Goal: Task Accomplishment & Management: Use online tool/utility

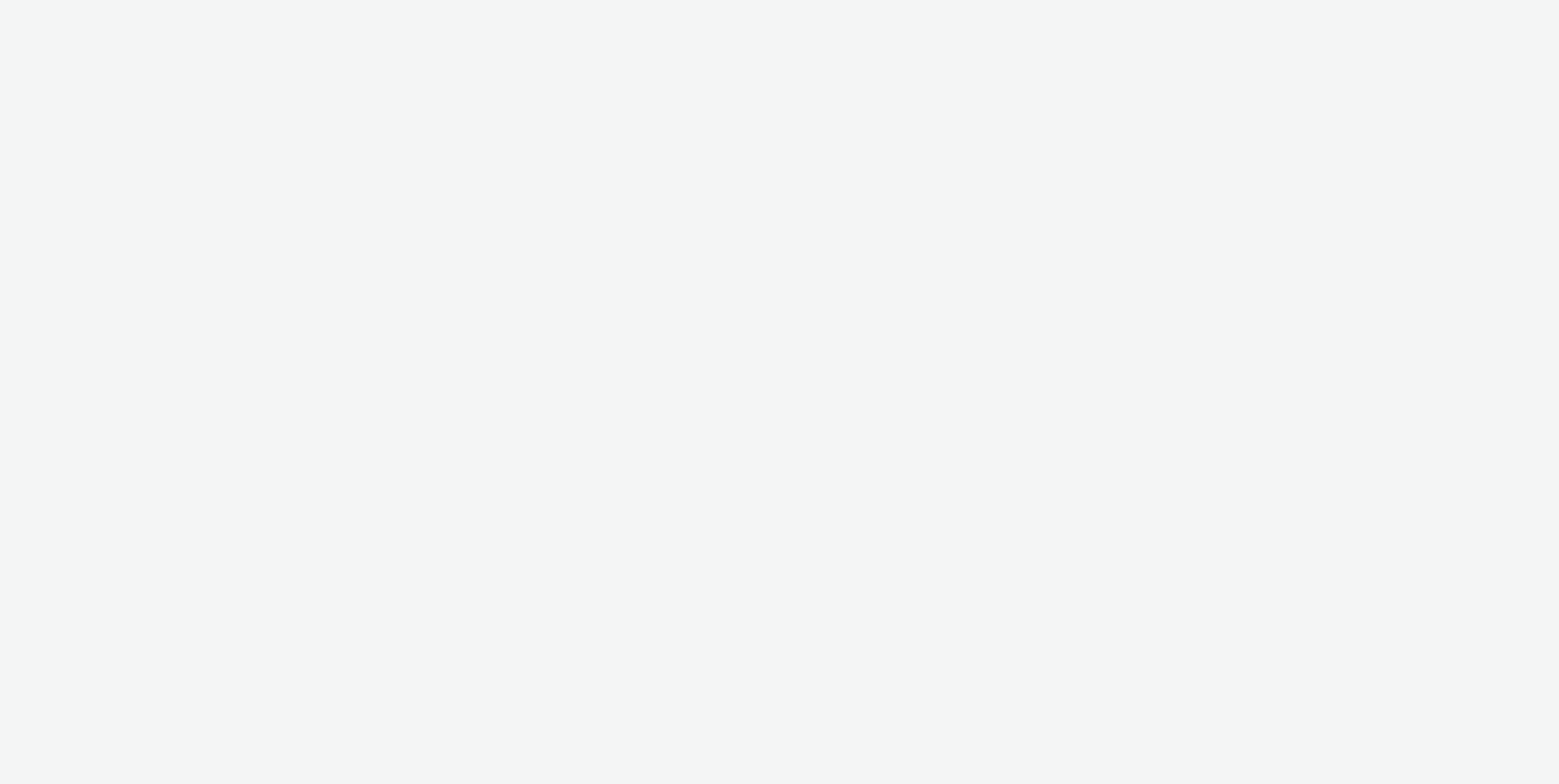
select select "ac009755-aa48-4799-8050-7a339a378eb8"
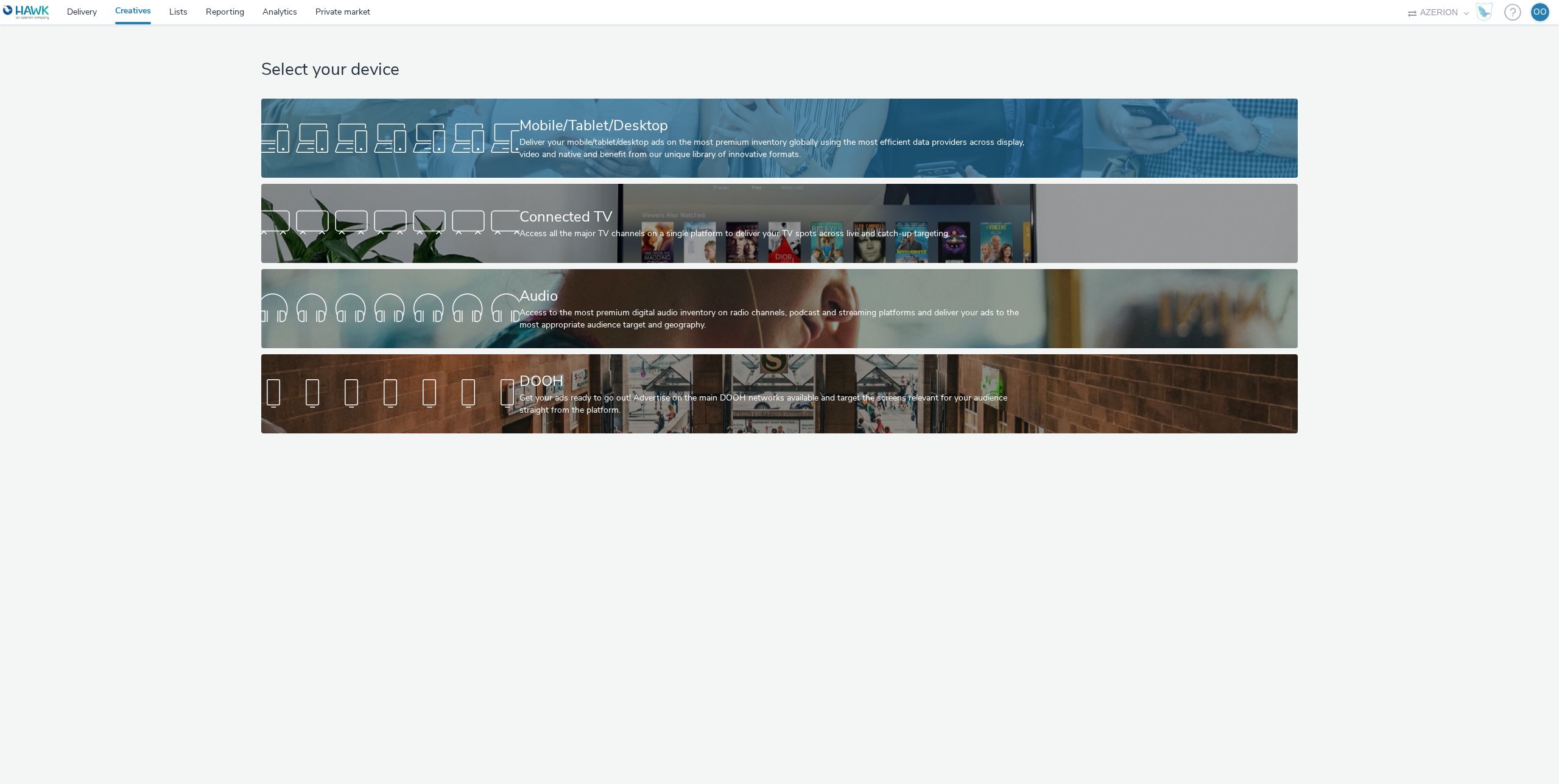
click at [595, 129] on div "Mobile/Tablet/Desktop" at bounding box center [777, 126] width 516 height 21
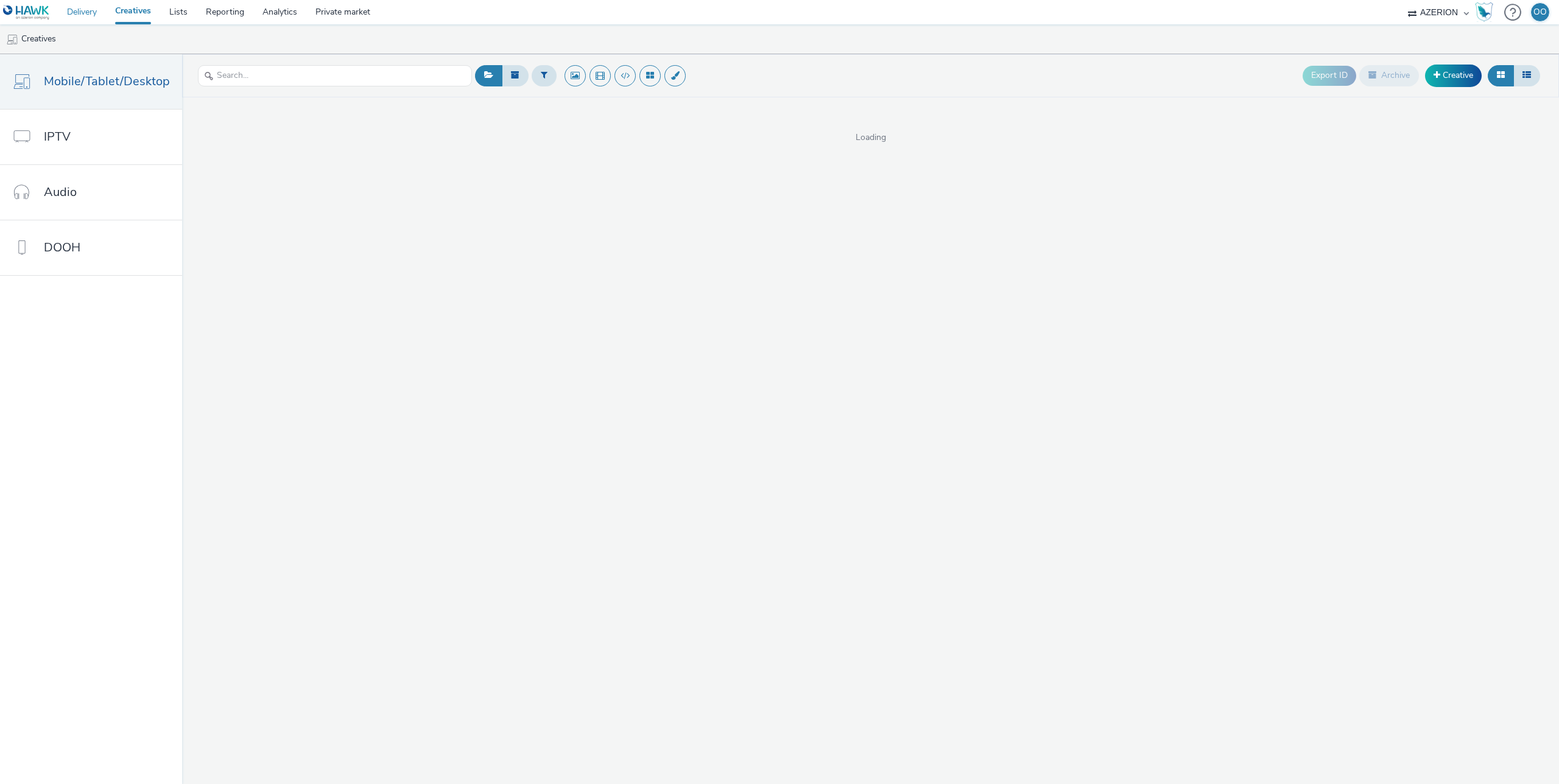
click at [88, 12] on link "Delivery" at bounding box center [81, 12] width 48 height 24
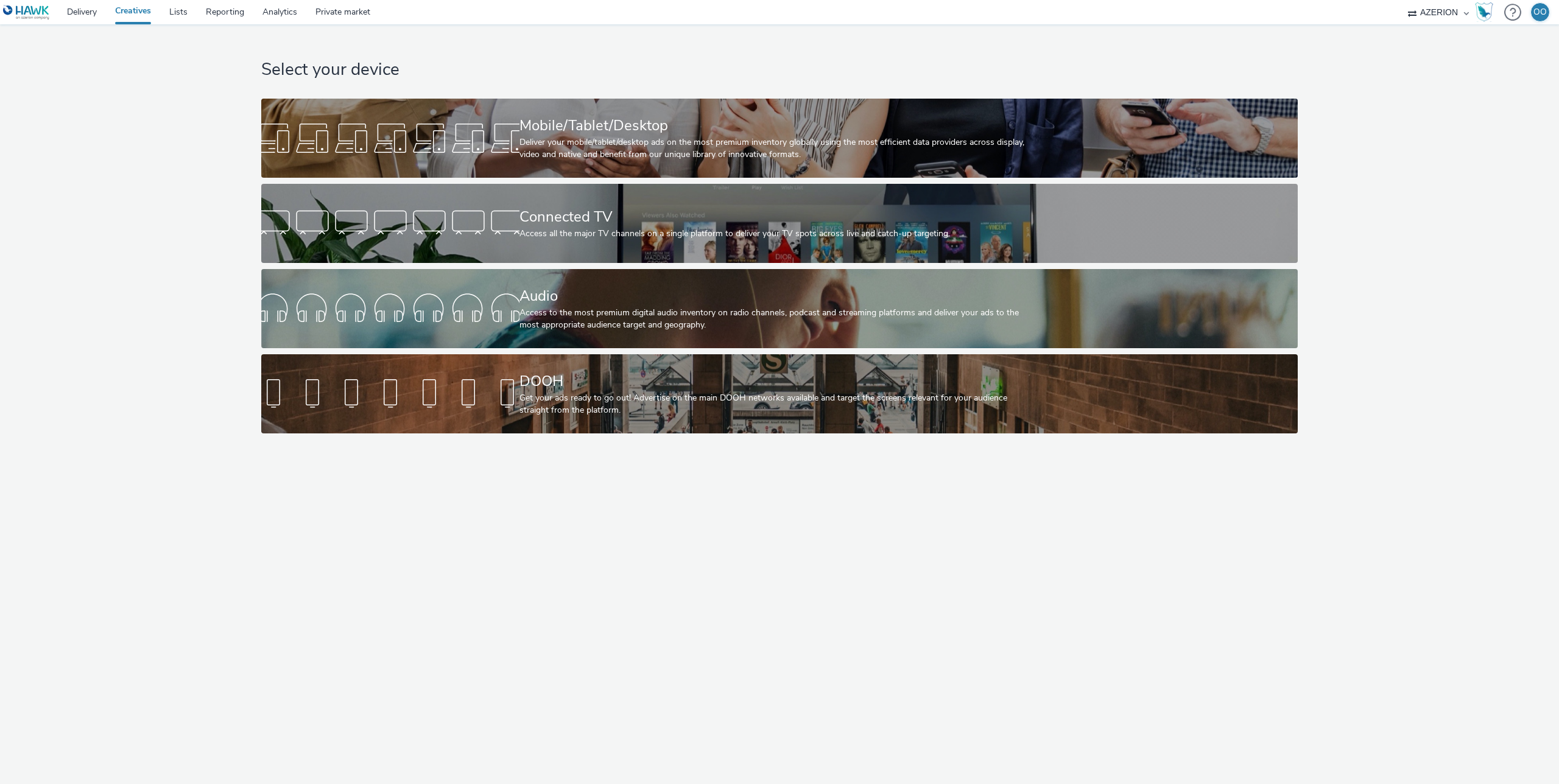
select select "ac009755-aa48-4799-8050-7a339a378eb8"
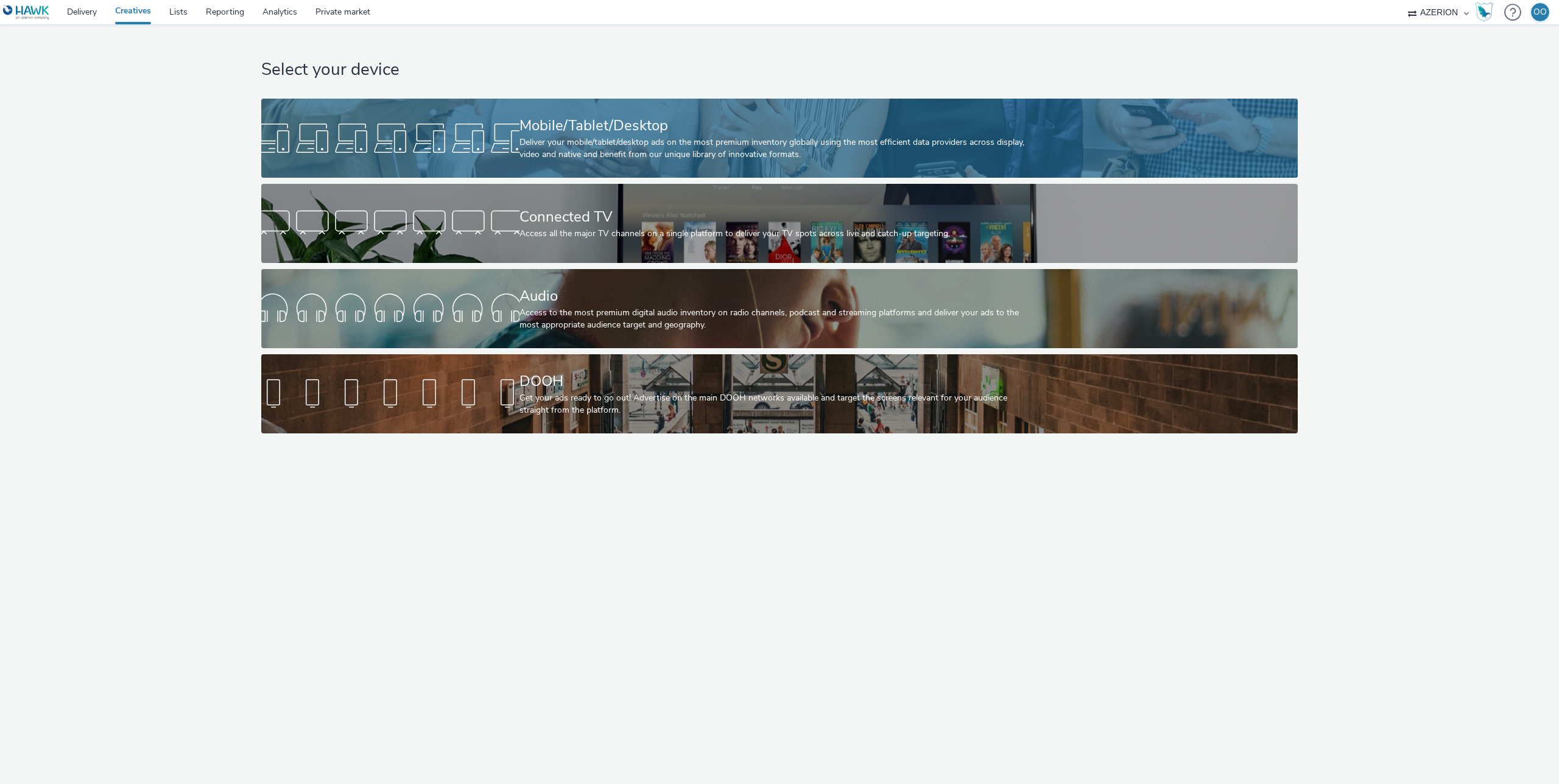
click at [370, 145] on div at bounding box center [390, 138] width 258 height 39
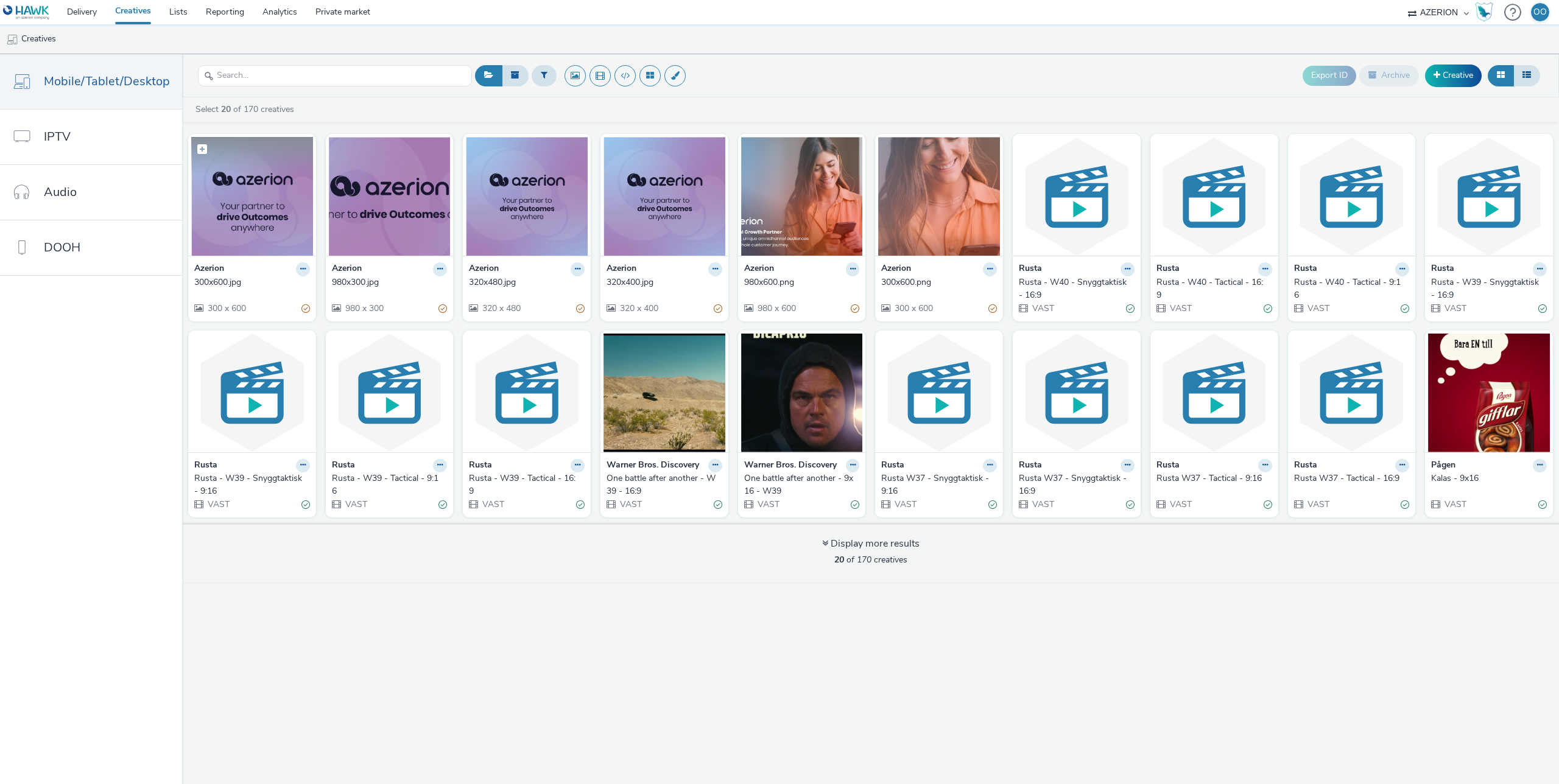
click at [245, 205] on img at bounding box center [252, 197] width 122 height 119
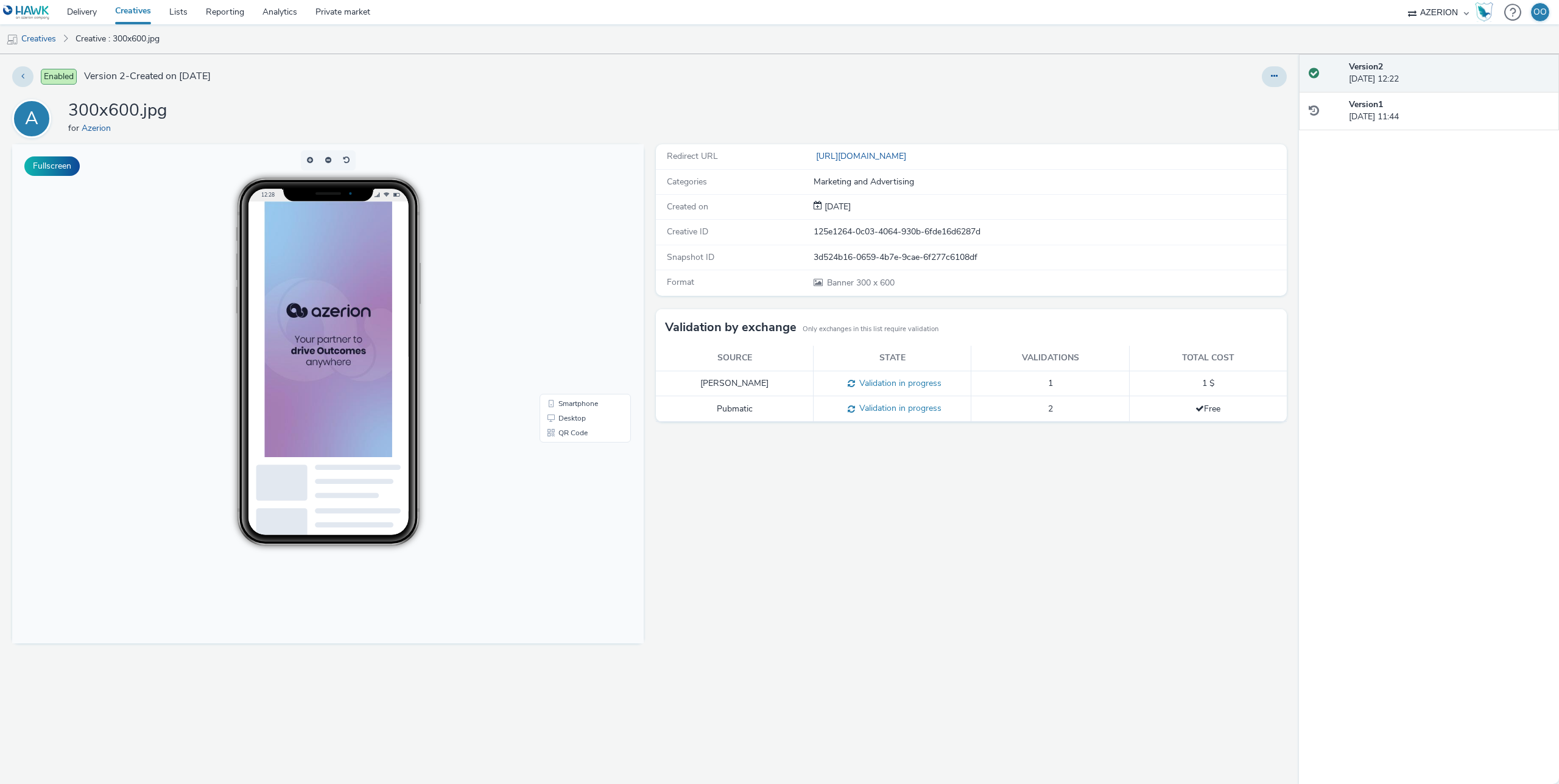
click at [1045, 452] on div "Redirect URL https://www.azerion.com/azerion-advertisers/#dsp Categories Market…" at bounding box center [968, 464] width 637 height 640
click at [1371, 114] on div "Version 1 01 October 2025, 11:44" at bounding box center [1448, 111] width 200 height 25
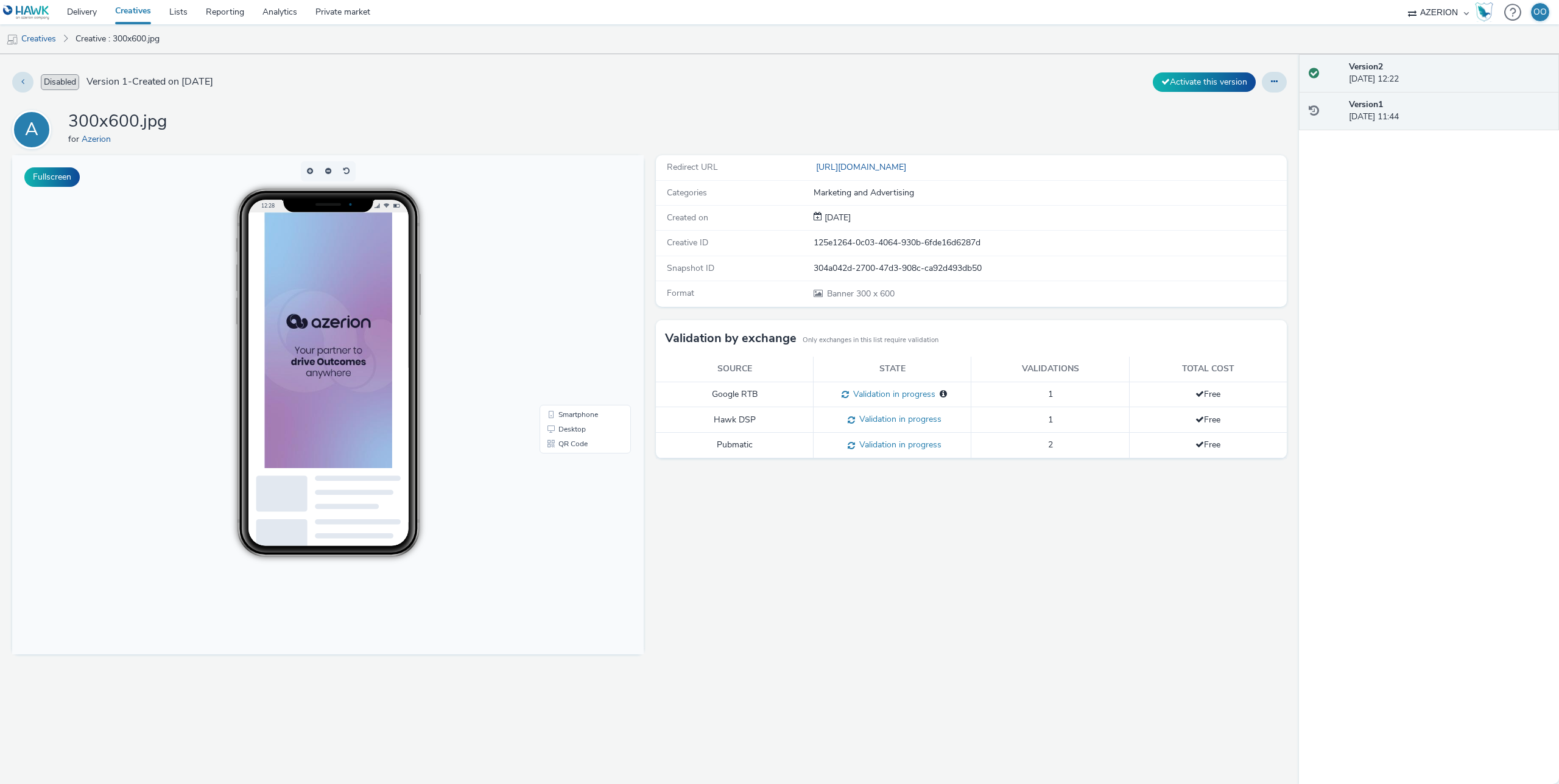
click at [1375, 86] on div "Version 2 01 October 2025, 12:22" at bounding box center [1428, 73] width 260 height 38
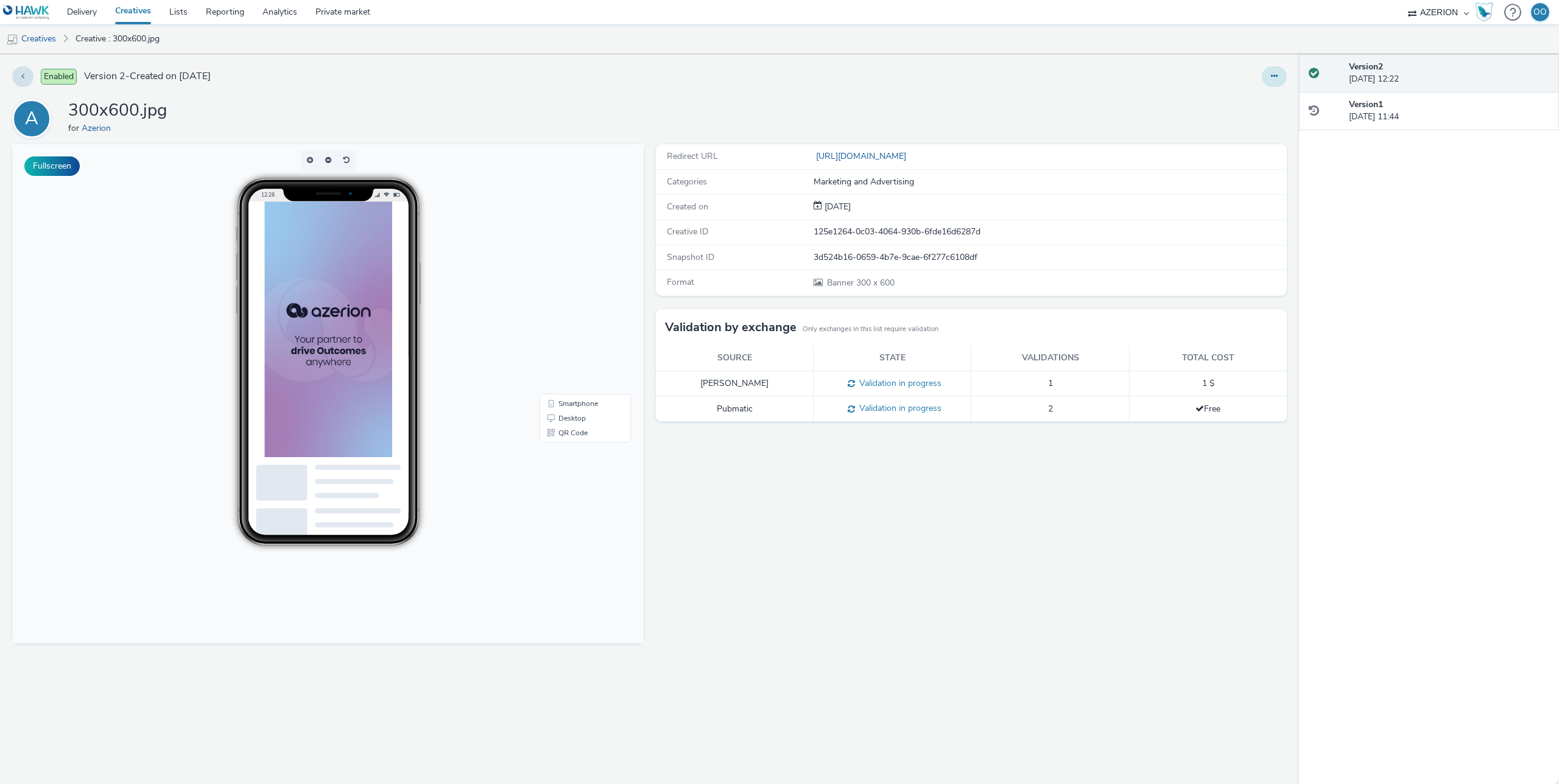
click at [1268, 80] on button at bounding box center [1274, 77] width 25 height 21
click at [1235, 104] on link "Edit" at bounding box center [1241, 101] width 91 height 24
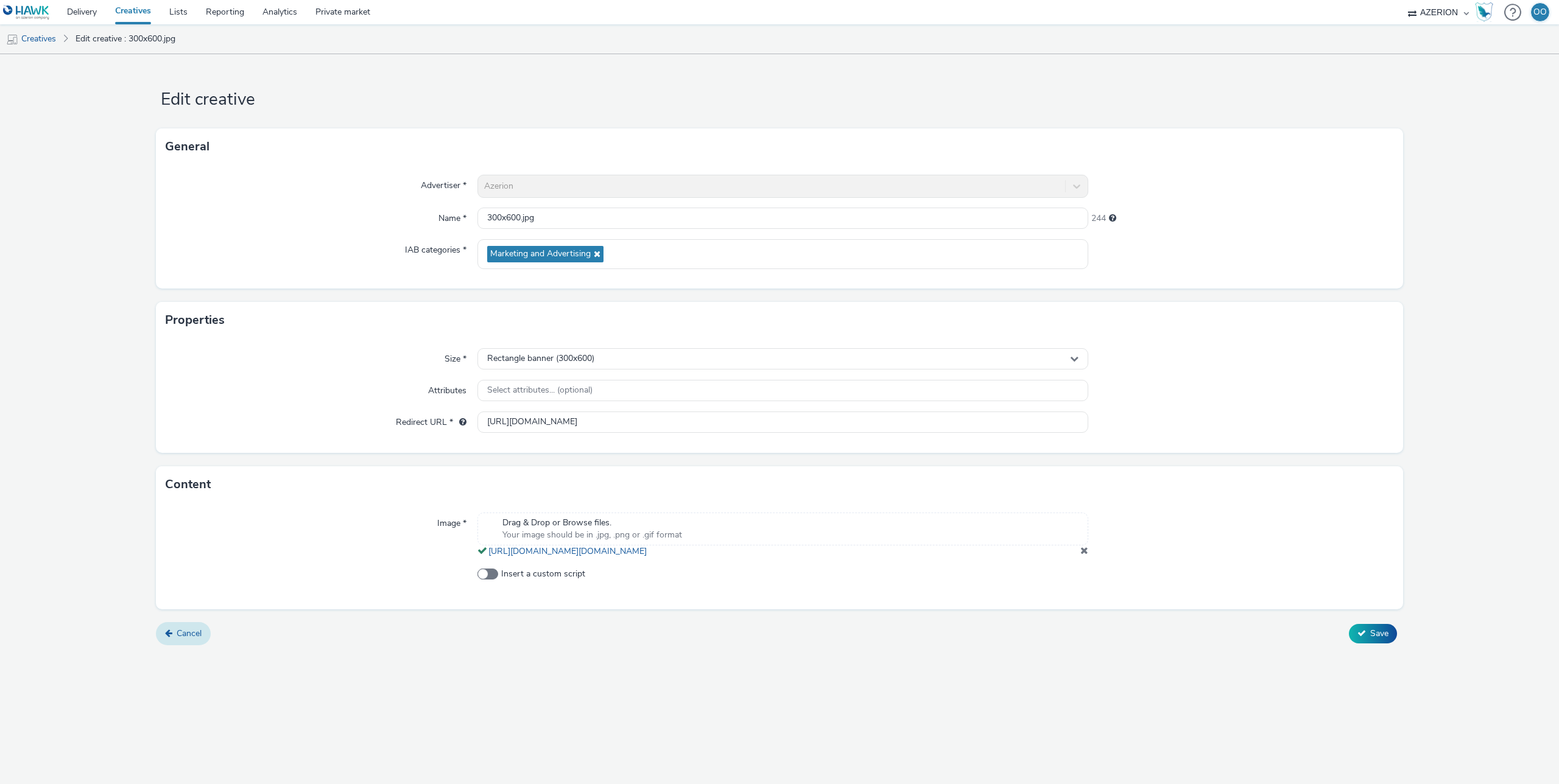
click at [201, 635] on link "Cancel" at bounding box center [183, 634] width 55 height 23
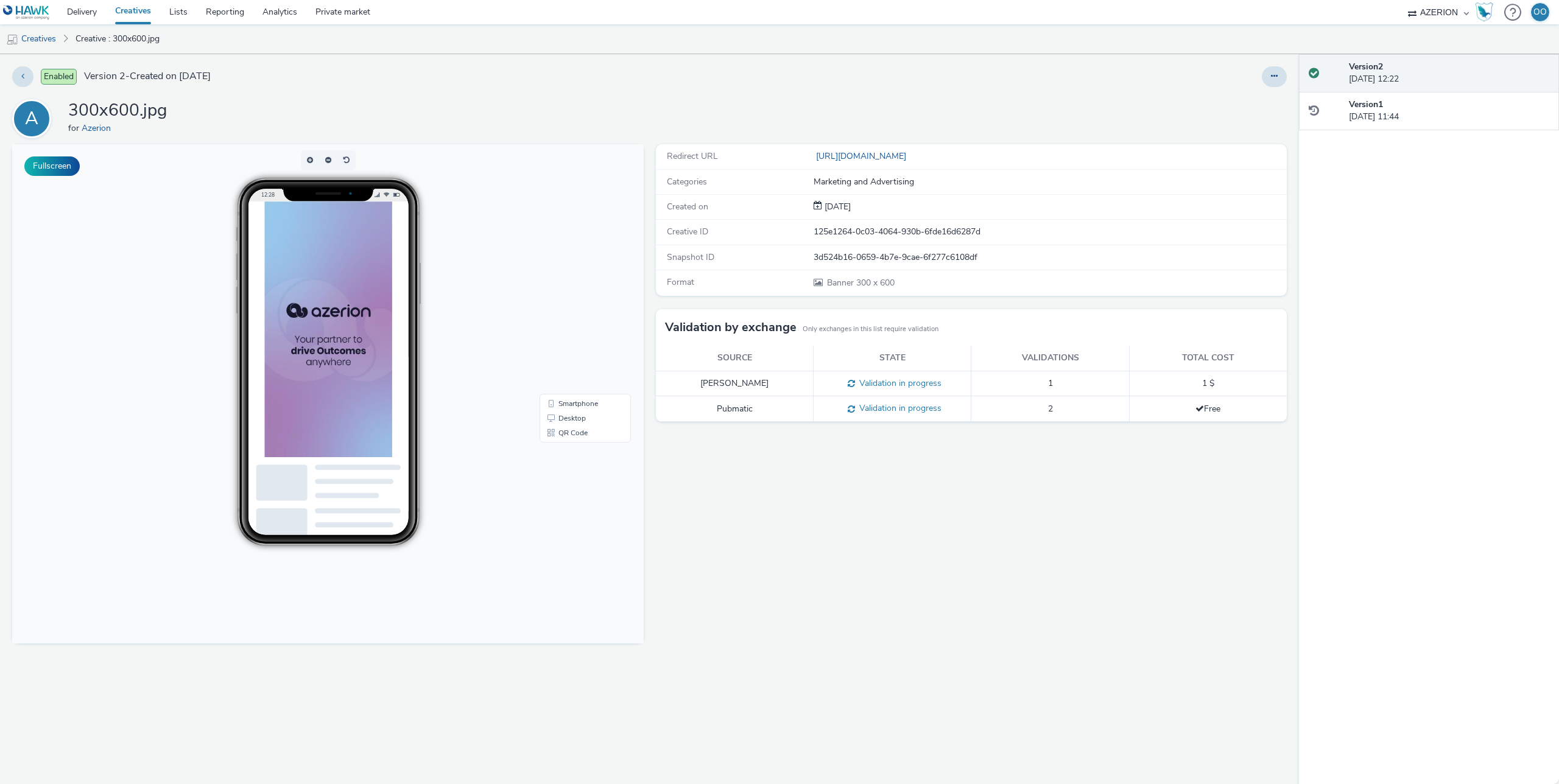
drag, startPoint x: 1021, startPoint y: 392, endPoint x: 1001, endPoint y: 392, distance: 20.0
click at [1021, 392] on td "1" at bounding box center [1050, 383] width 157 height 25
click at [45, 39] on link "Creatives" at bounding box center [31, 38] width 62 height 29
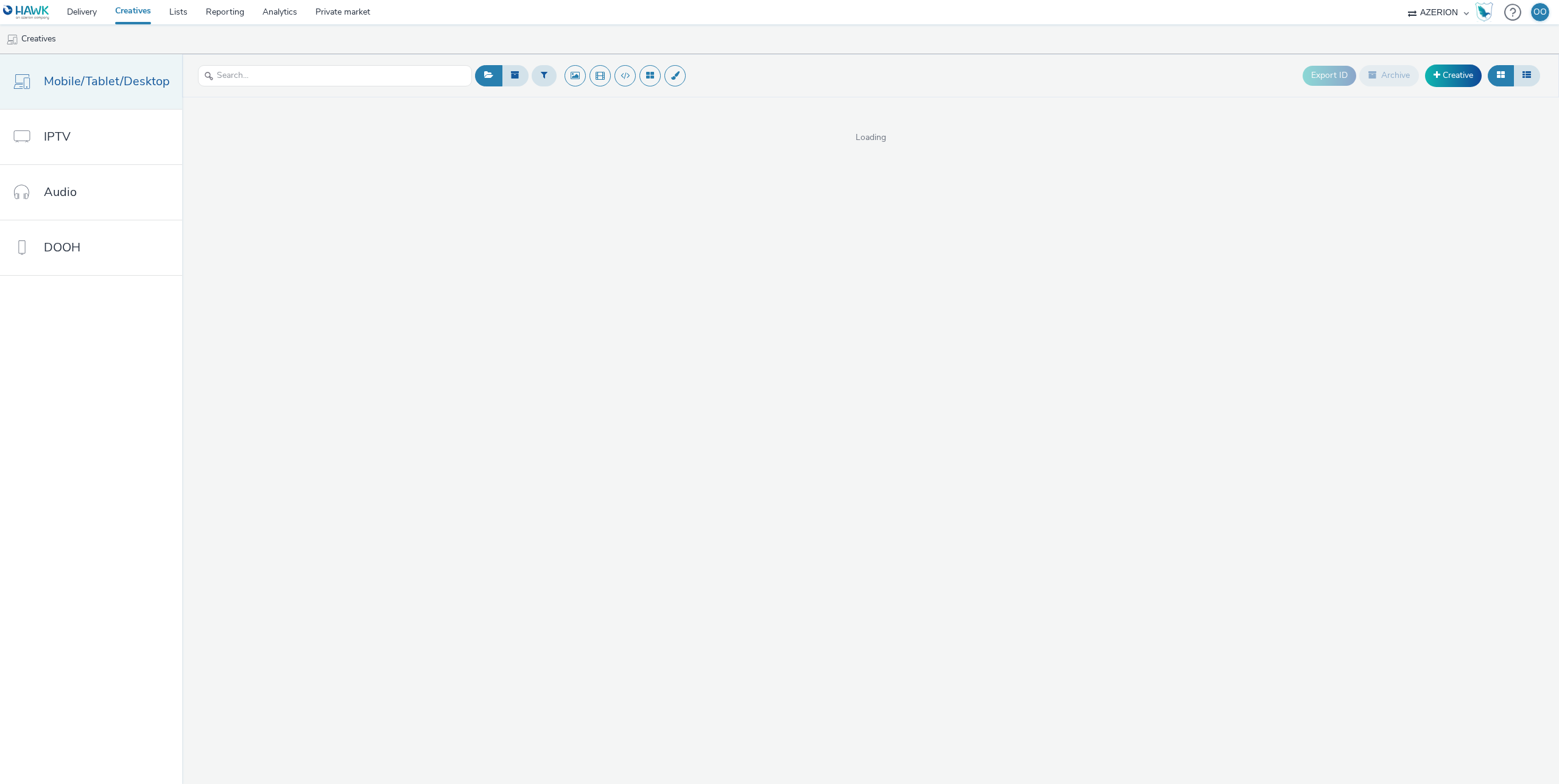
click at [106, 83] on span "Mobile/Tablet/Desktop" at bounding box center [107, 81] width 126 height 17
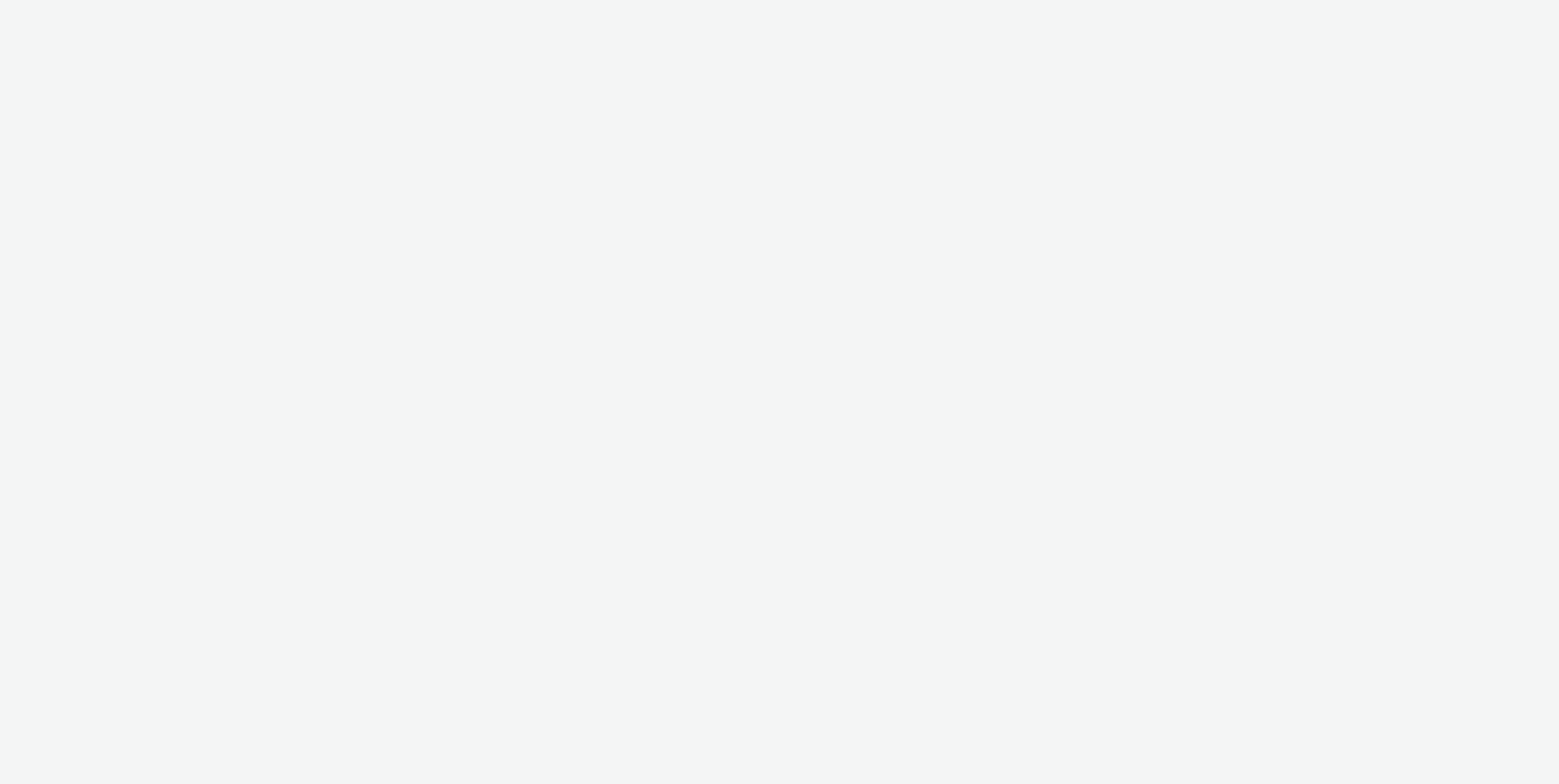
select select "ac009755-aa48-4799-8050-7a339a378eb8"
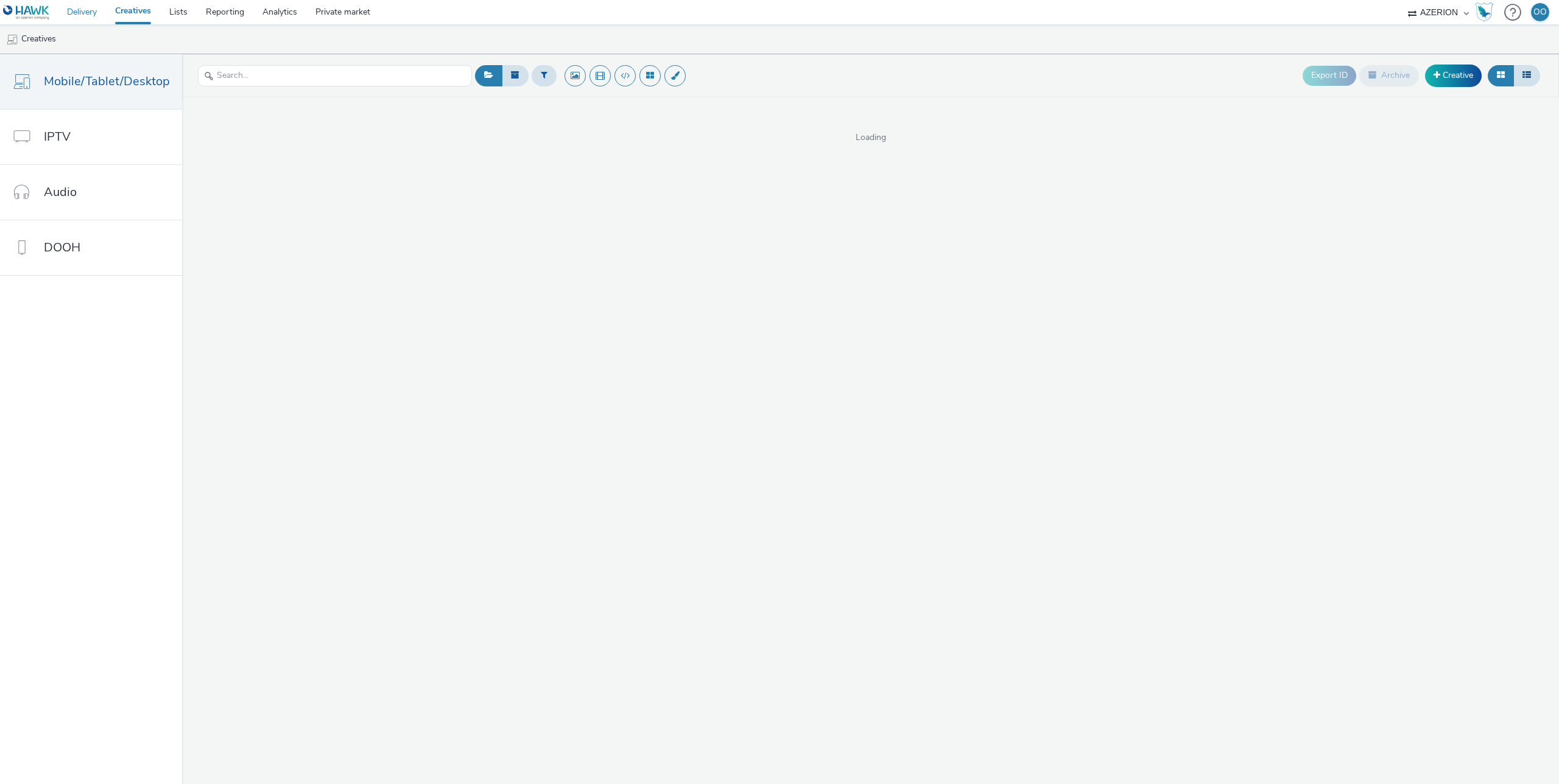
click at [82, 12] on link "Delivery" at bounding box center [81, 12] width 48 height 24
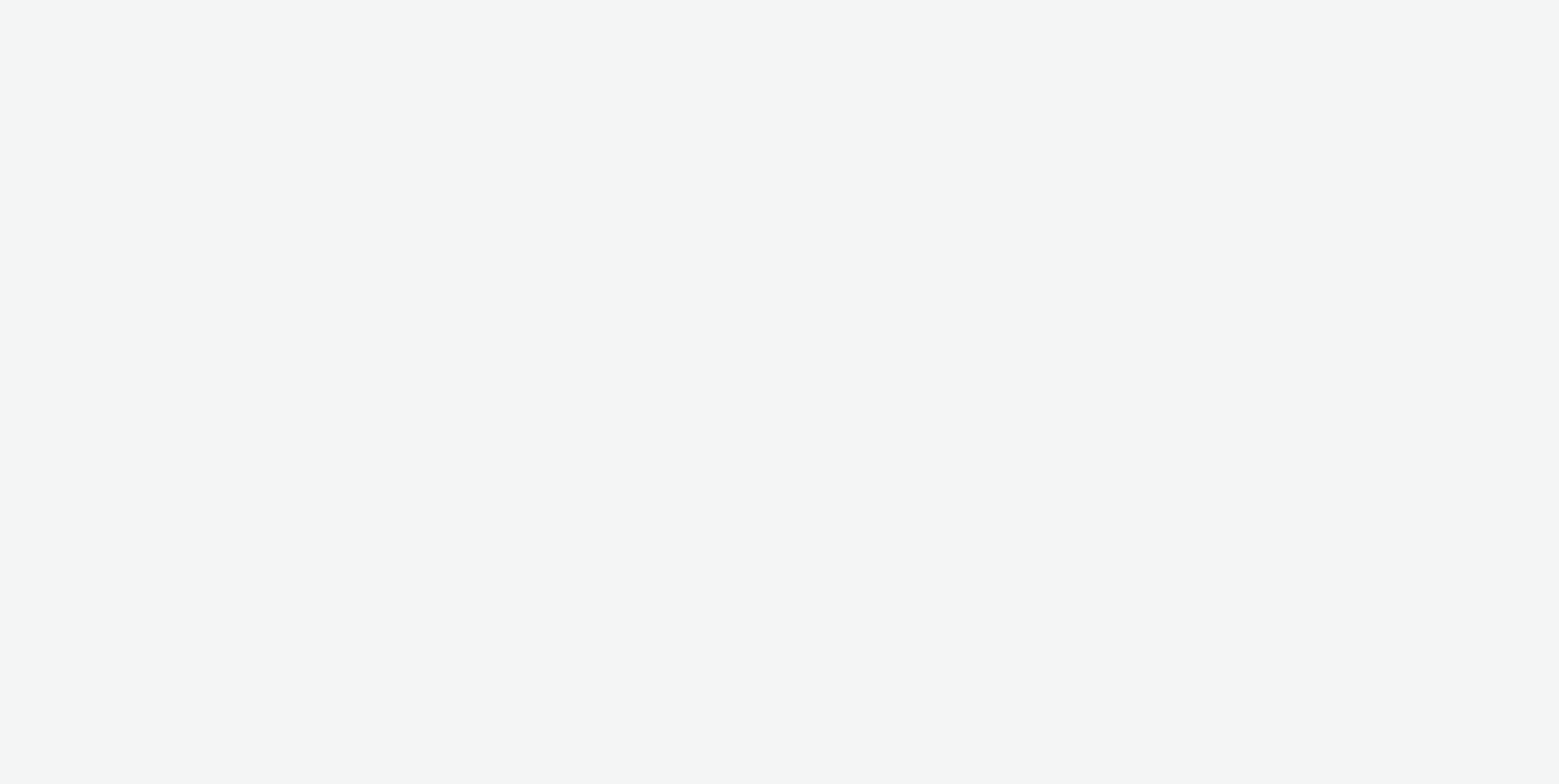
select select "ac009755-aa48-4799-8050-7a339a378eb8"
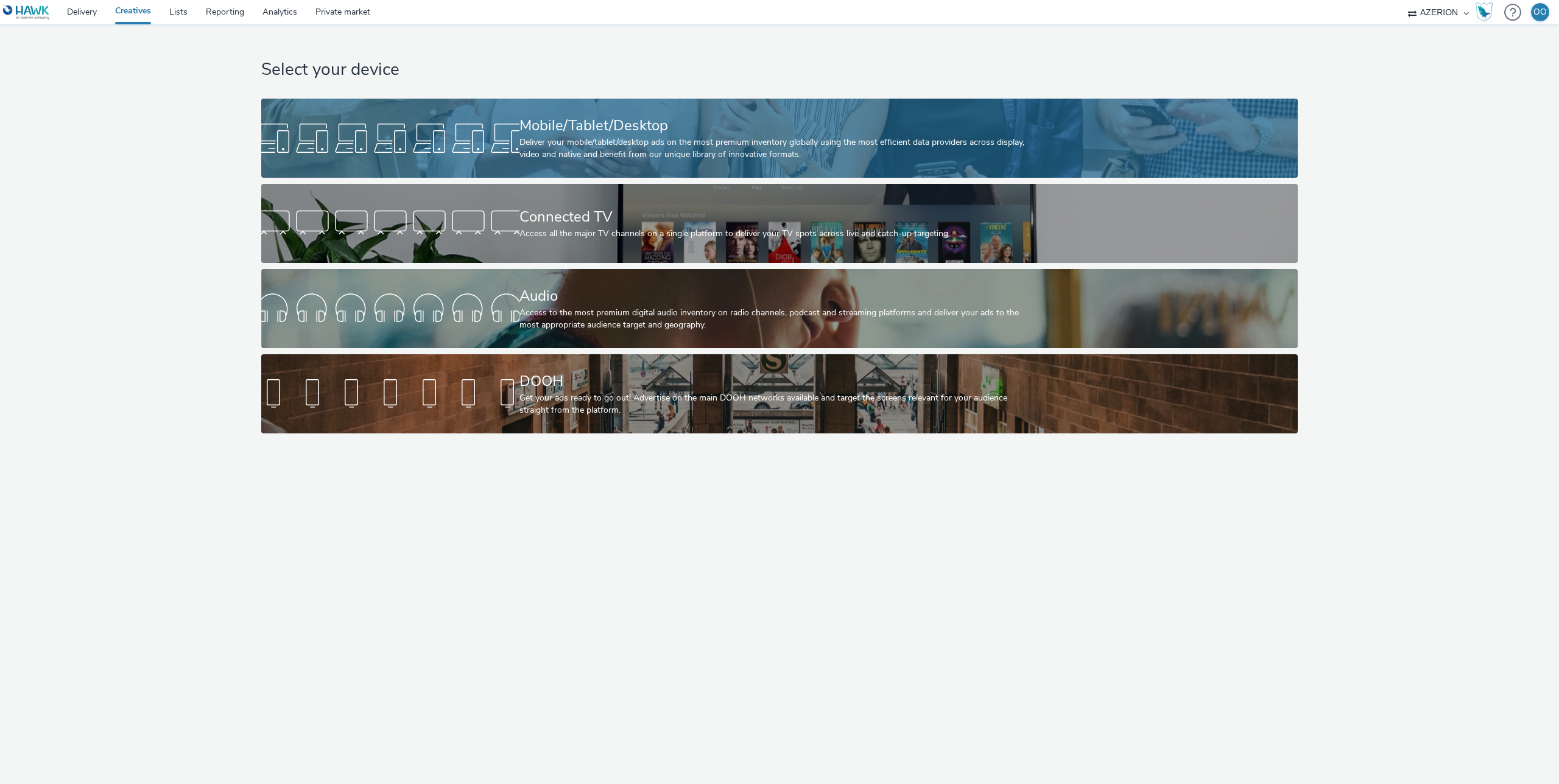
click at [480, 146] on div at bounding box center [390, 138] width 258 height 39
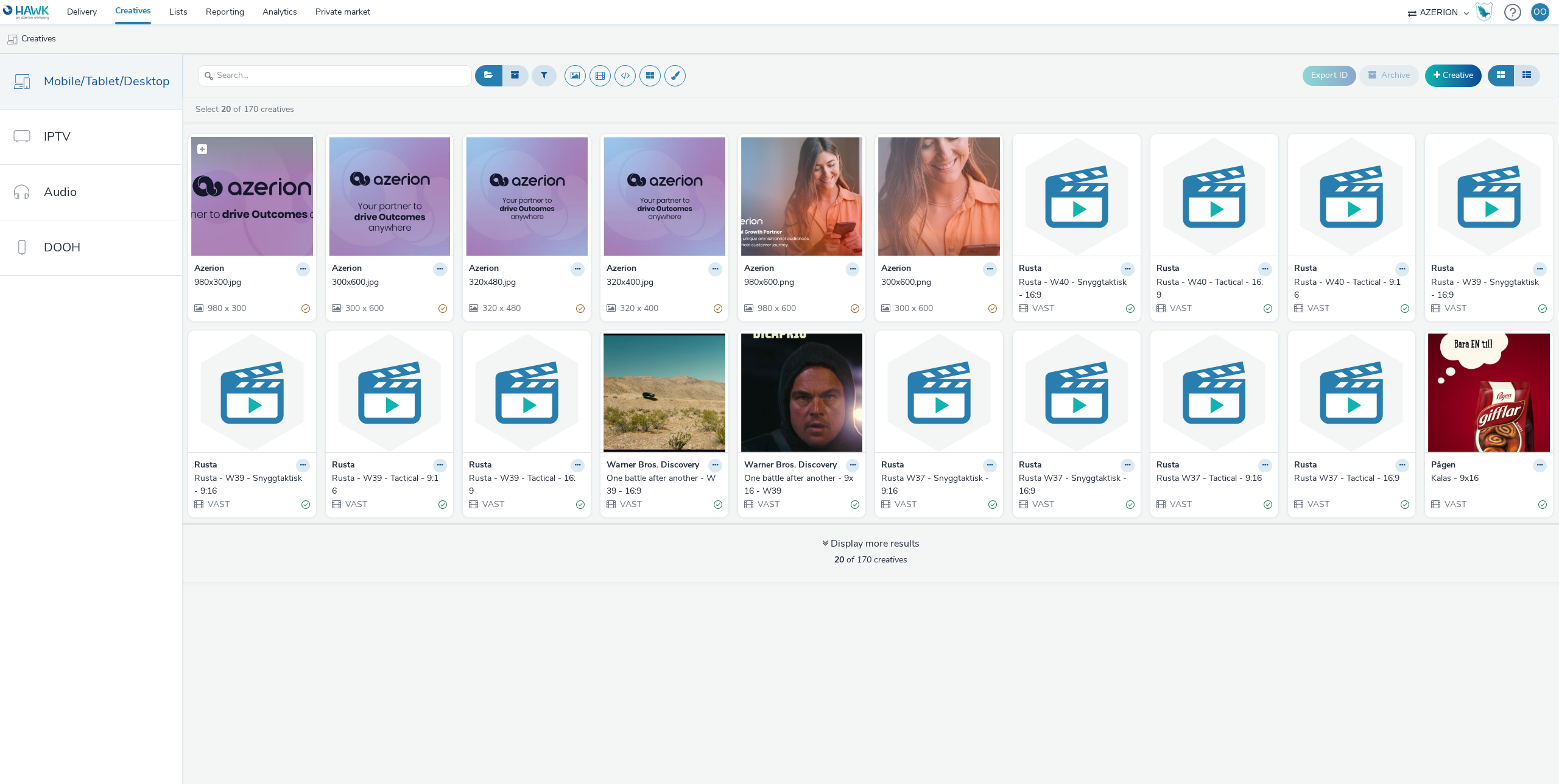
click at [250, 190] on img at bounding box center [252, 197] width 122 height 119
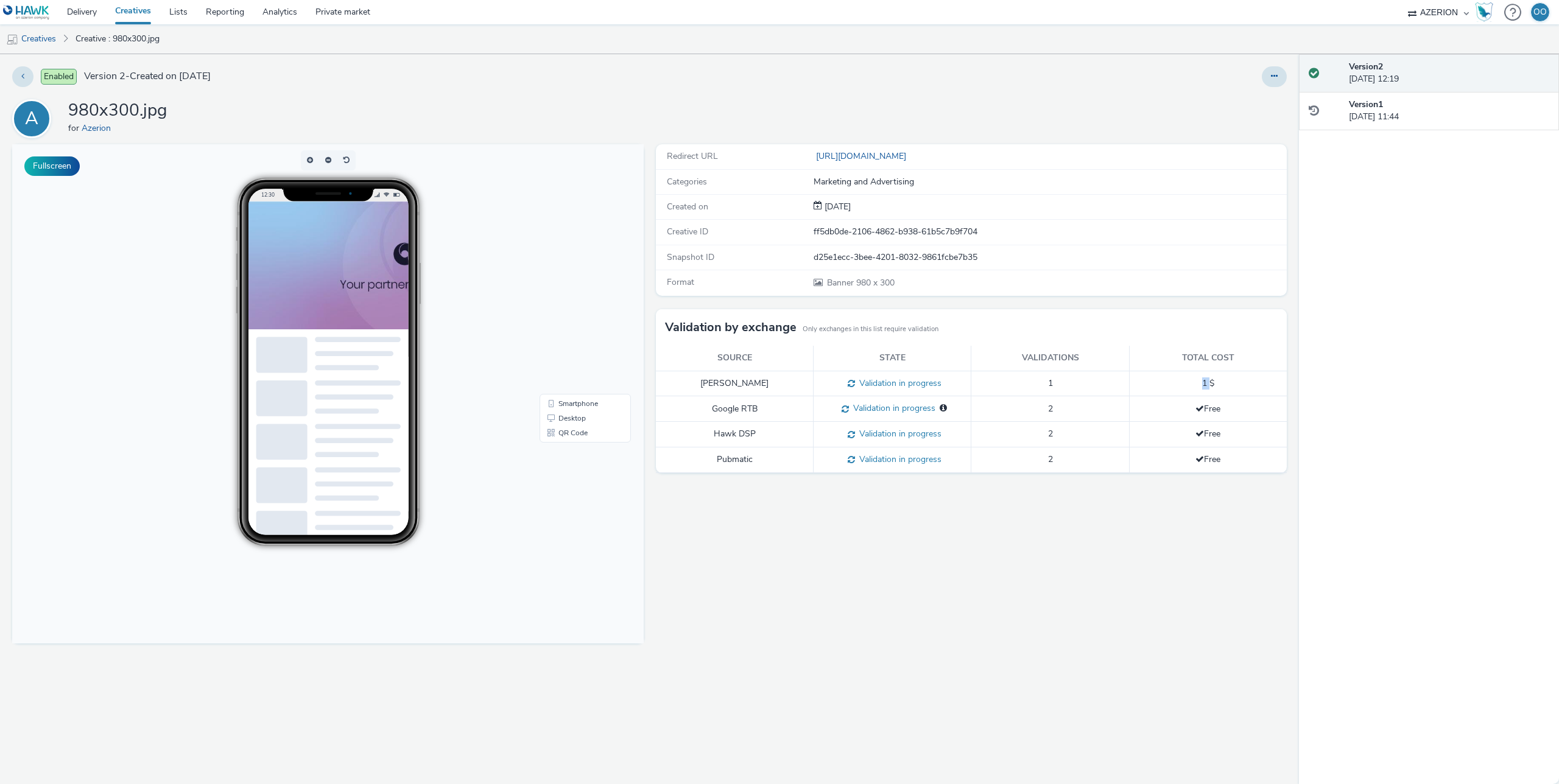
drag, startPoint x: 1206, startPoint y: 384, endPoint x: 1214, endPoint y: 384, distance: 8.0
click at [1213, 384] on td "1 $" at bounding box center [1208, 383] width 157 height 25
click at [1214, 384] on td "1 $" at bounding box center [1208, 383] width 157 height 25
drag, startPoint x: 1214, startPoint y: 383, endPoint x: 1192, endPoint y: 382, distance: 22.0
click at [1192, 382] on td "1 $" at bounding box center [1208, 383] width 157 height 25
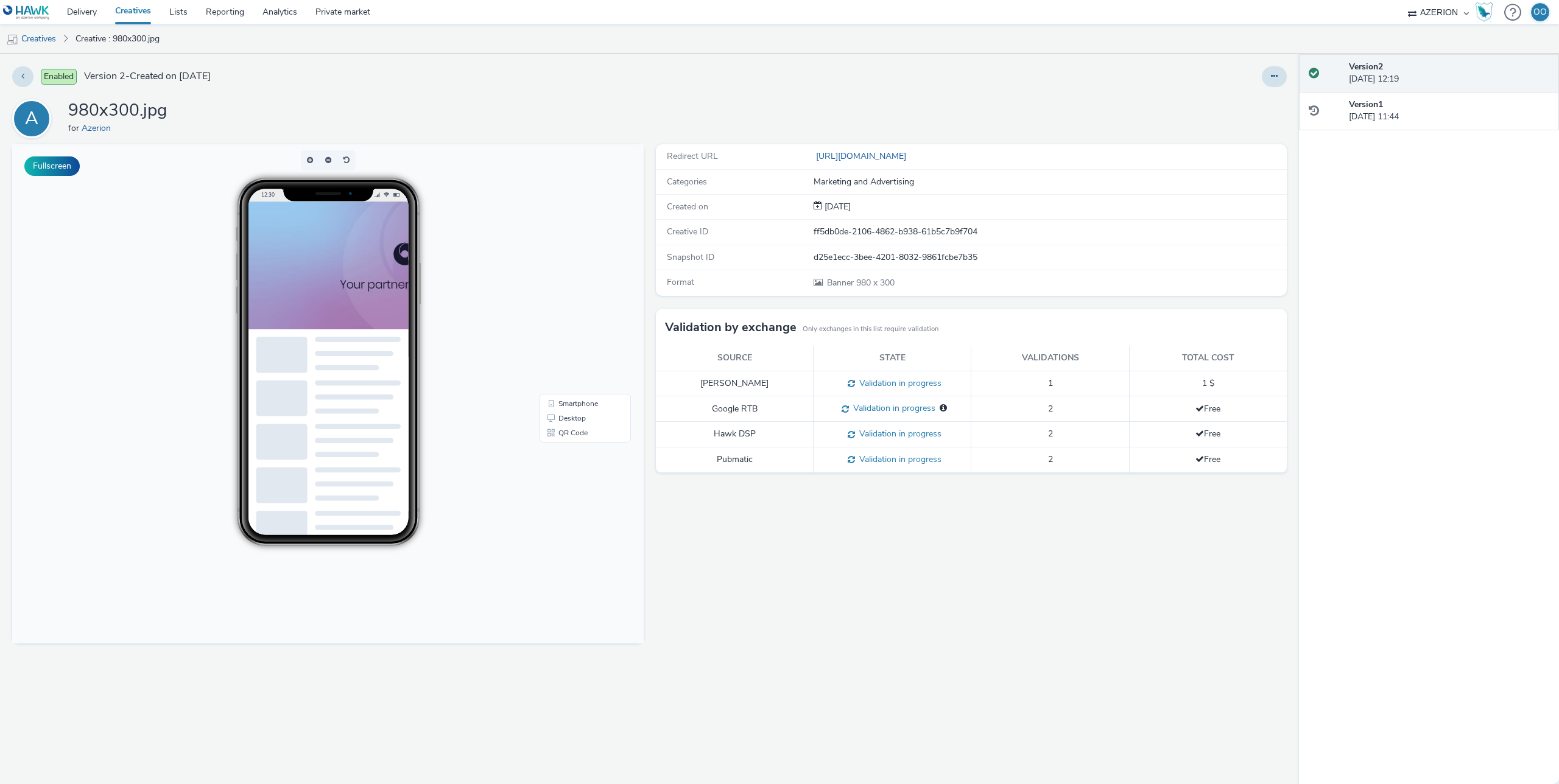
click at [1192, 382] on td "1 $" at bounding box center [1208, 383] width 157 height 25
click at [657, 491] on div "Redirect URL https://www.azerion.com/azerion-advertisers/#dsp Categories Market…" at bounding box center [968, 464] width 637 height 640
click at [651, 484] on div "Redirect URL https://www.azerion.com/azerion-advertisers/#dsp Categories Market…" at bounding box center [968, 464] width 637 height 640
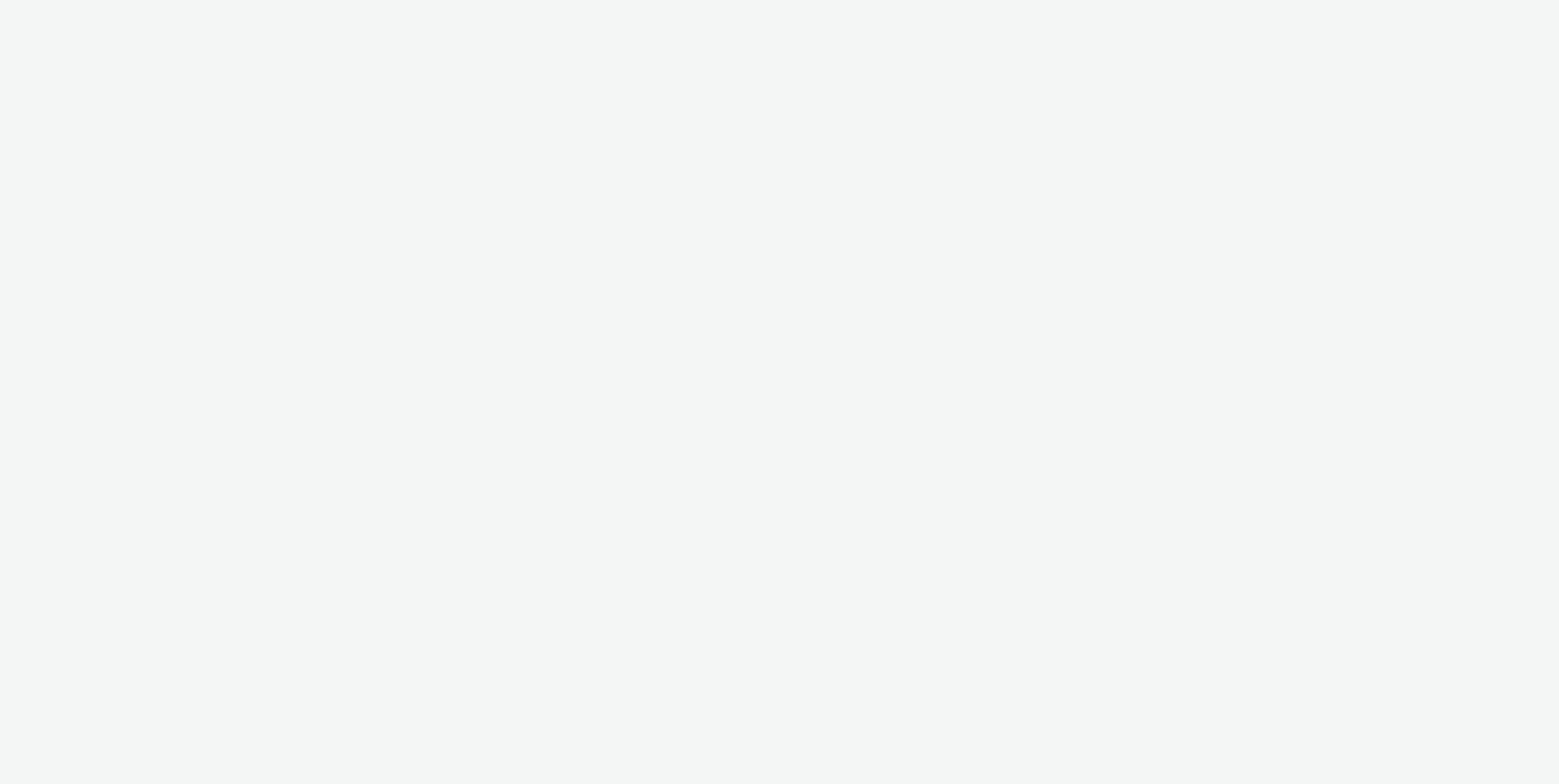
select select "ac009755-aa48-4799-8050-7a339a378eb8"
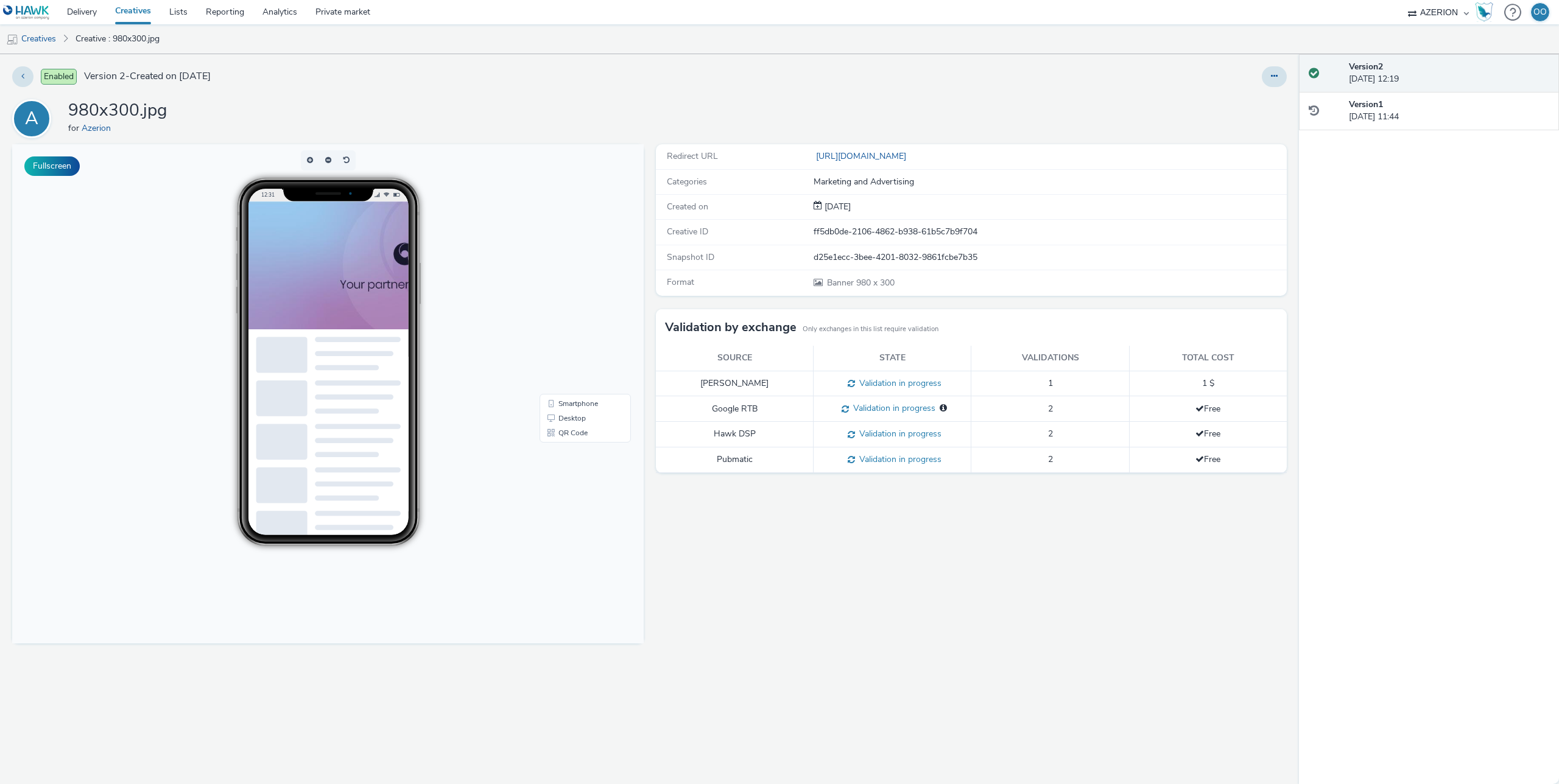
click at [650, 239] on div "Redirect URL https://www.azerion.com/azerion-advertisers/#dsp Categories Market…" at bounding box center [968, 464] width 637 height 640
click at [644, 188] on div "Fullscreen" at bounding box center [331, 464] width 637 height 640
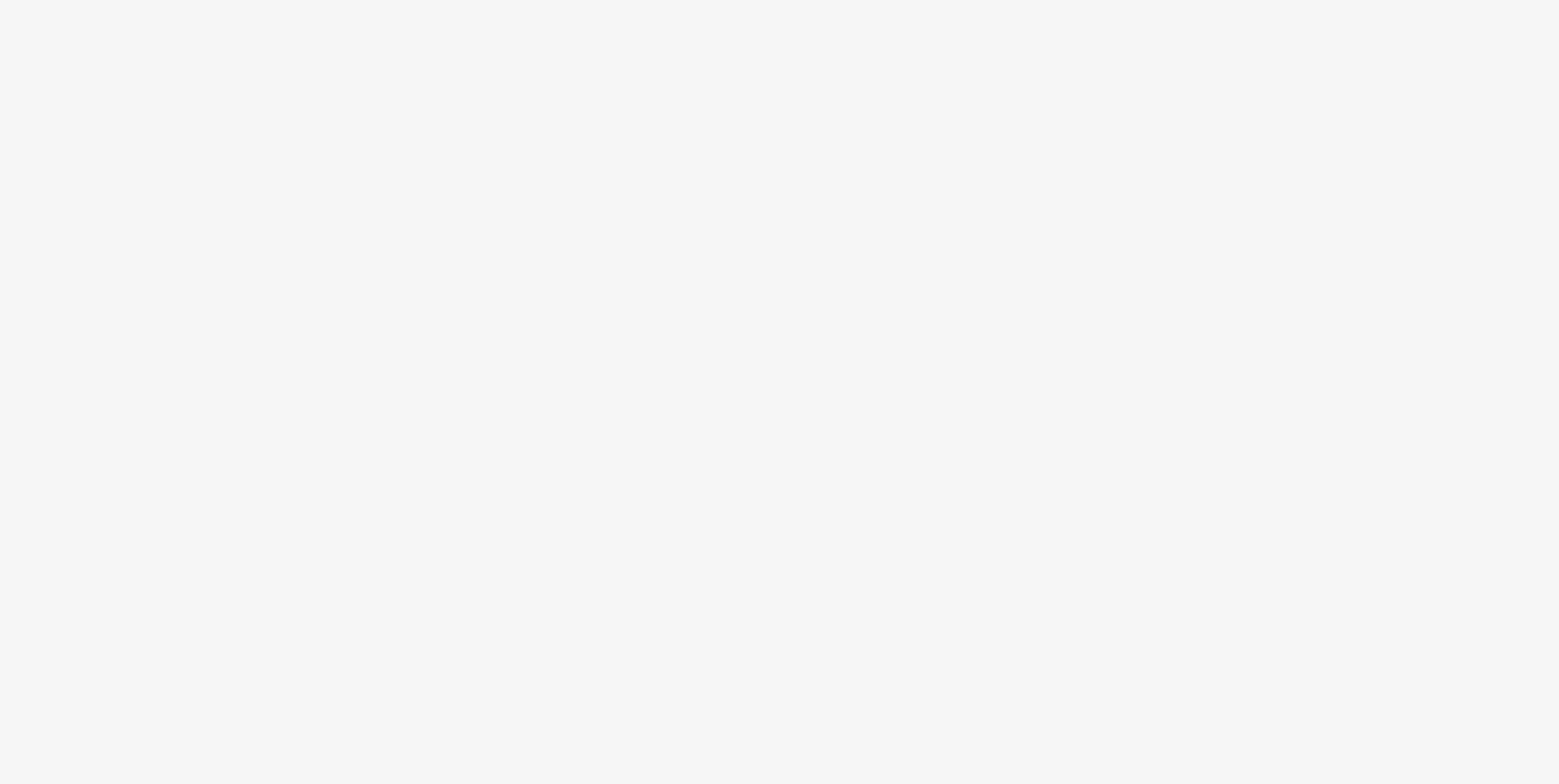
select select "ac009755-aa48-4799-8050-7a339a378eb8"
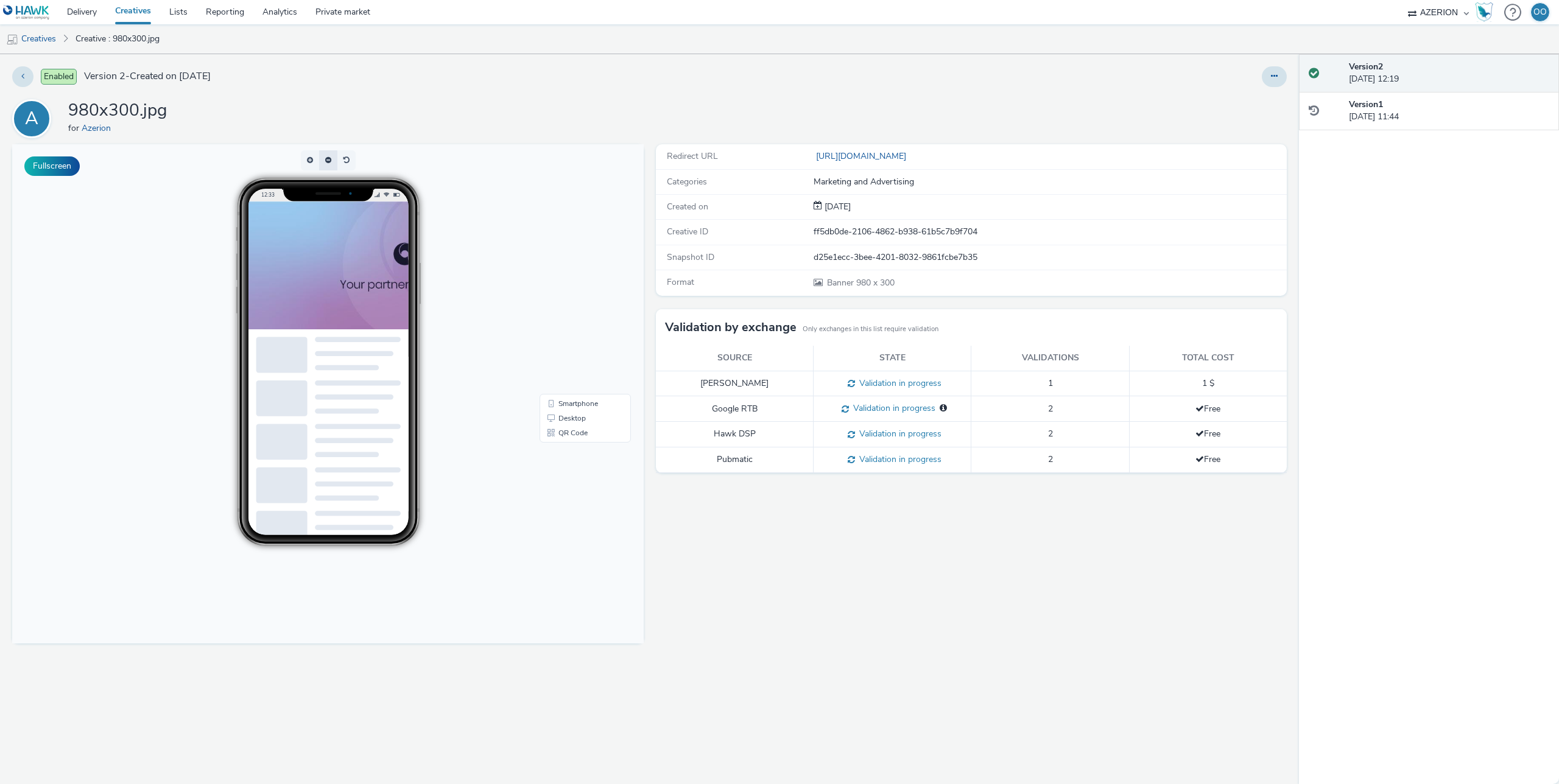
click at [324, 163] on button "button" at bounding box center [328, 160] width 18 height 20
click at [326, 162] on button "button" at bounding box center [328, 160] width 18 height 20
click at [583, 422] on link "Desktop" at bounding box center [585, 418] width 87 height 15
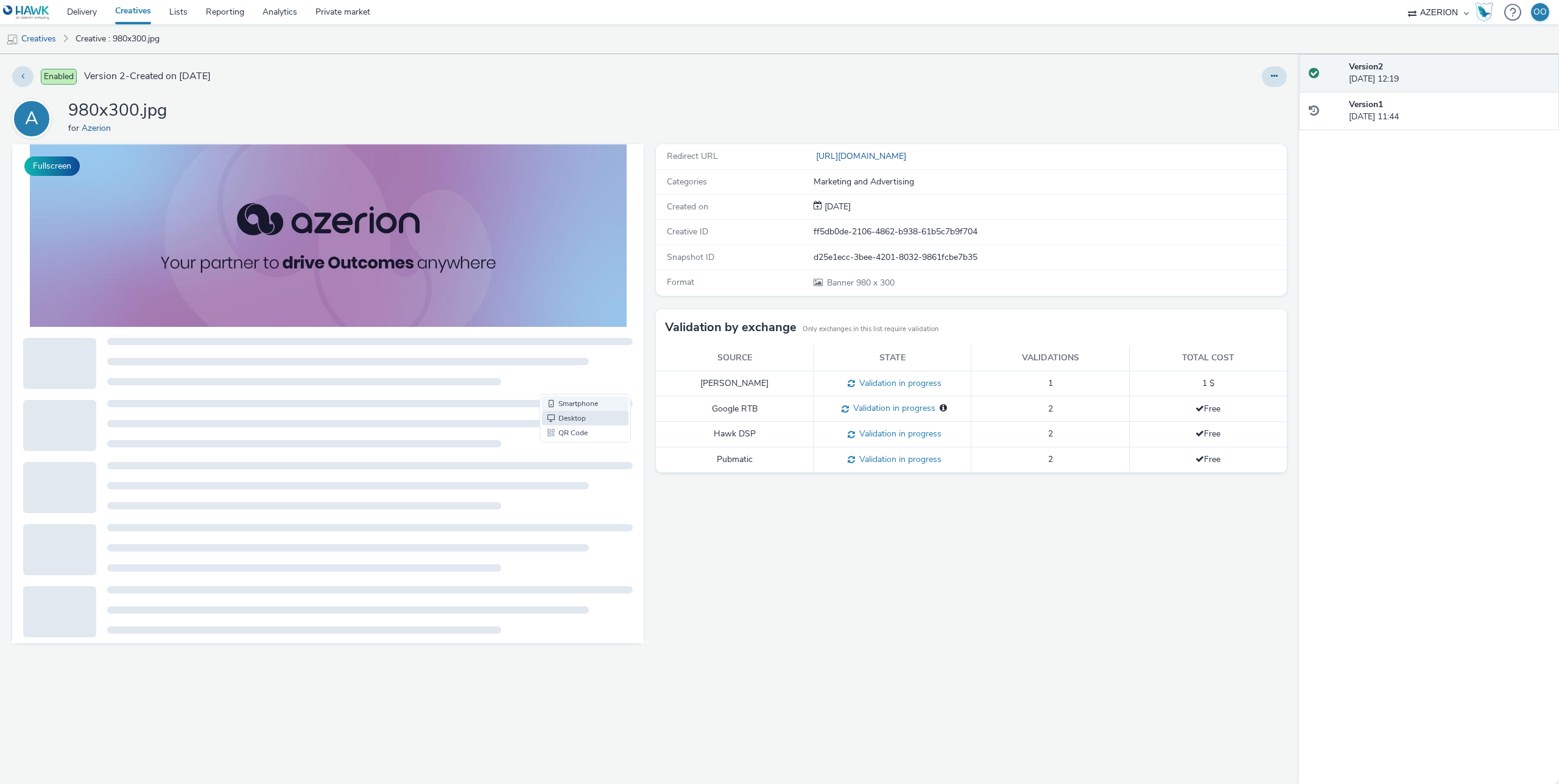
click at [565, 406] on link "Smartphone" at bounding box center [585, 403] width 87 height 15
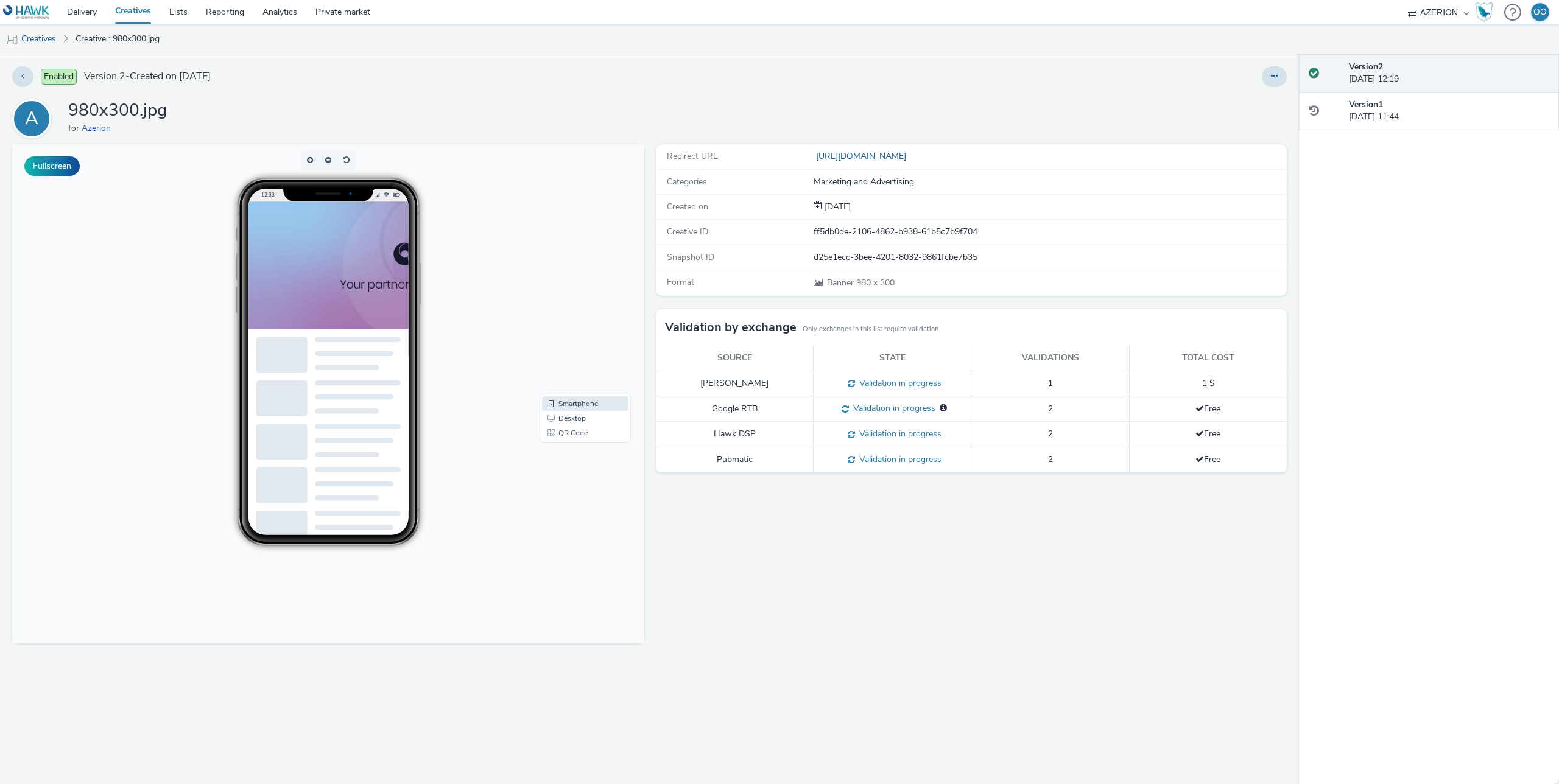
click at [123, 11] on link "Creatives" at bounding box center [133, 12] width 54 height 24
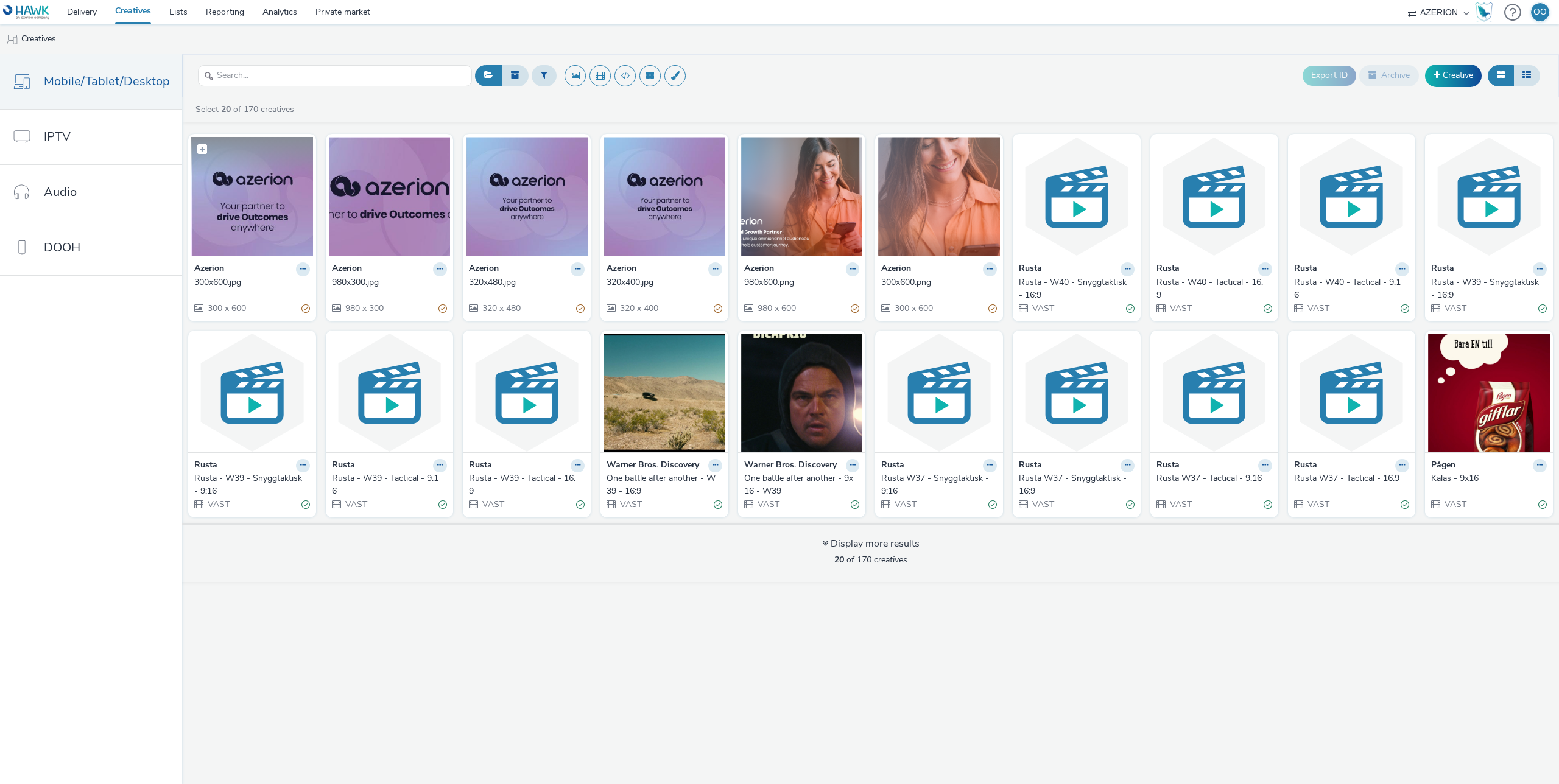
click at [255, 184] on img at bounding box center [252, 197] width 122 height 119
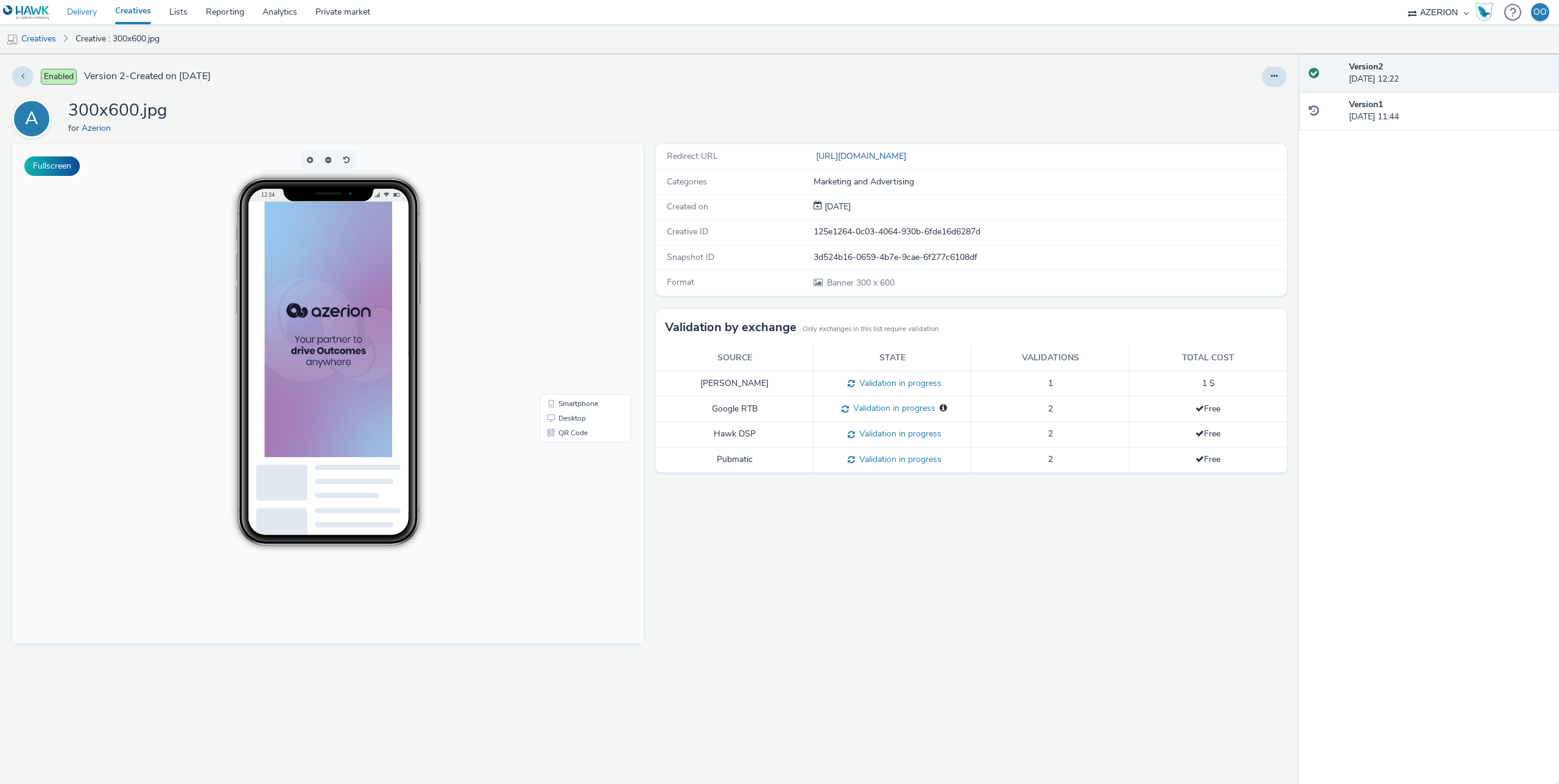
click at [87, 11] on link "Delivery" at bounding box center [81, 12] width 48 height 24
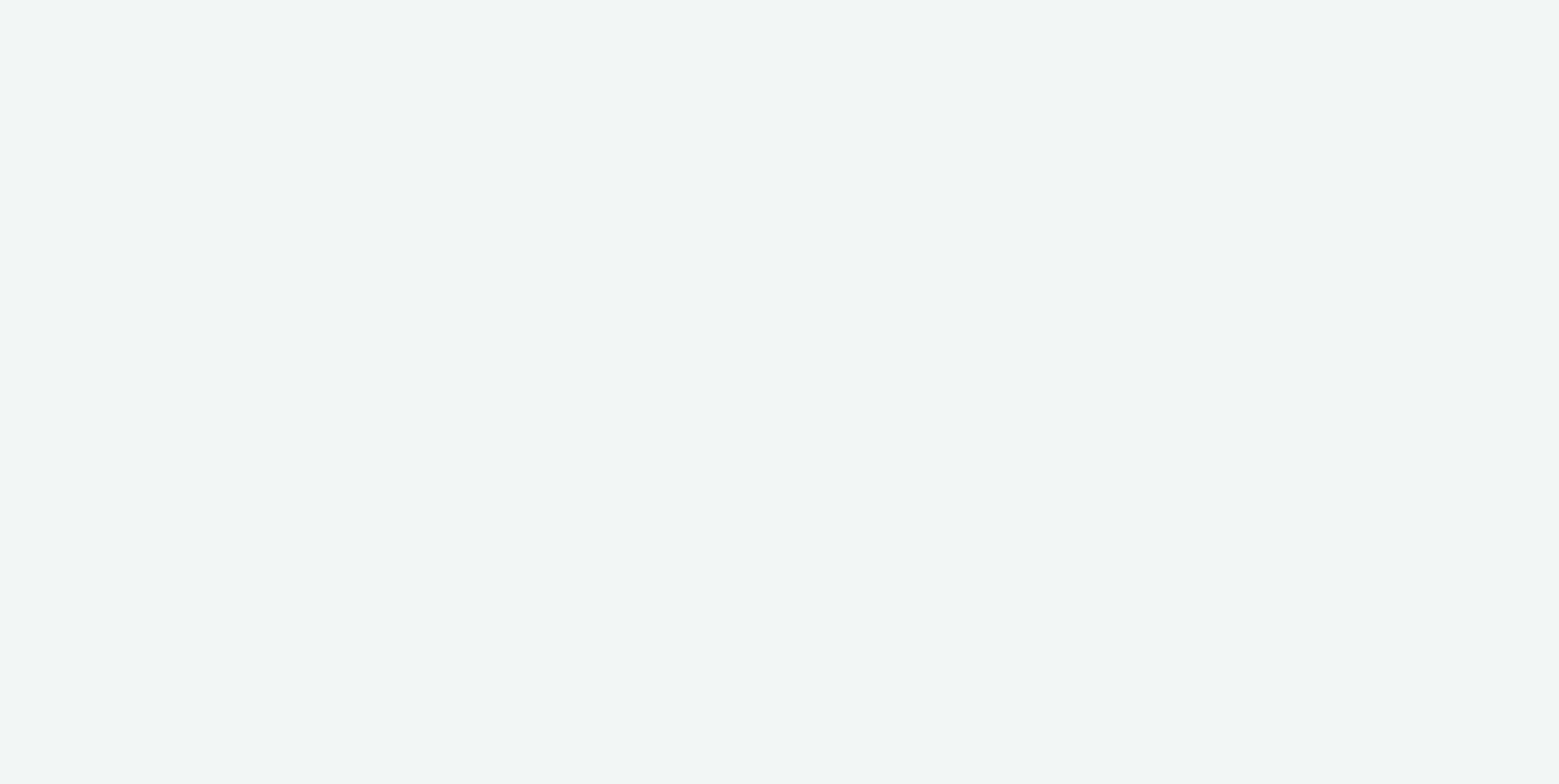
select select "ac009755-aa48-4799-8050-7a339a378eb8"
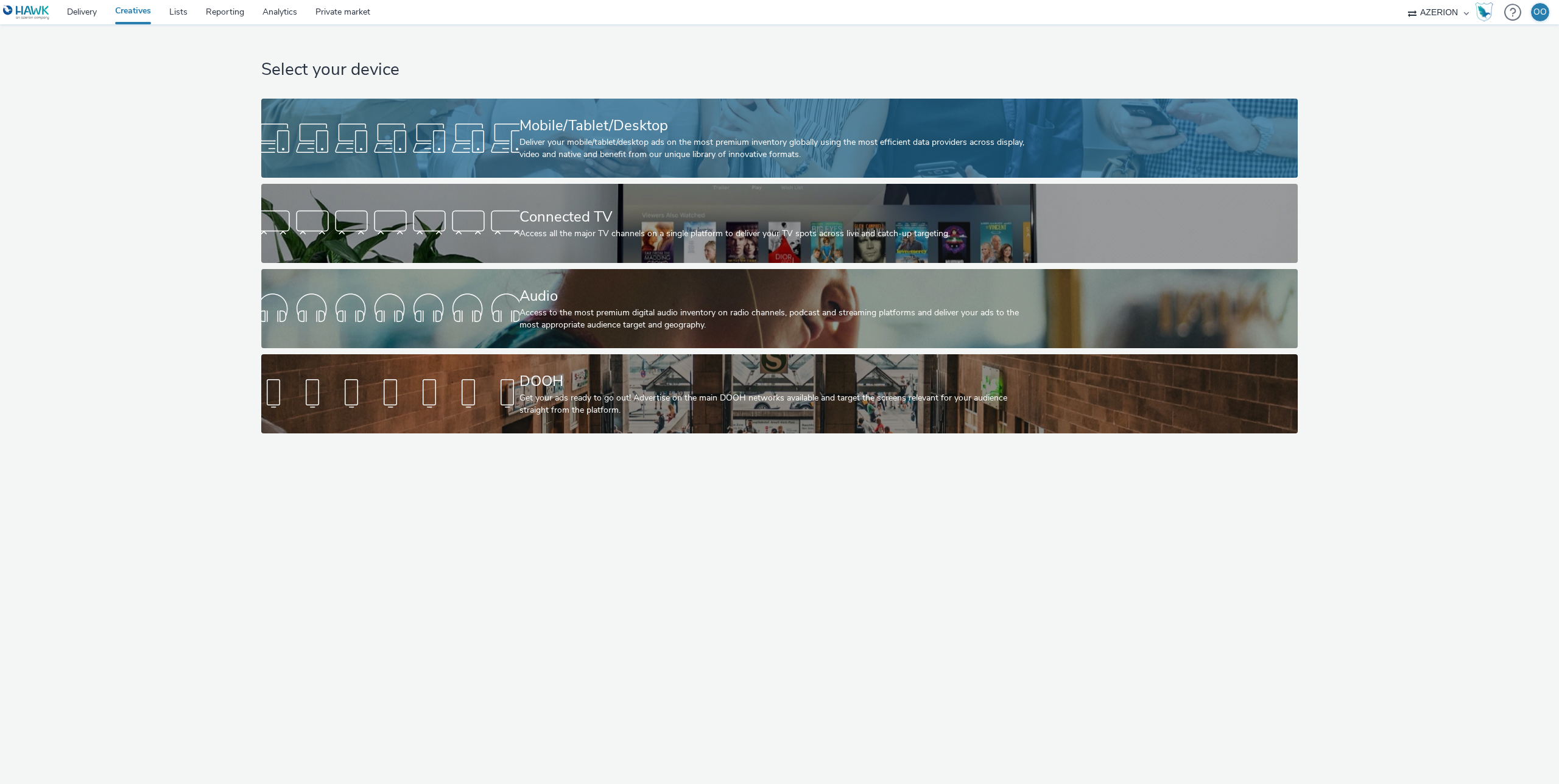
click at [498, 142] on div at bounding box center [390, 138] width 258 height 39
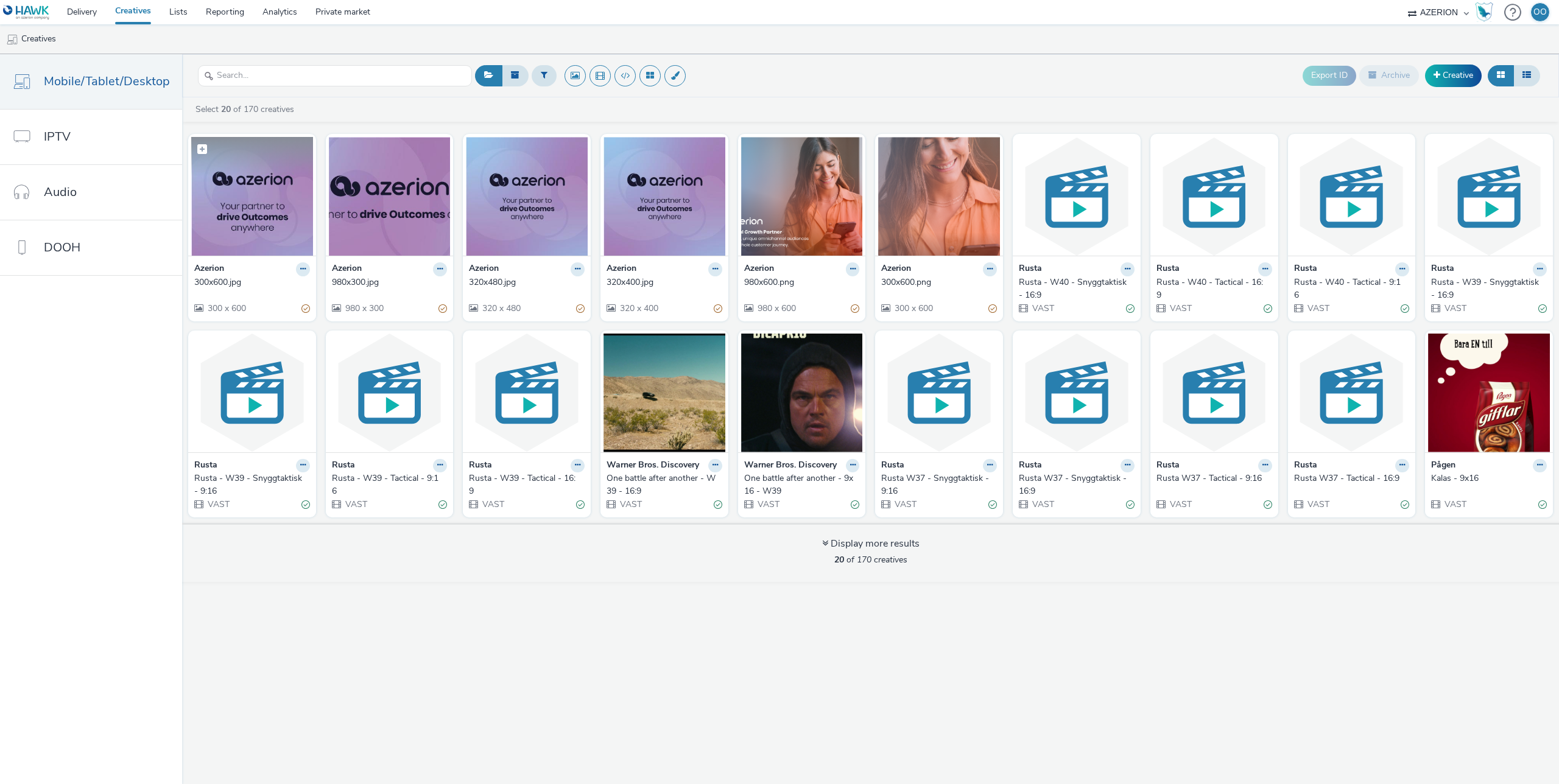
click at [283, 196] on img at bounding box center [252, 197] width 122 height 119
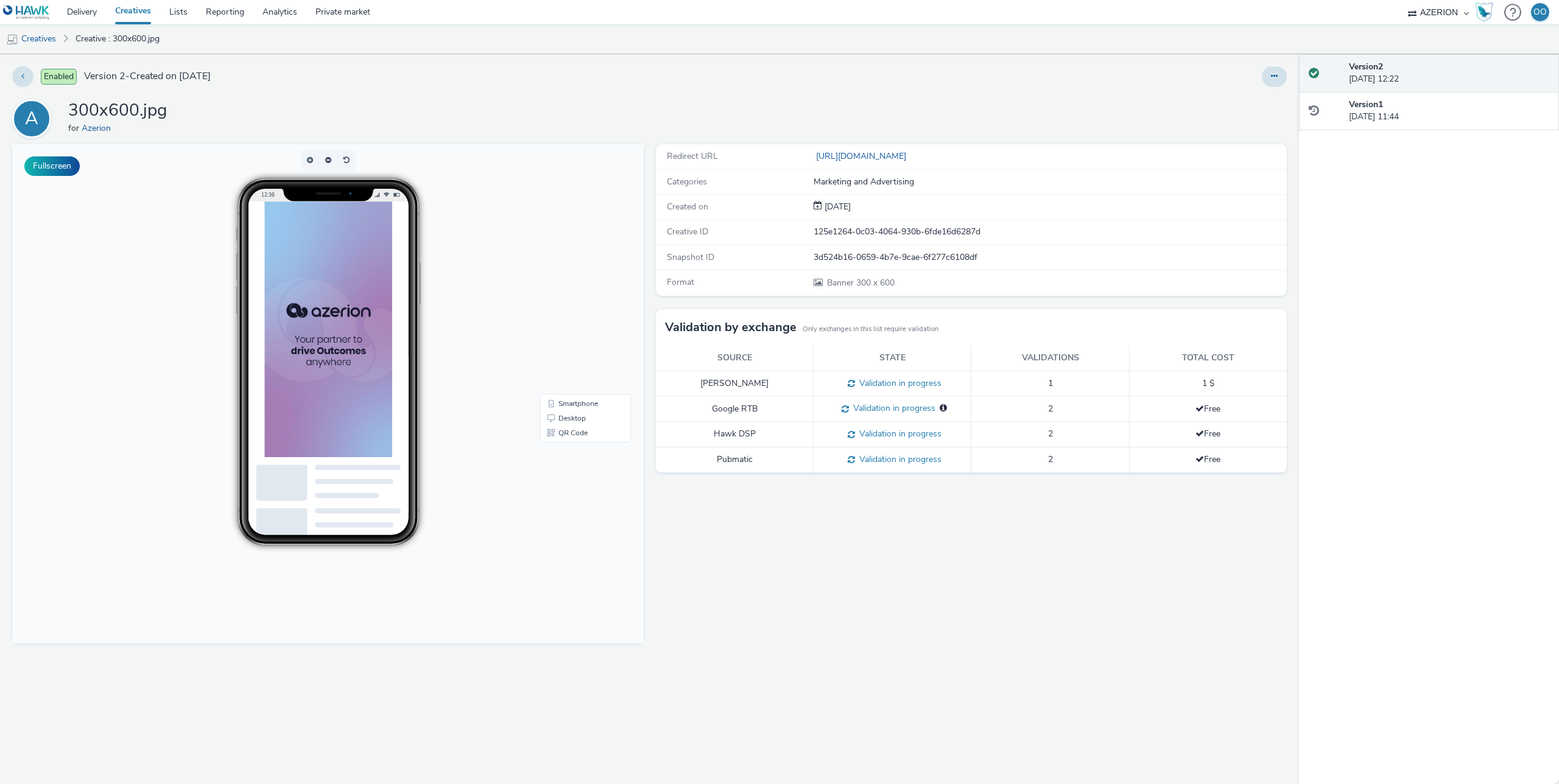
click at [133, 13] on link "Creatives" at bounding box center [133, 12] width 54 height 24
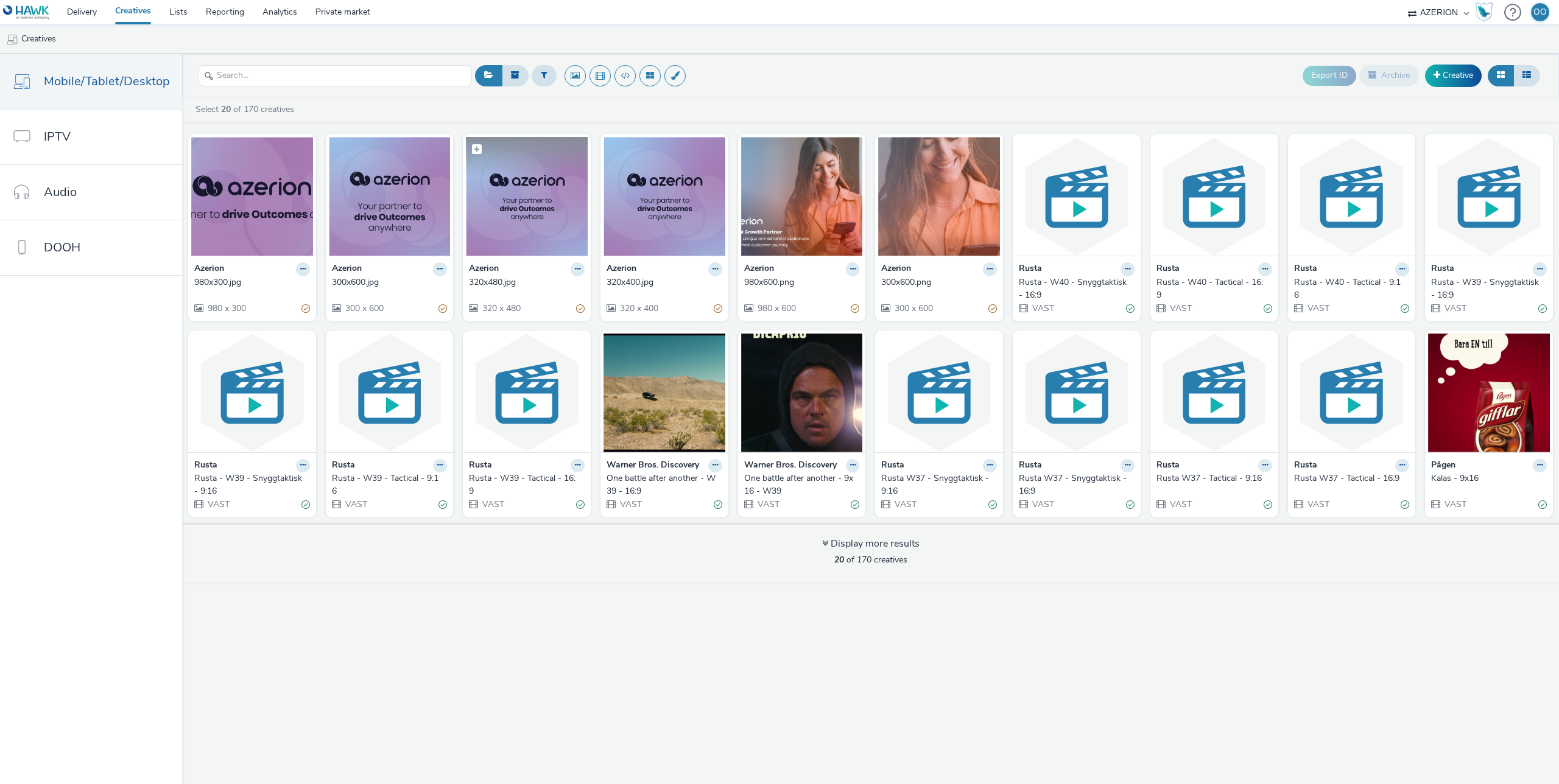
click at [501, 211] on img at bounding box center [526, 197] width 122 height 119
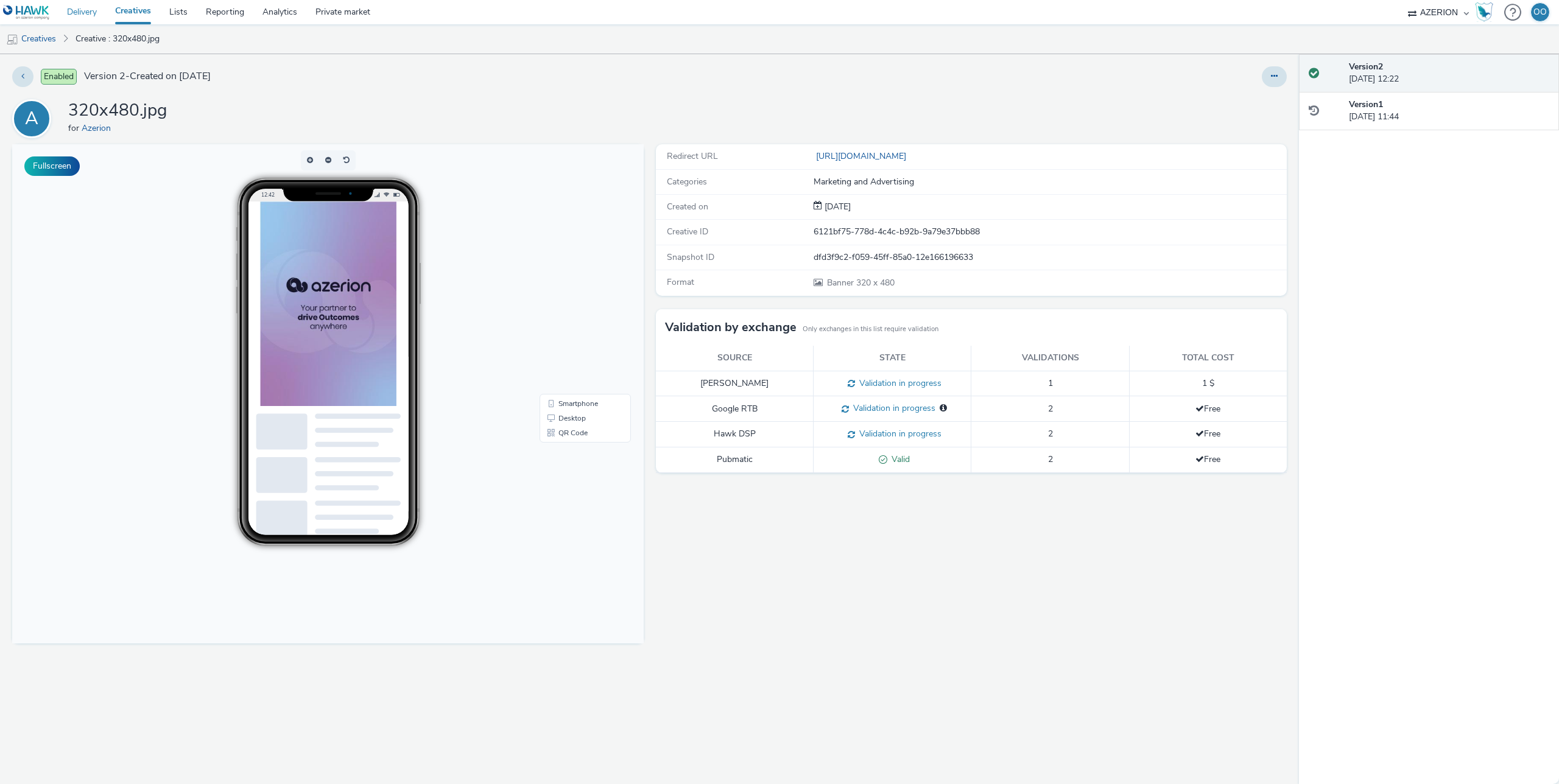
click at [75, 11] on link "Delivery" at bounding box center [81, 12] width 48 height 24
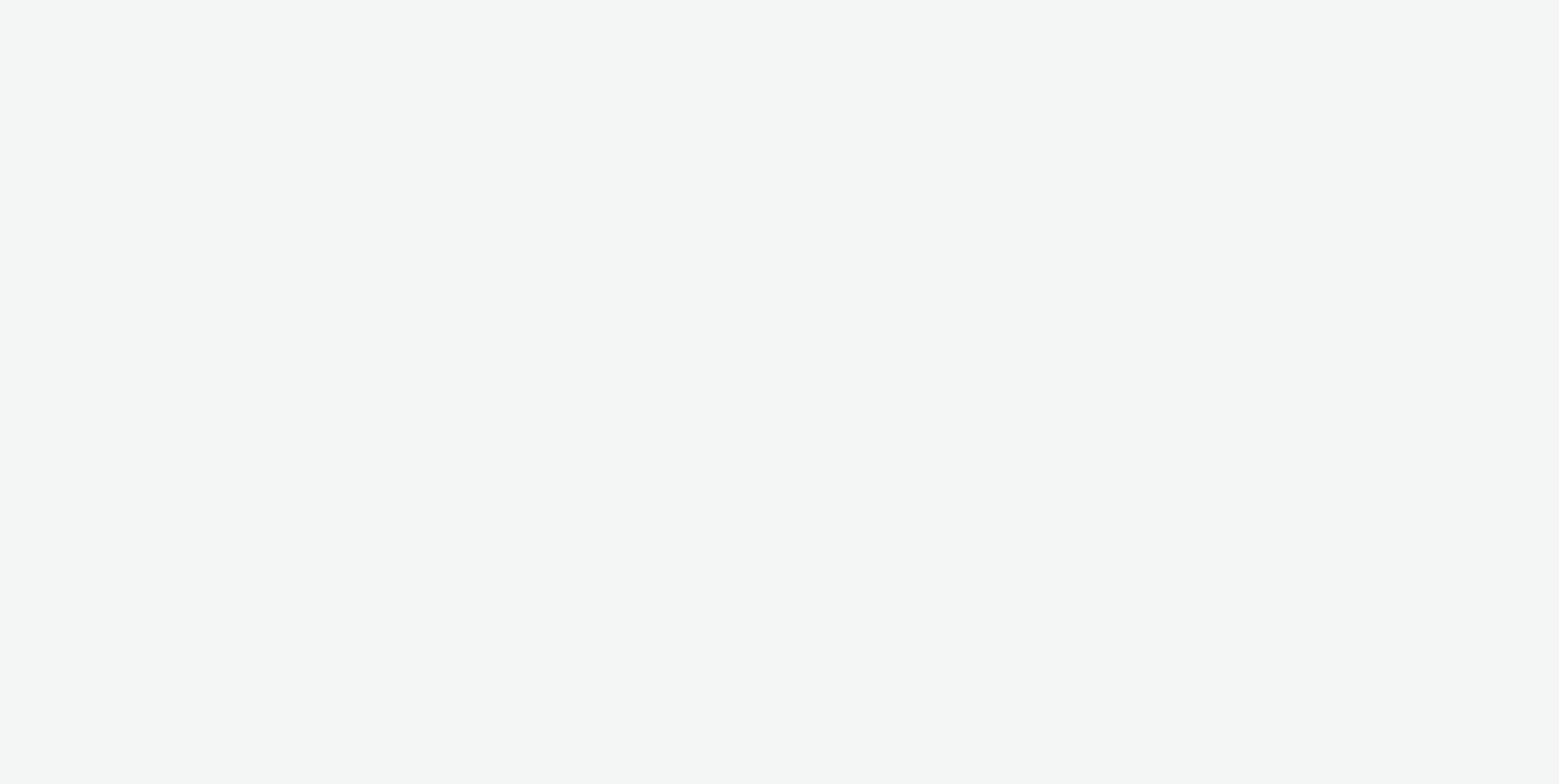
select select "ac009755-aa48-4799-8050-7a339a378eb8"
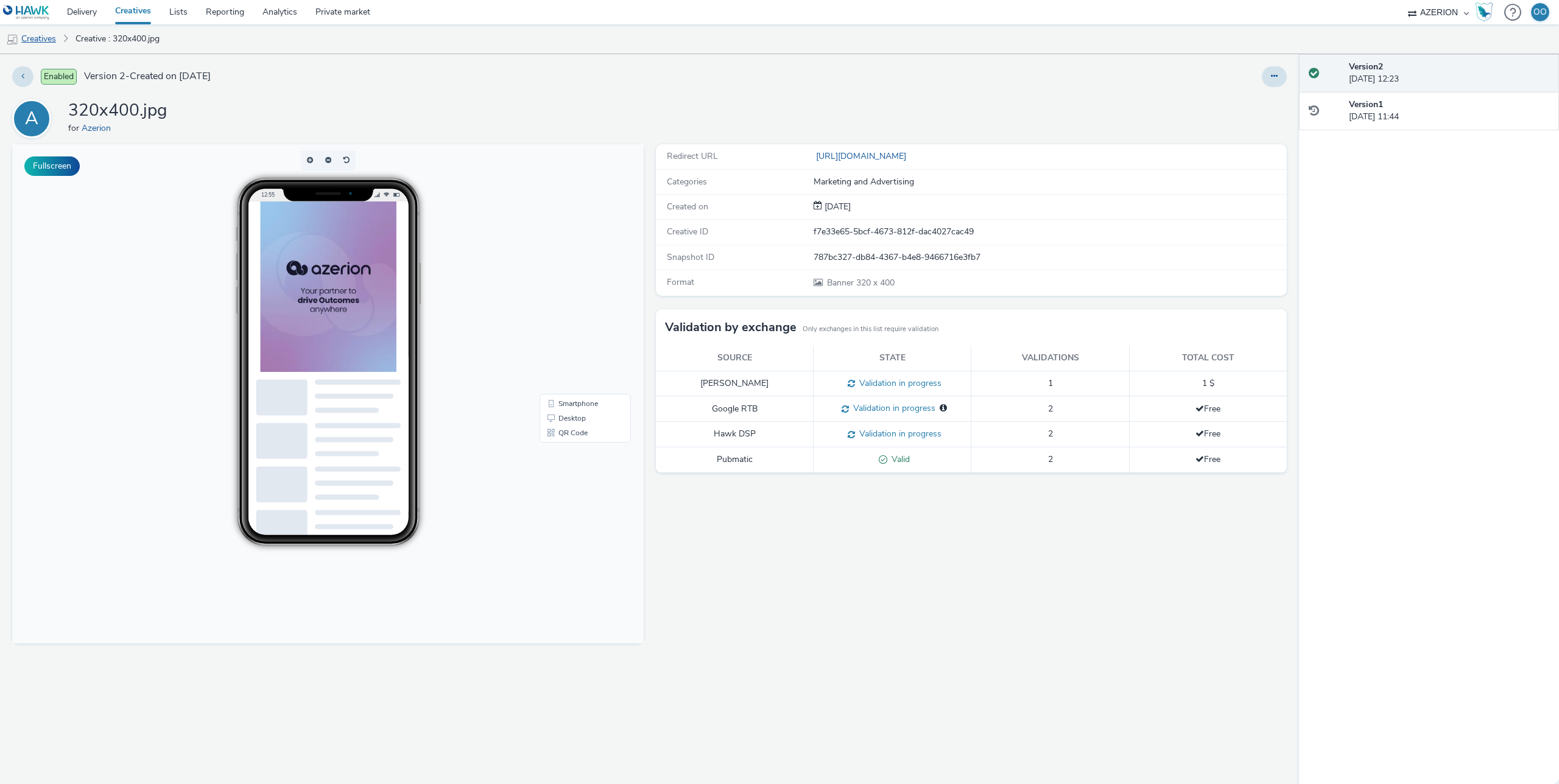
click at [45, 46] on link "Creatives" at bounding box center [31, 38] width 62 height 29
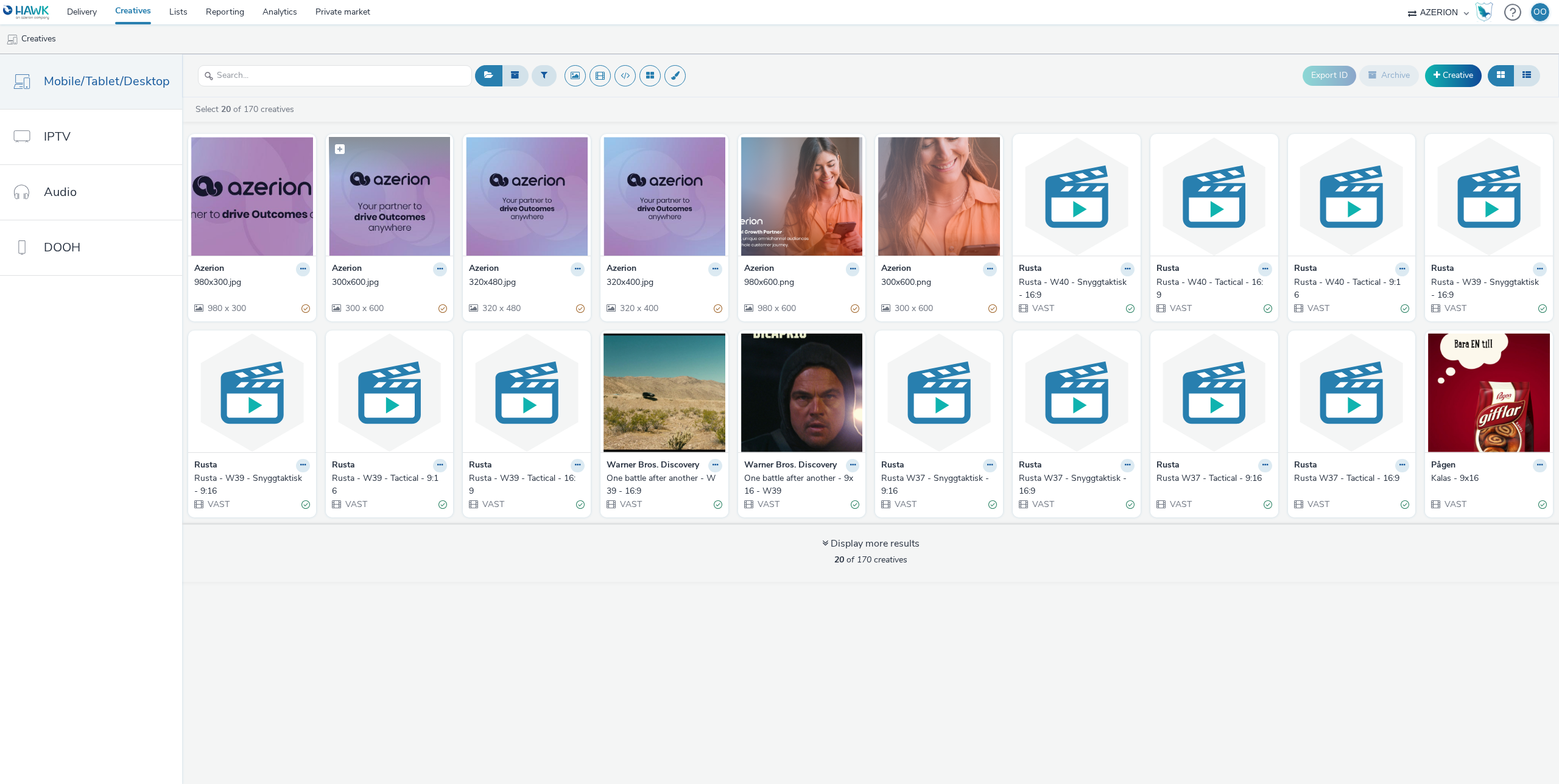
click at [388, 196] on img at bounding box center [389, 197] width 122 height 119
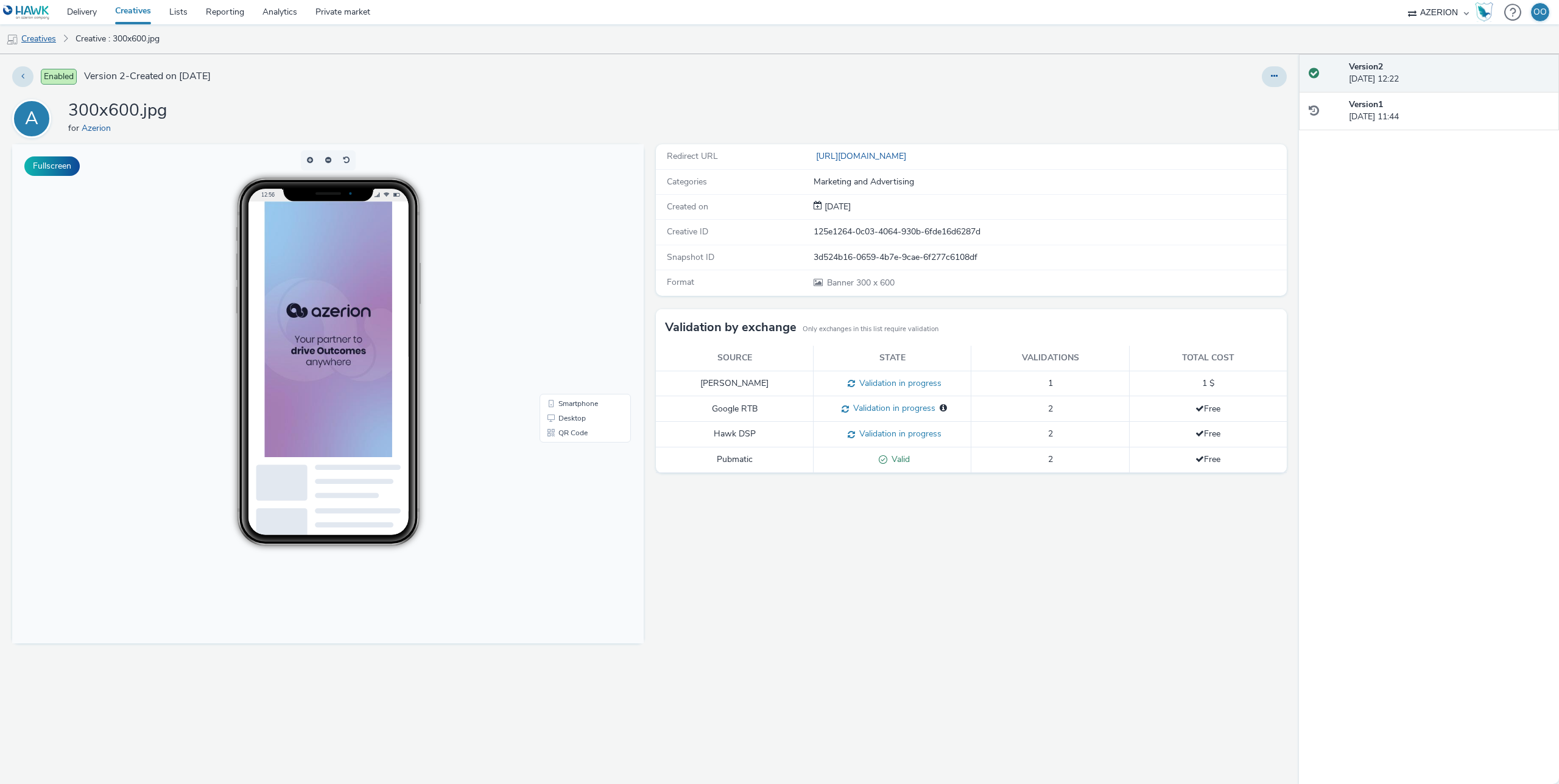
click at [46, 40] on link "Creatives" at bounding box center [31, 38] width 62 height 29
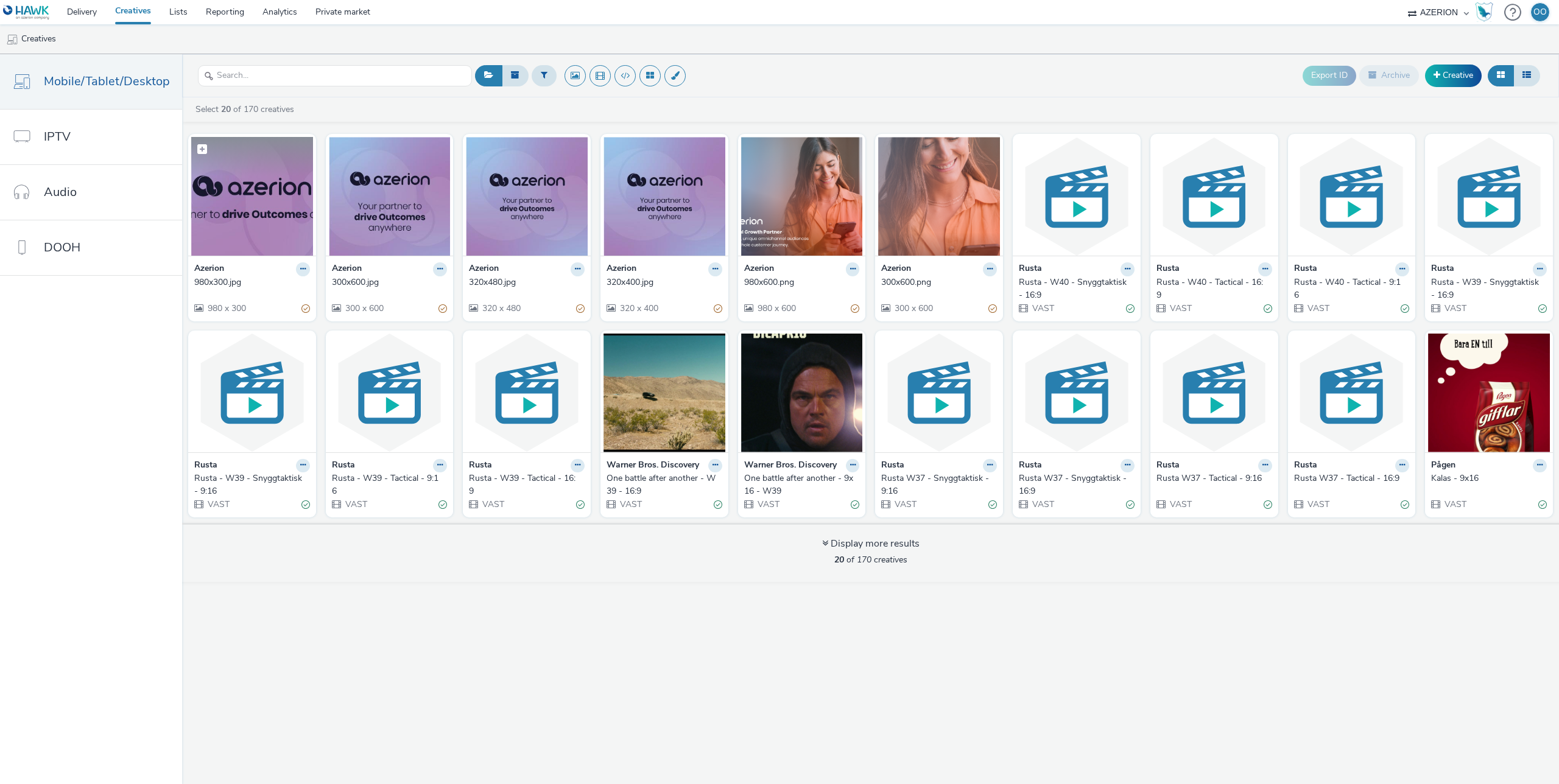
click at [261, 181] on img at bounding box center [252, 197] width 122 height 119
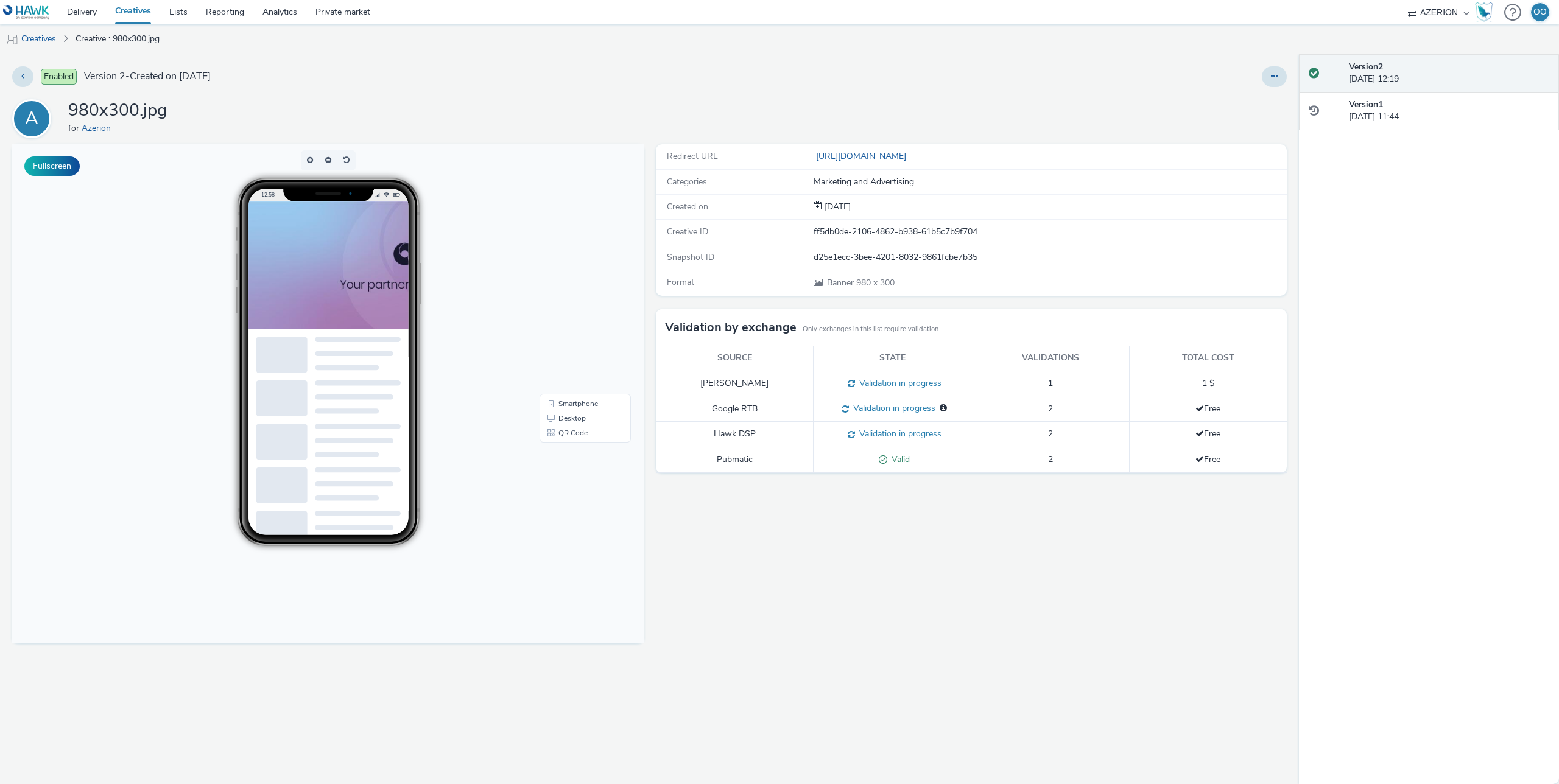
click at [121, 14] on link "Creatives" at bounding box center [133, 12] width 54 height 24
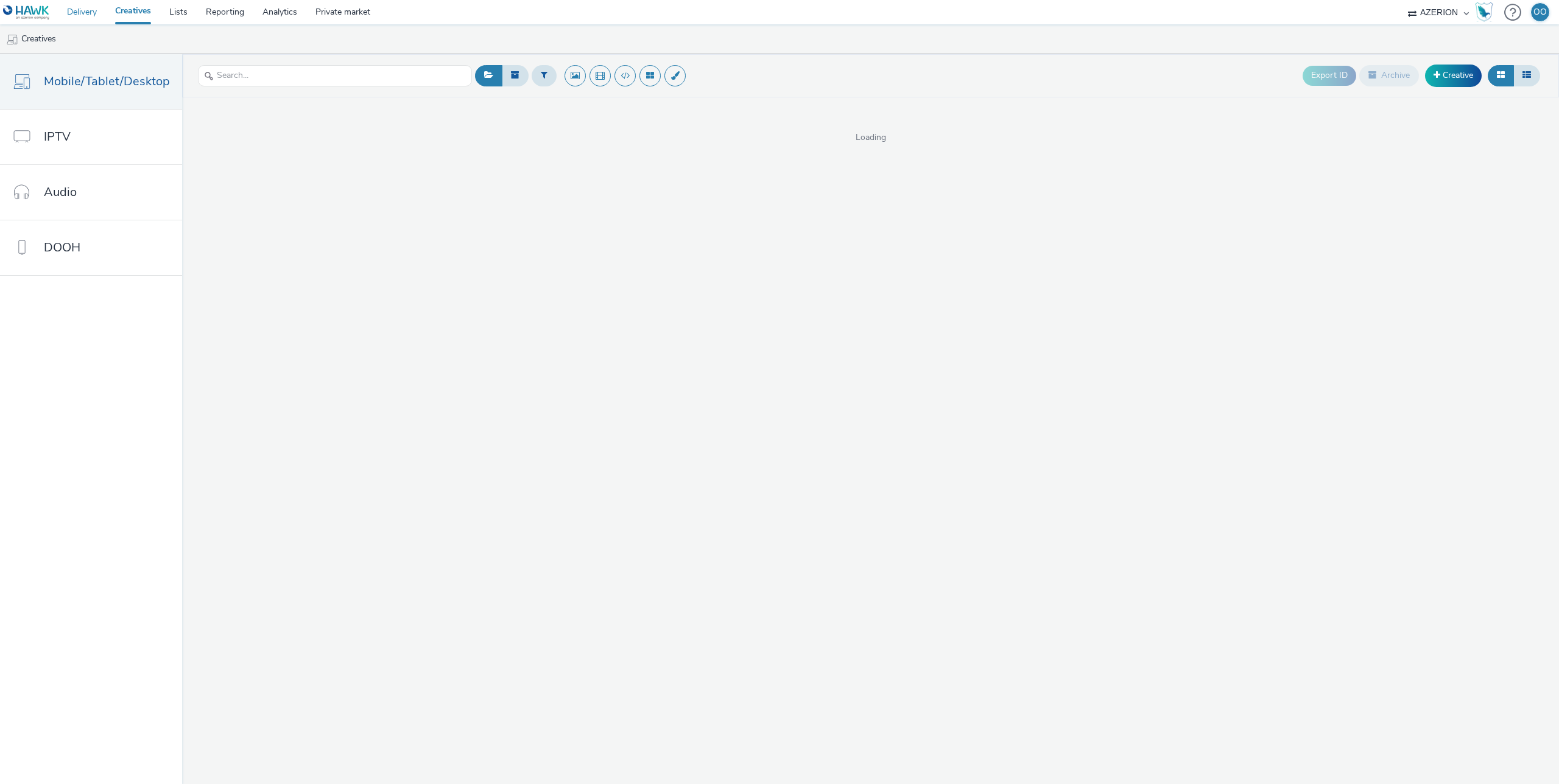
click at [89, 13] on link "Delivery" at bounding box center [81, 12] width 48 height 24
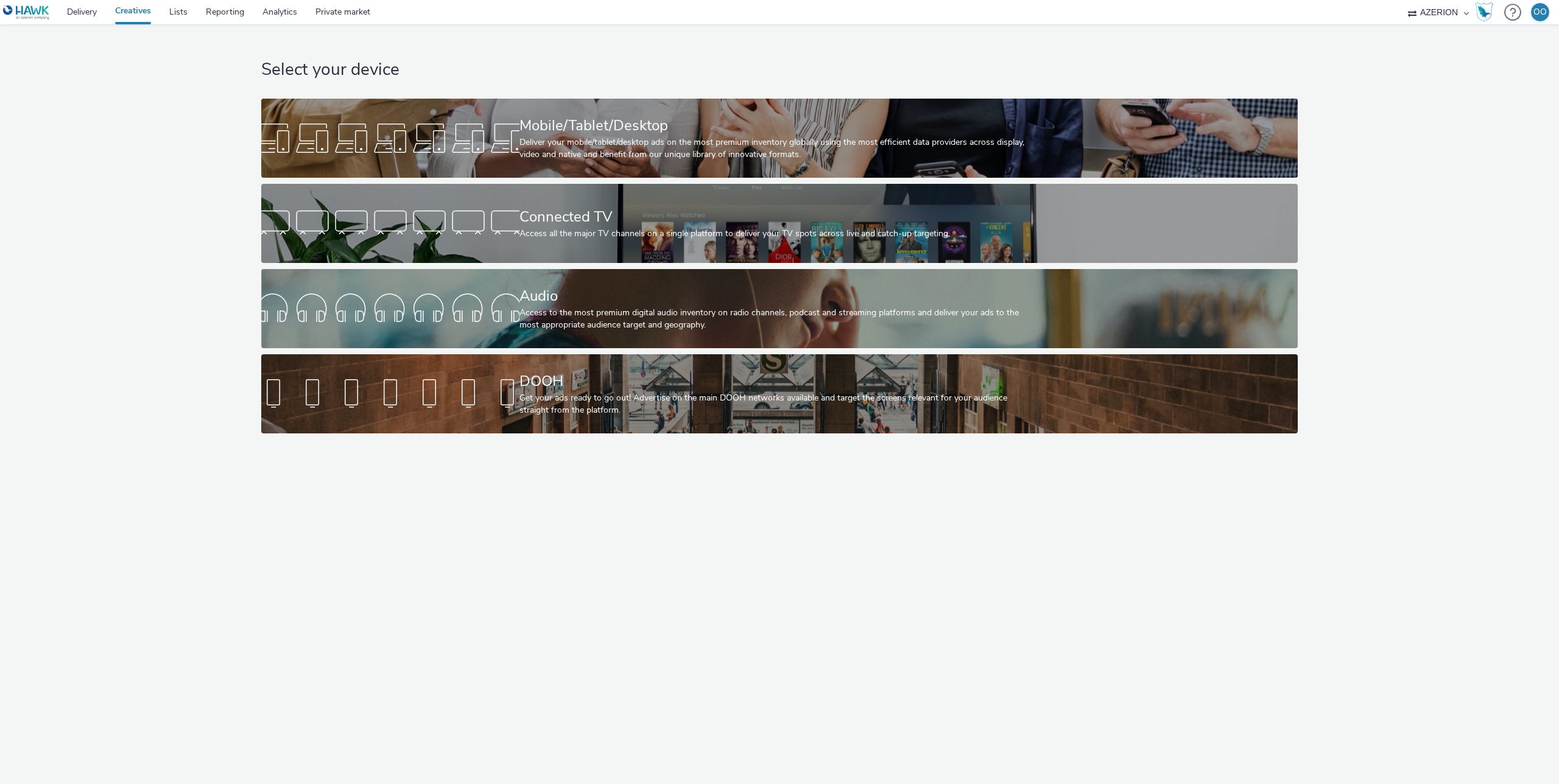
select select "ac009755-aa48-4799-8050-7a339a378eb8"
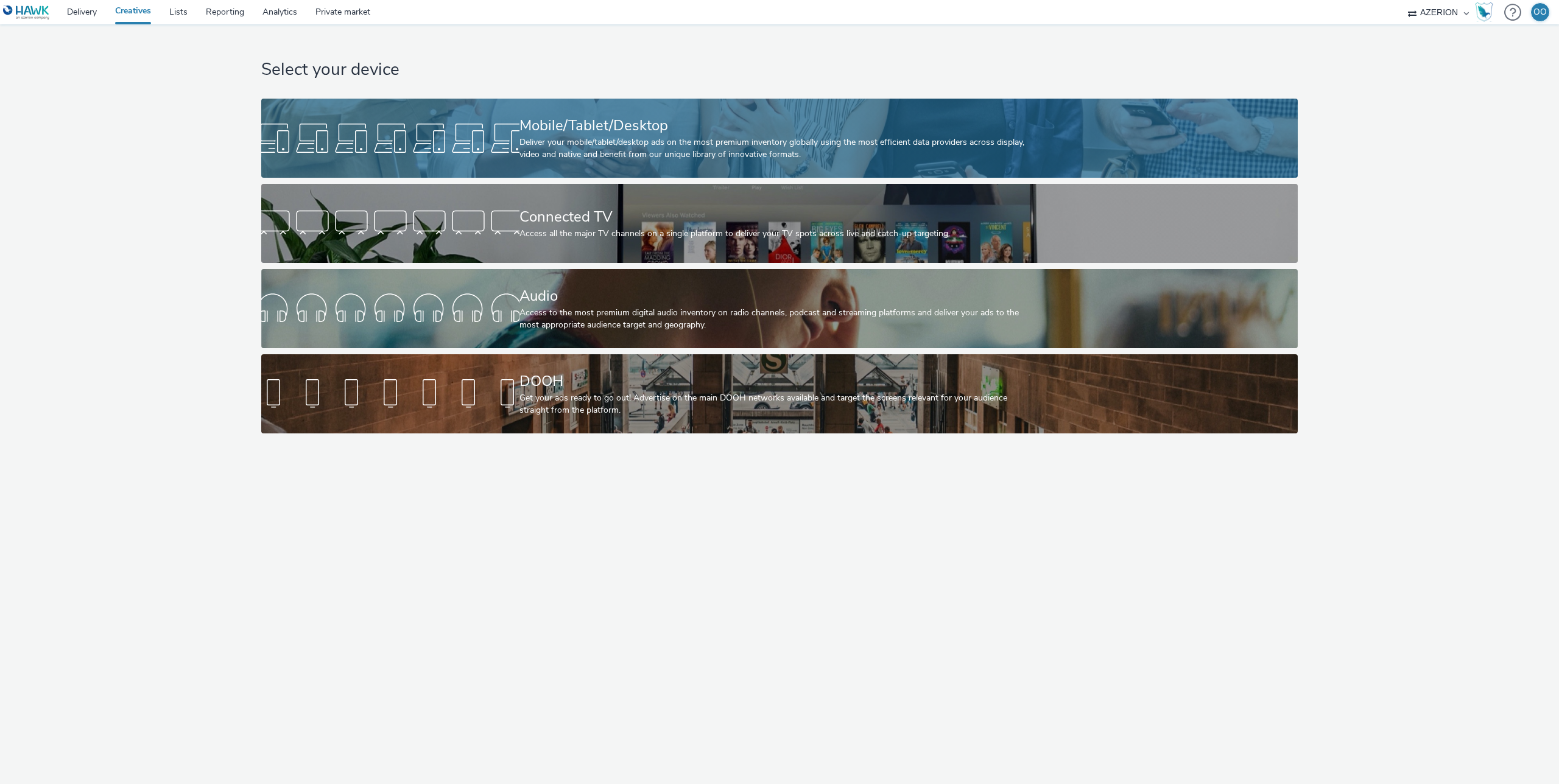
click at [500, 157] on link "Mobile/Tablet/Desktop Deliver your mobile/tablet/desktop ads on the most premiu…" at bounding box center [779, 138] width 1036 height 80
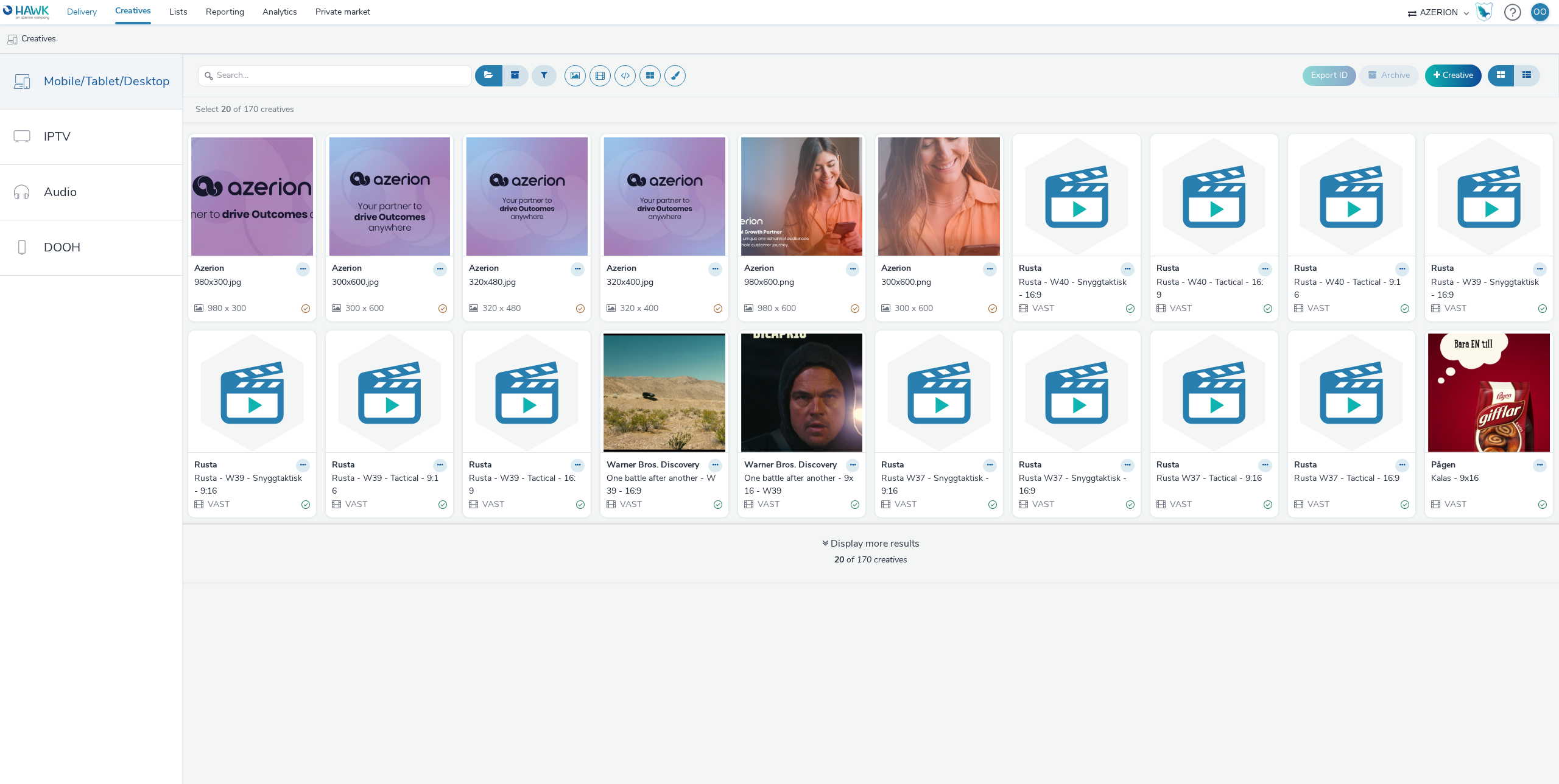
click at [103, 16] on link "Delivery" at bounding box center [81, 12] width 48 height 24
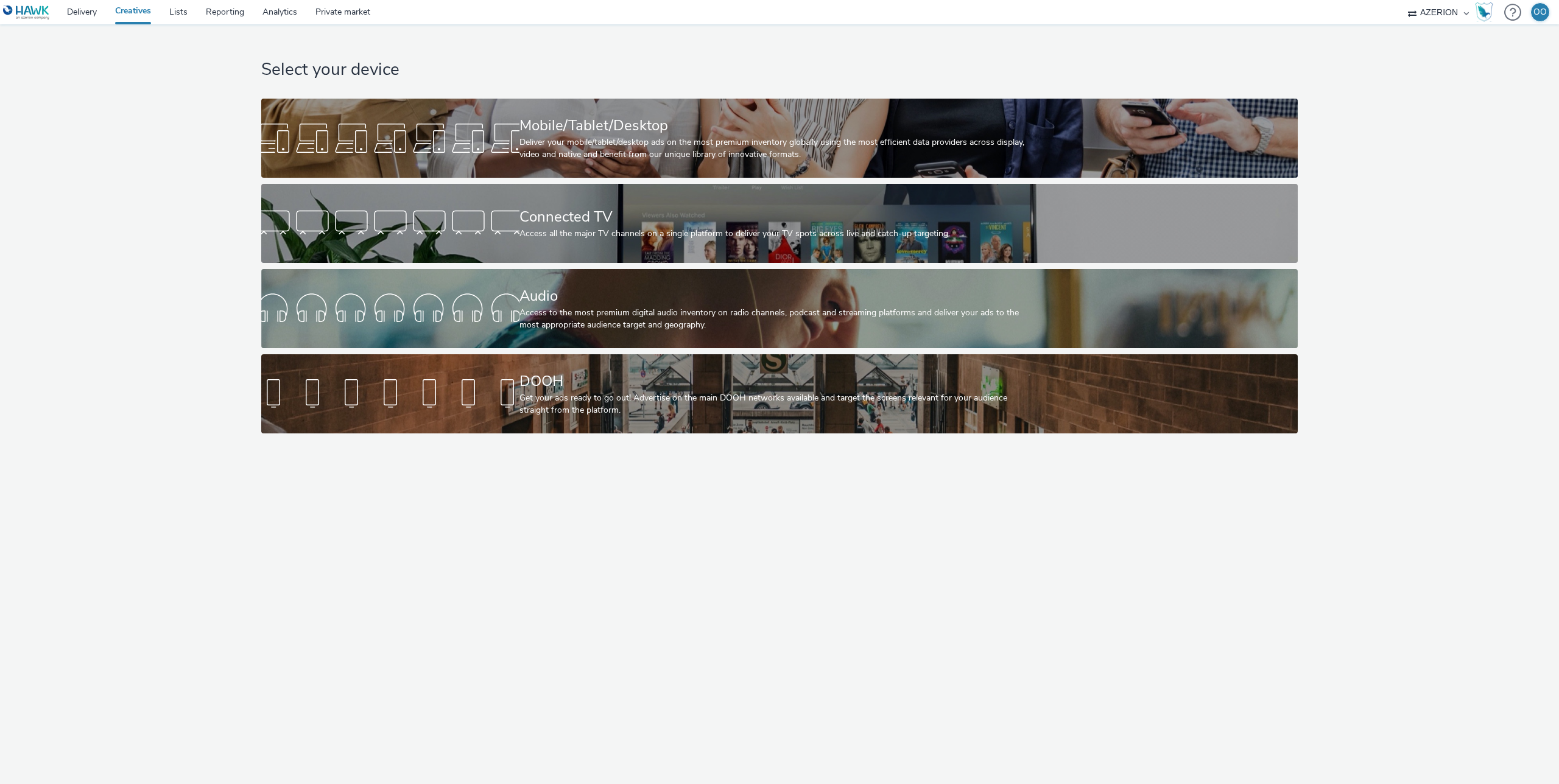
click at [1428, 9] on select "Adseo AS Akademiet AS Amidays AS Apriil Digital AS AZERION Beagle Media Dentsu …" at bounding box center [1438, 12] width 73 height 24
select select "c2295f28-7c96-446f-b279-53c23ee2b854"
click at [1402, 0] on select "Adseo AS Akademiet AS Amidays AS Apriil Digital AS AZERION Beagle Media Dentsu …" at bounding box center [1438, 12] width 73 height 24
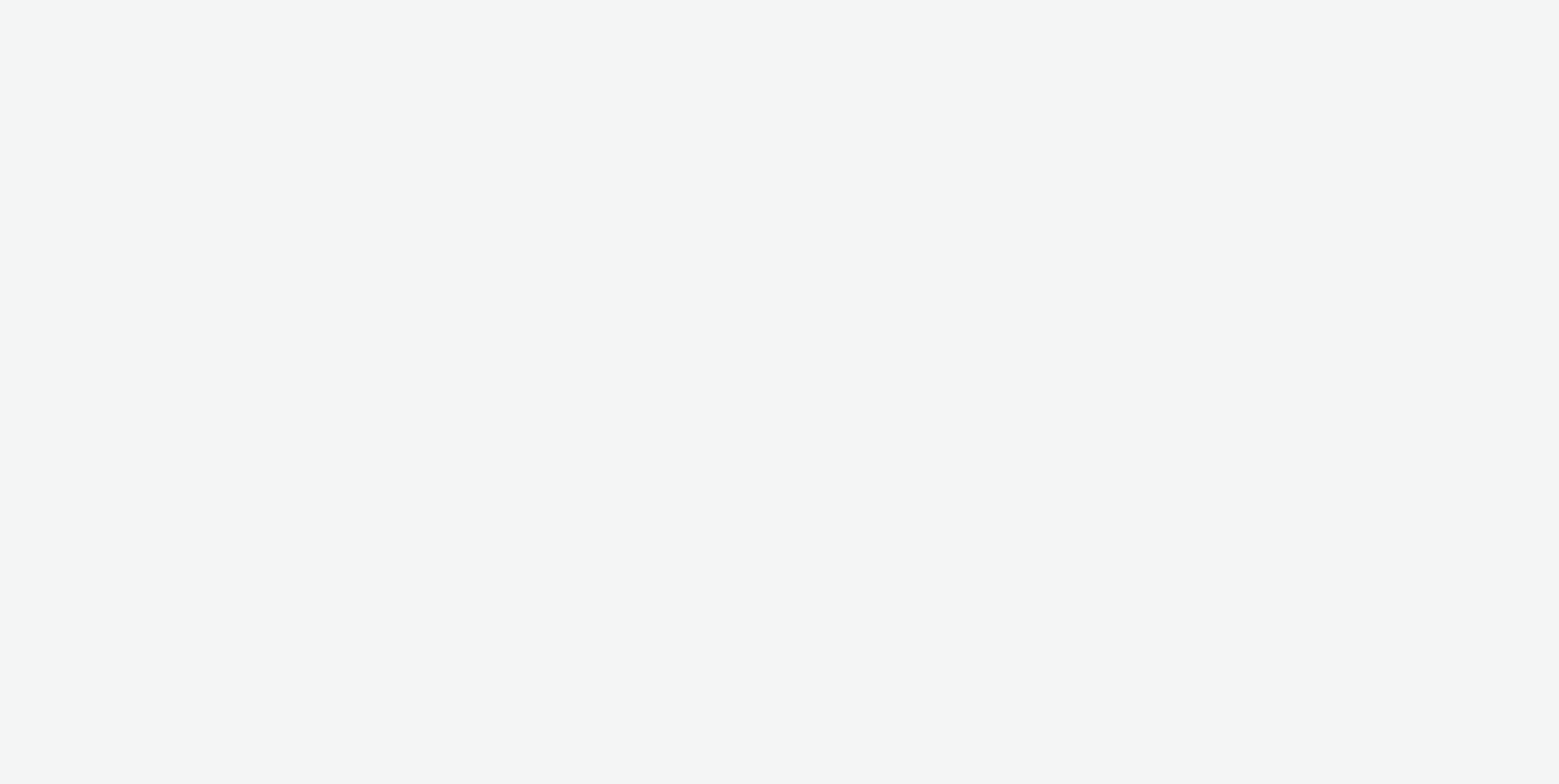
select select "c2295f28-7c96-446f-b279-53c23ee2b854"
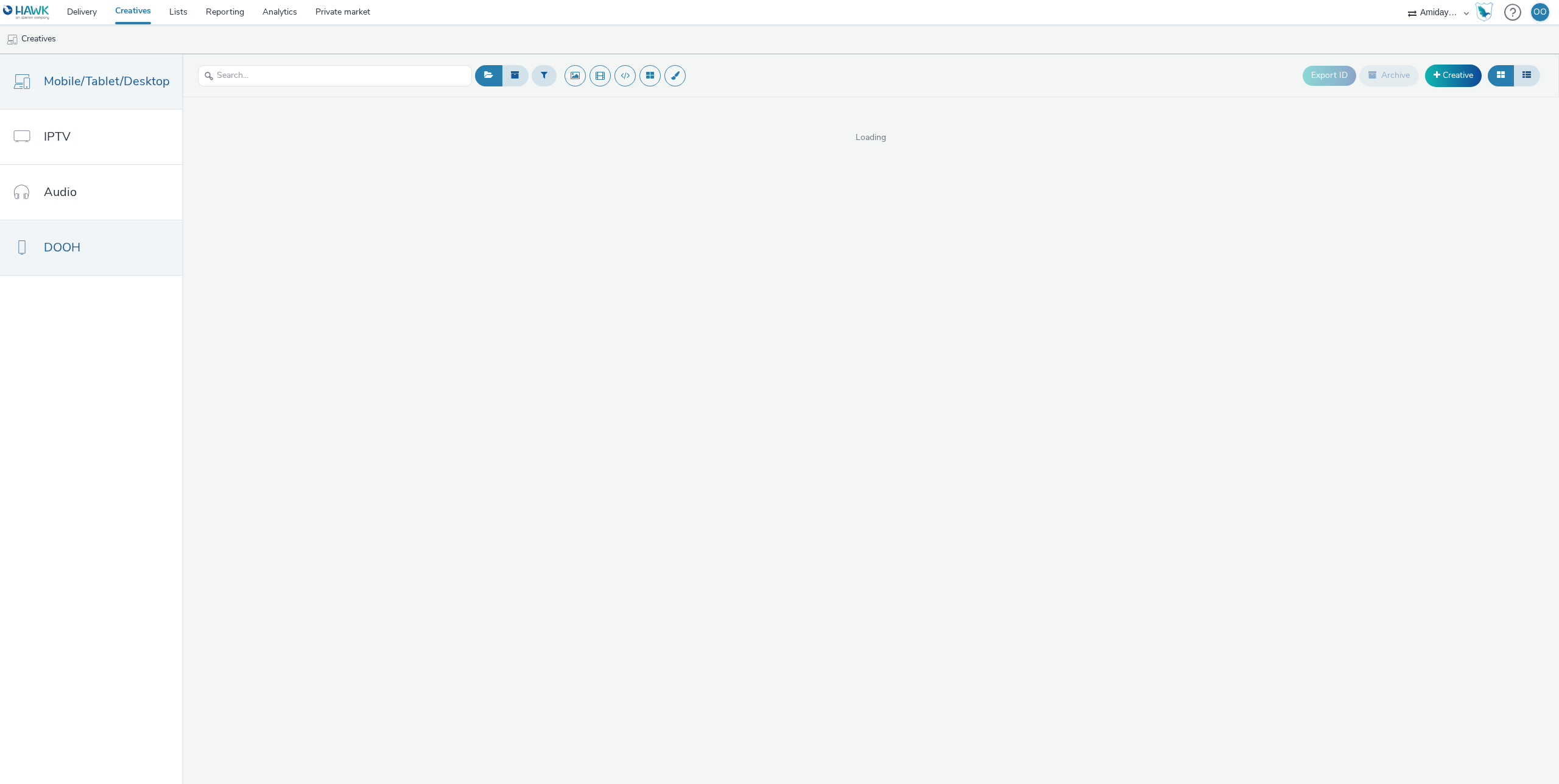
click at [66, 250] on span "DOOH" at bounding box center [62, 247] width 37 height 17
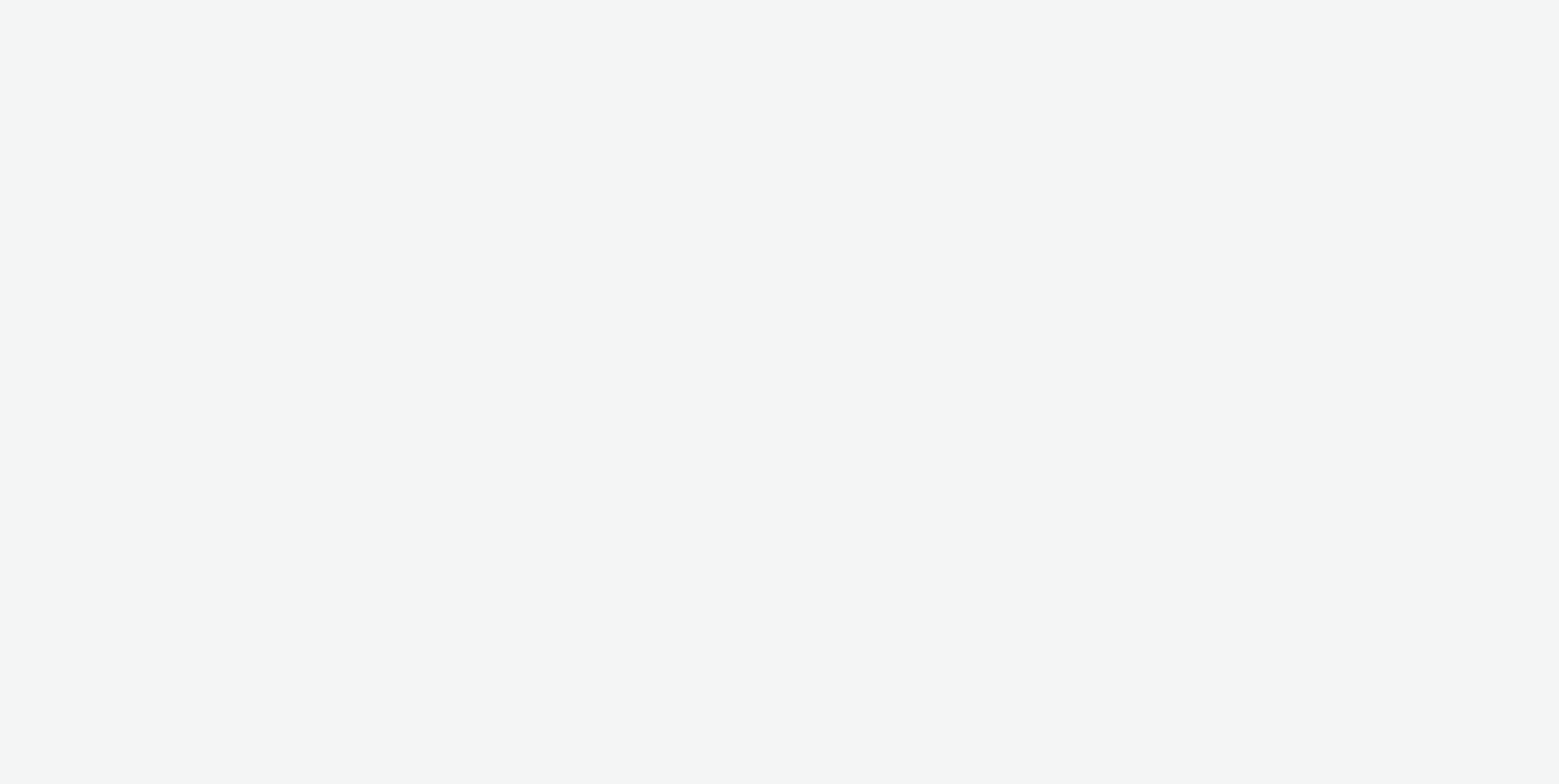
select select "c2295f28-7c96-446f-b279-53c23ee2b854"
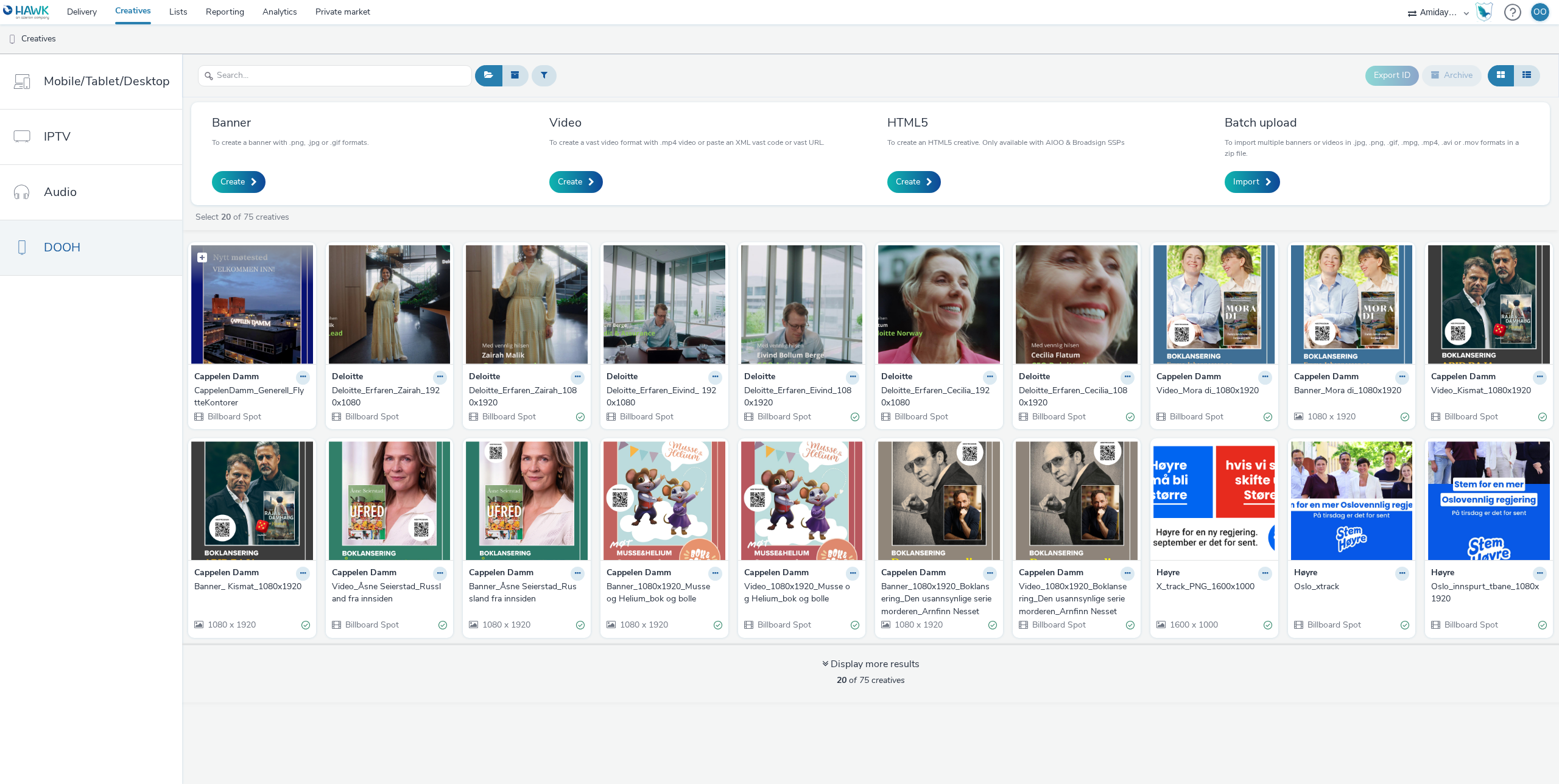
click at [260, 316] on img at bounding box center [252, 305] width 122 height 119
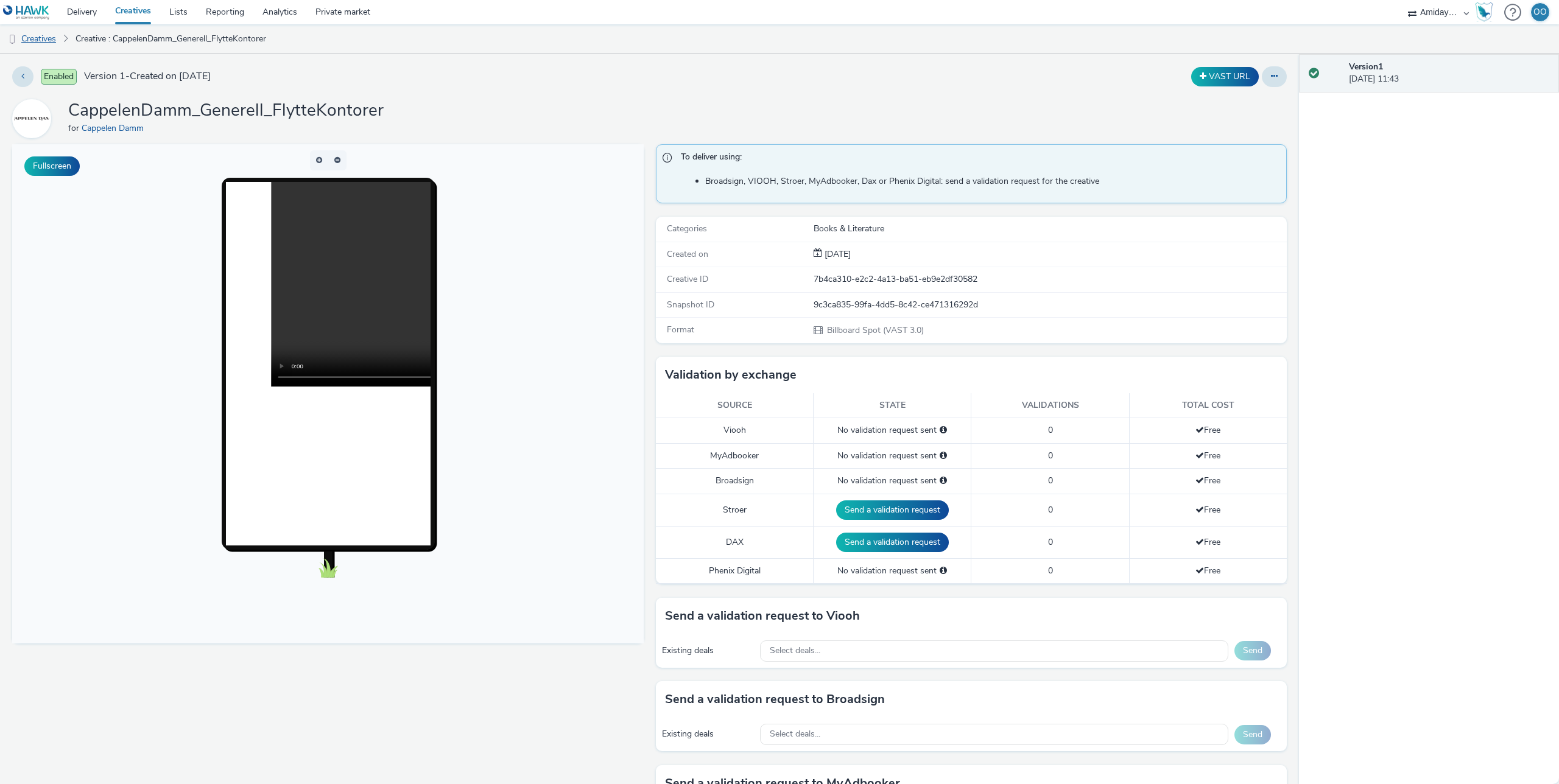
click at [45, 41] on link "Creatives" at bounding box center [31, 38] width 62 height 29
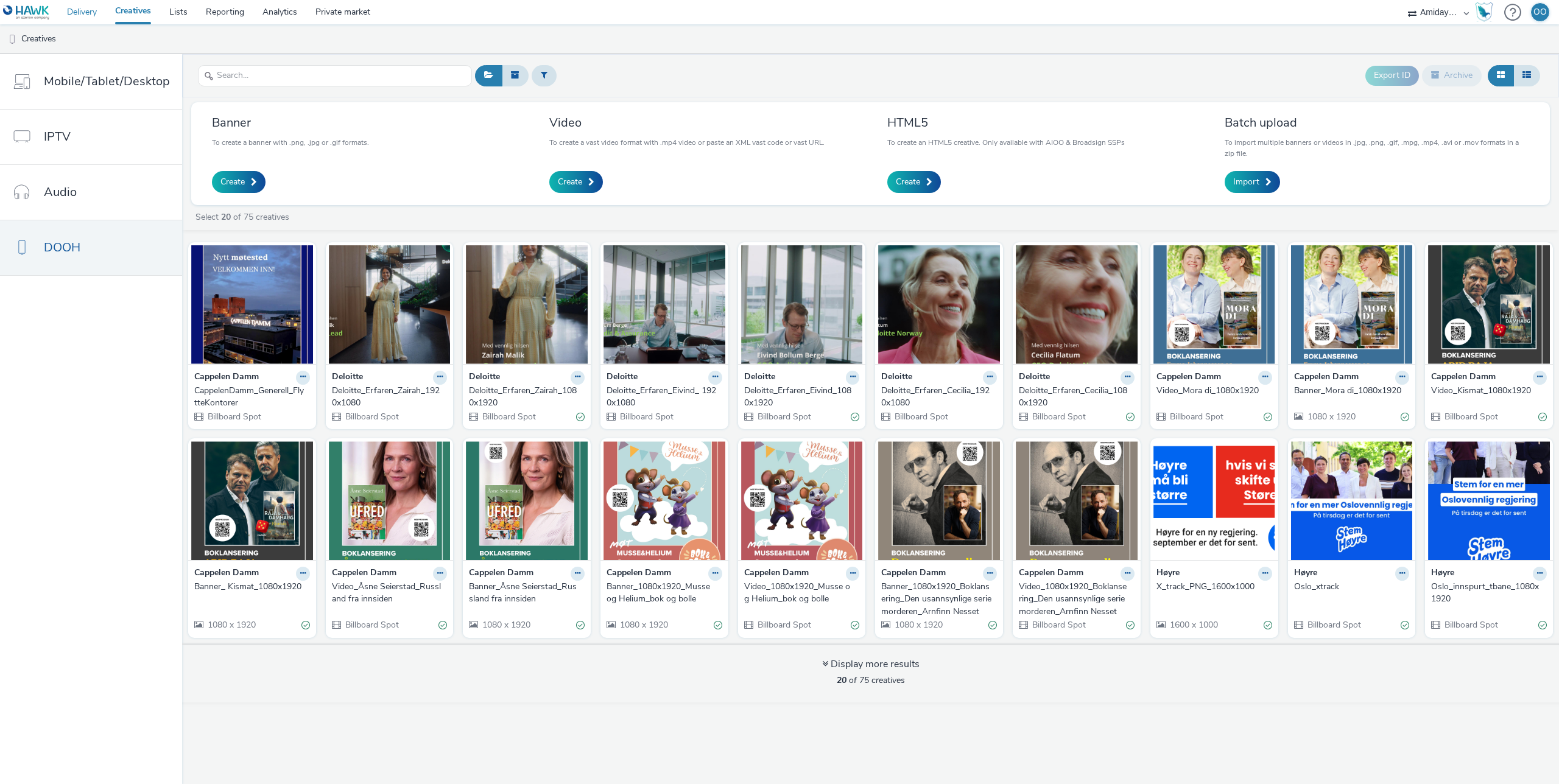
click at [94, 15] on link "Delivery" at bounding box center [81, 12] width 48 height 24
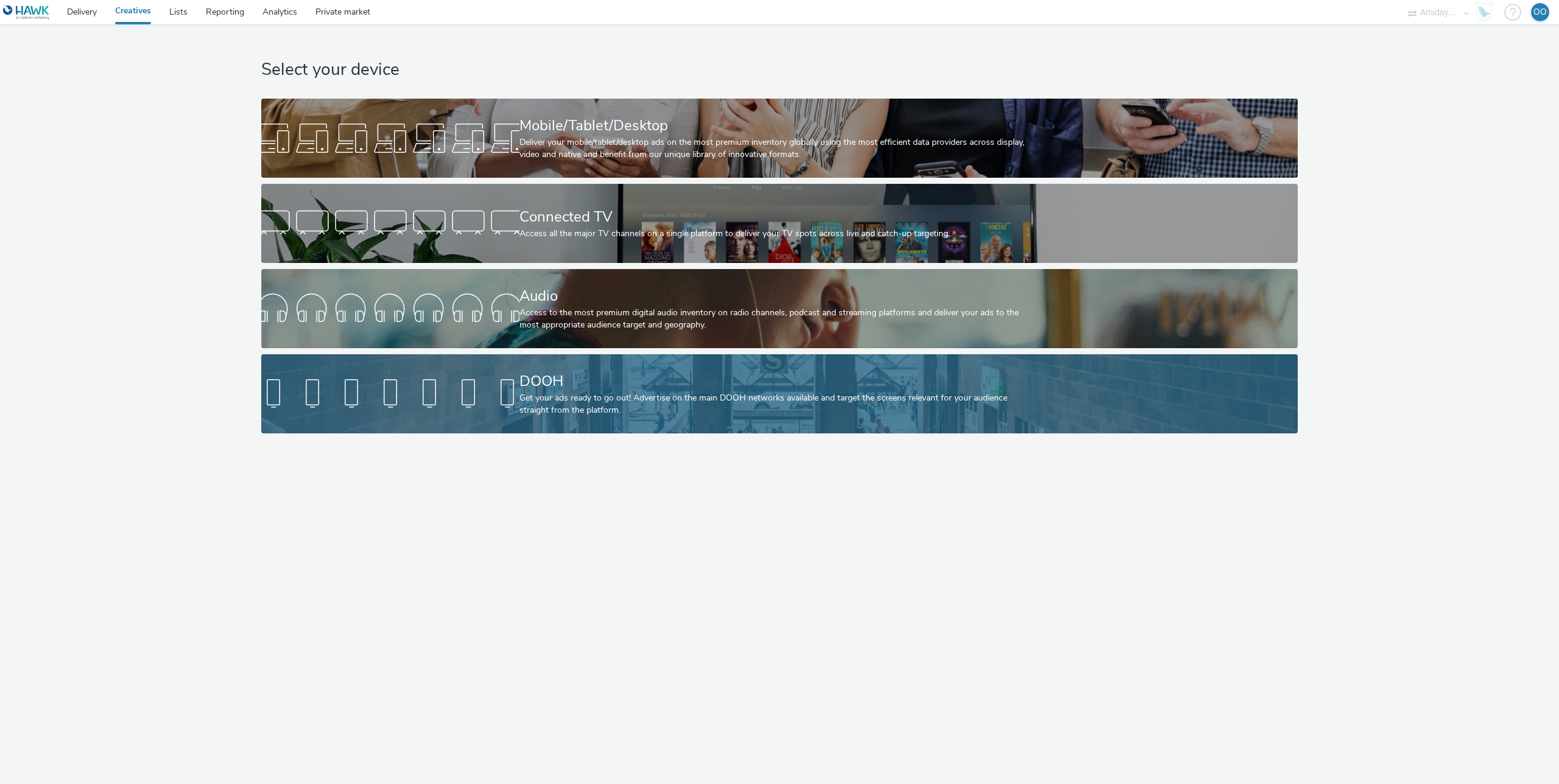
click at [492, 397] on div at bounding box center [390, 393] width 258 height 39
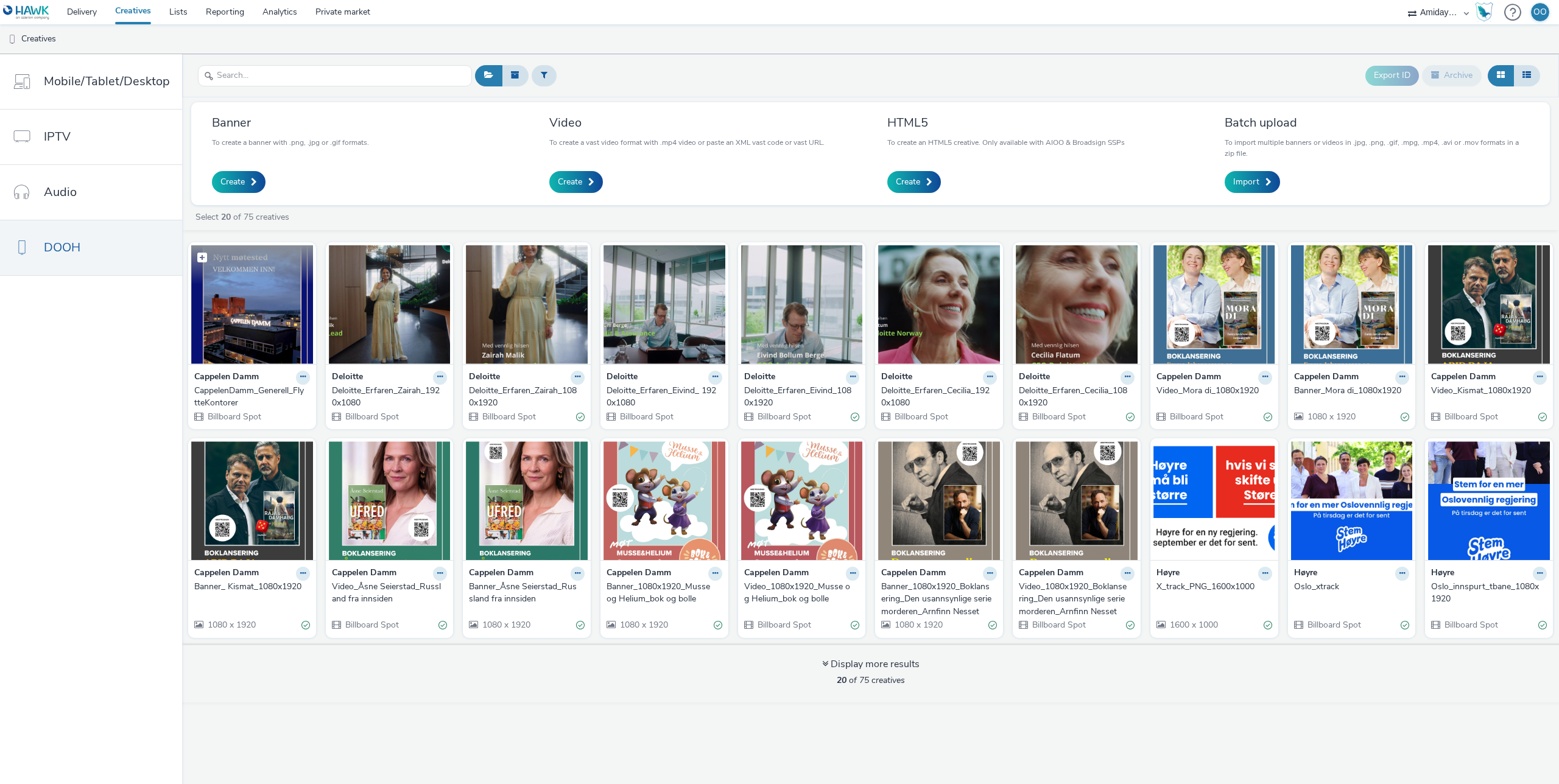
click at [249, 312] on img at bounding box center [252, 305] width 122 height 119
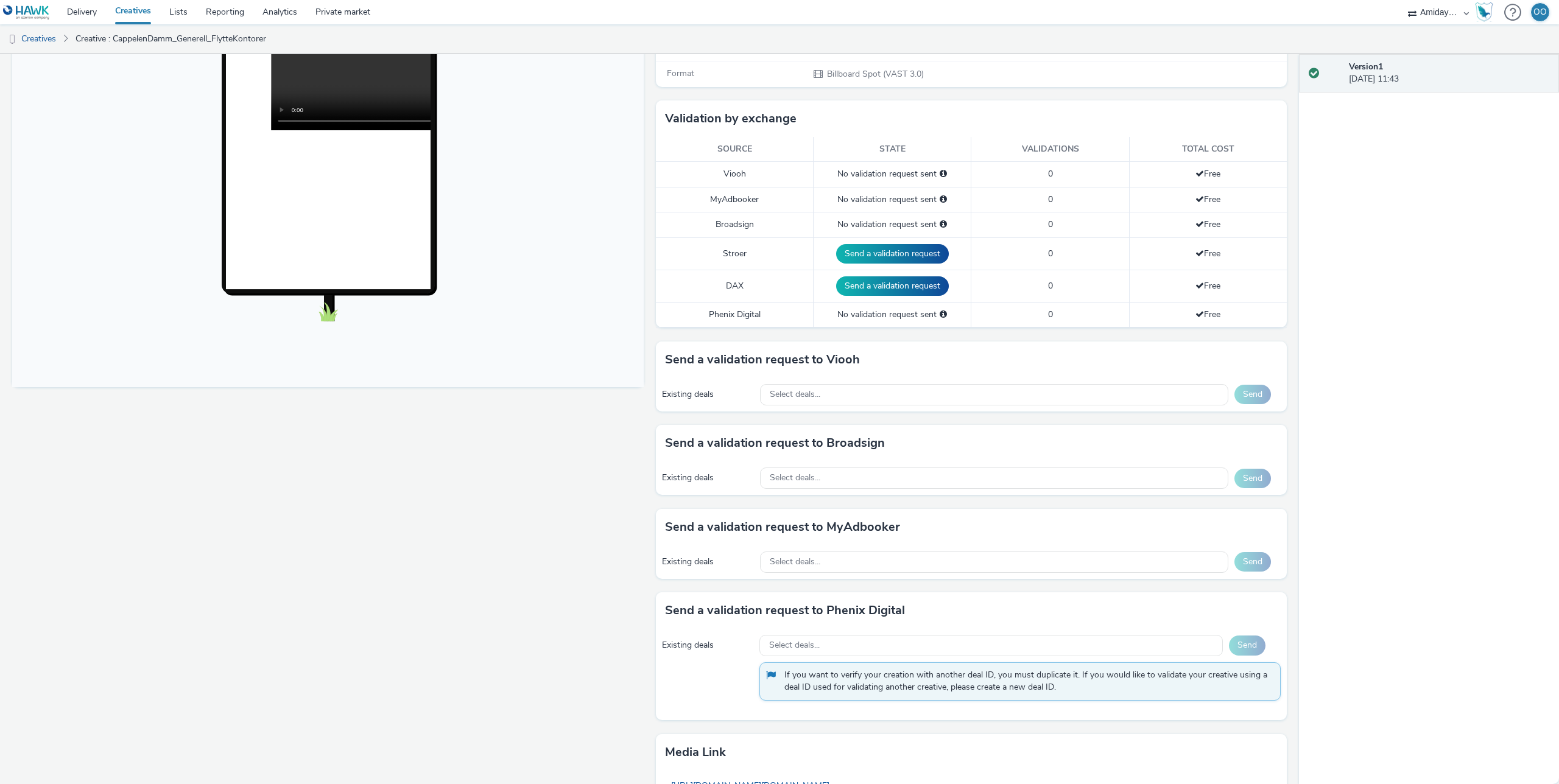
scroll to position [244, 0]
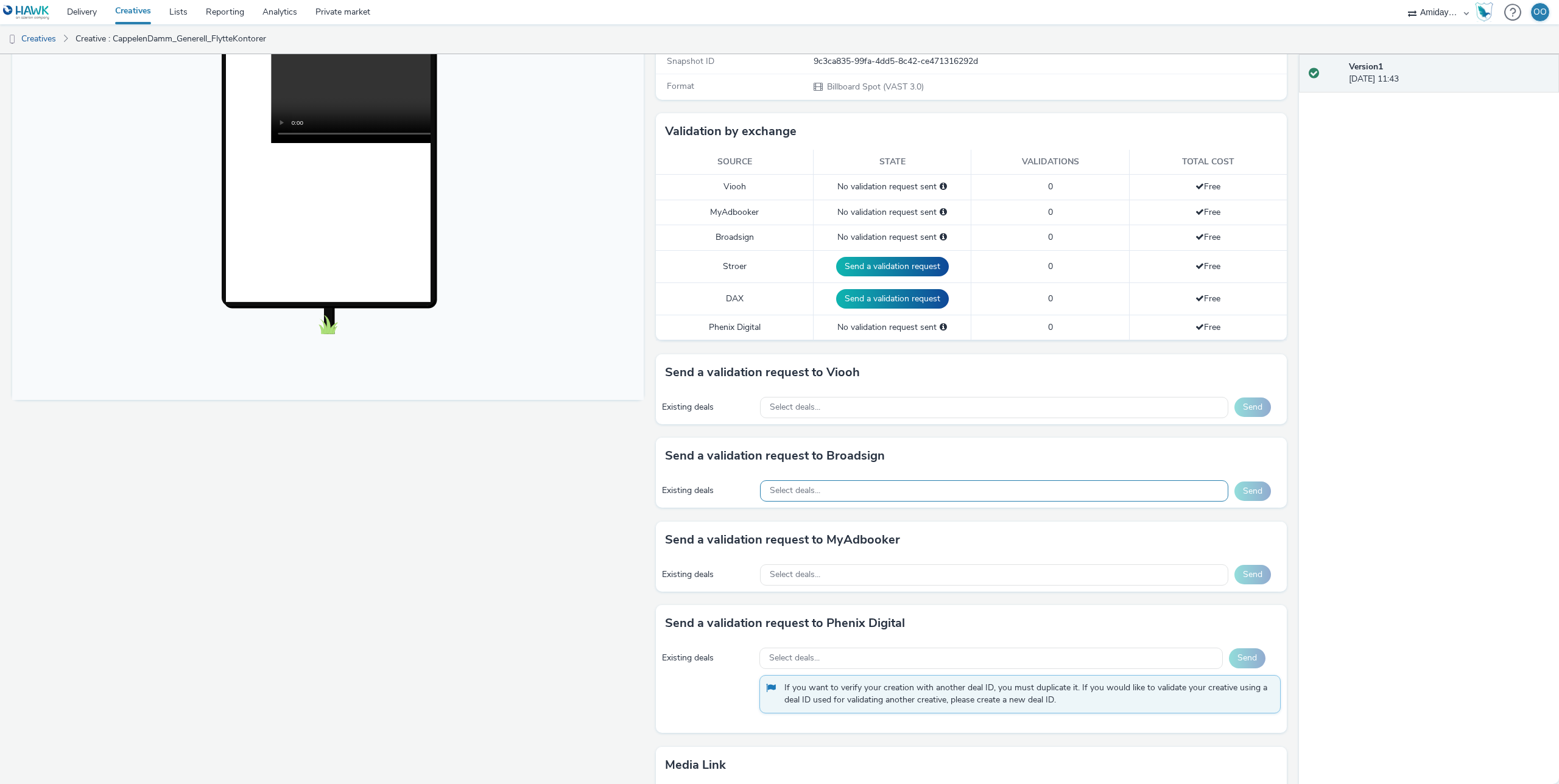
click at [890, 489] on div "Select deals..." at bounding box center [993, 490] width 468 height 21
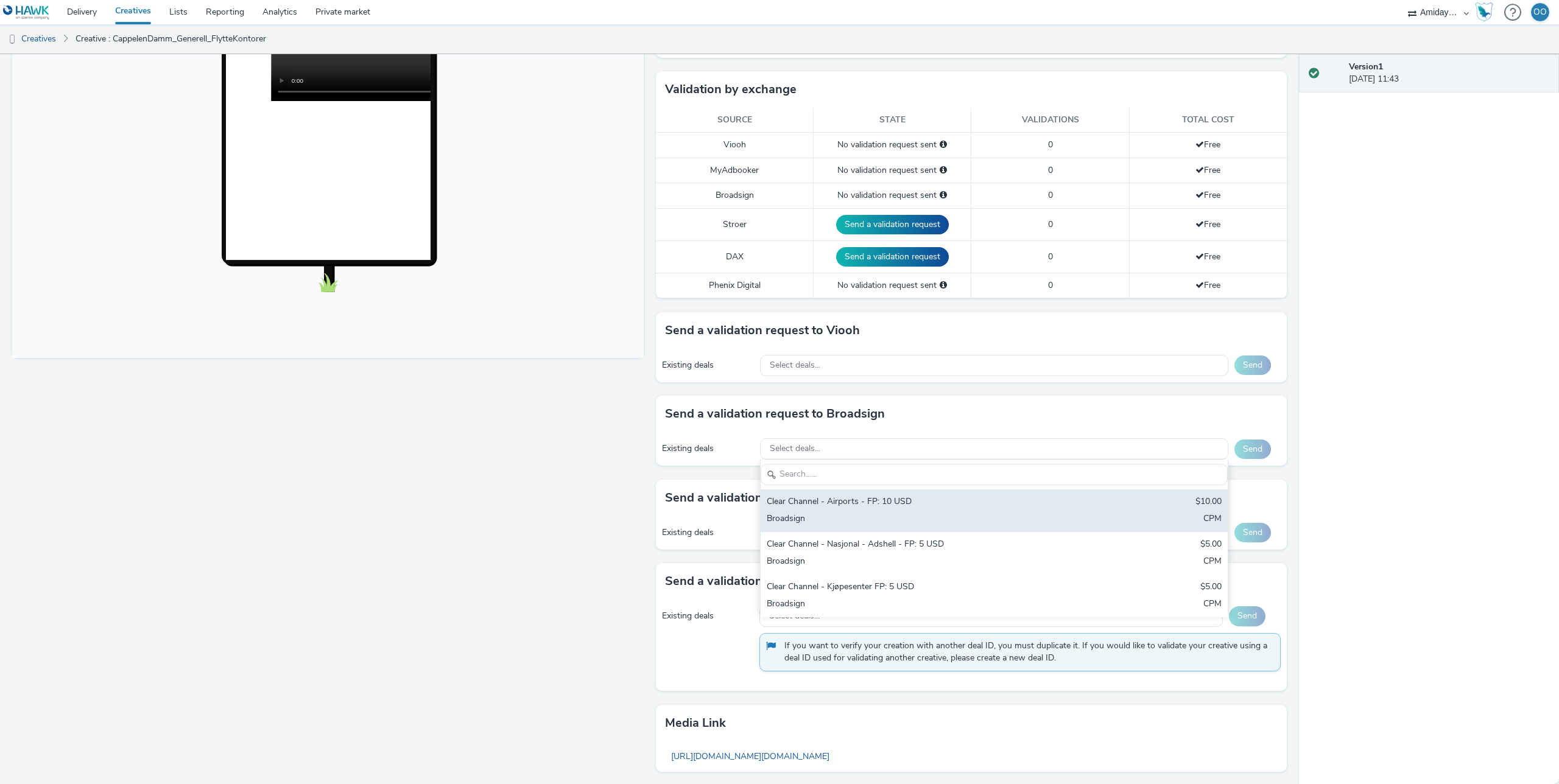
scroll to position [288, 0]
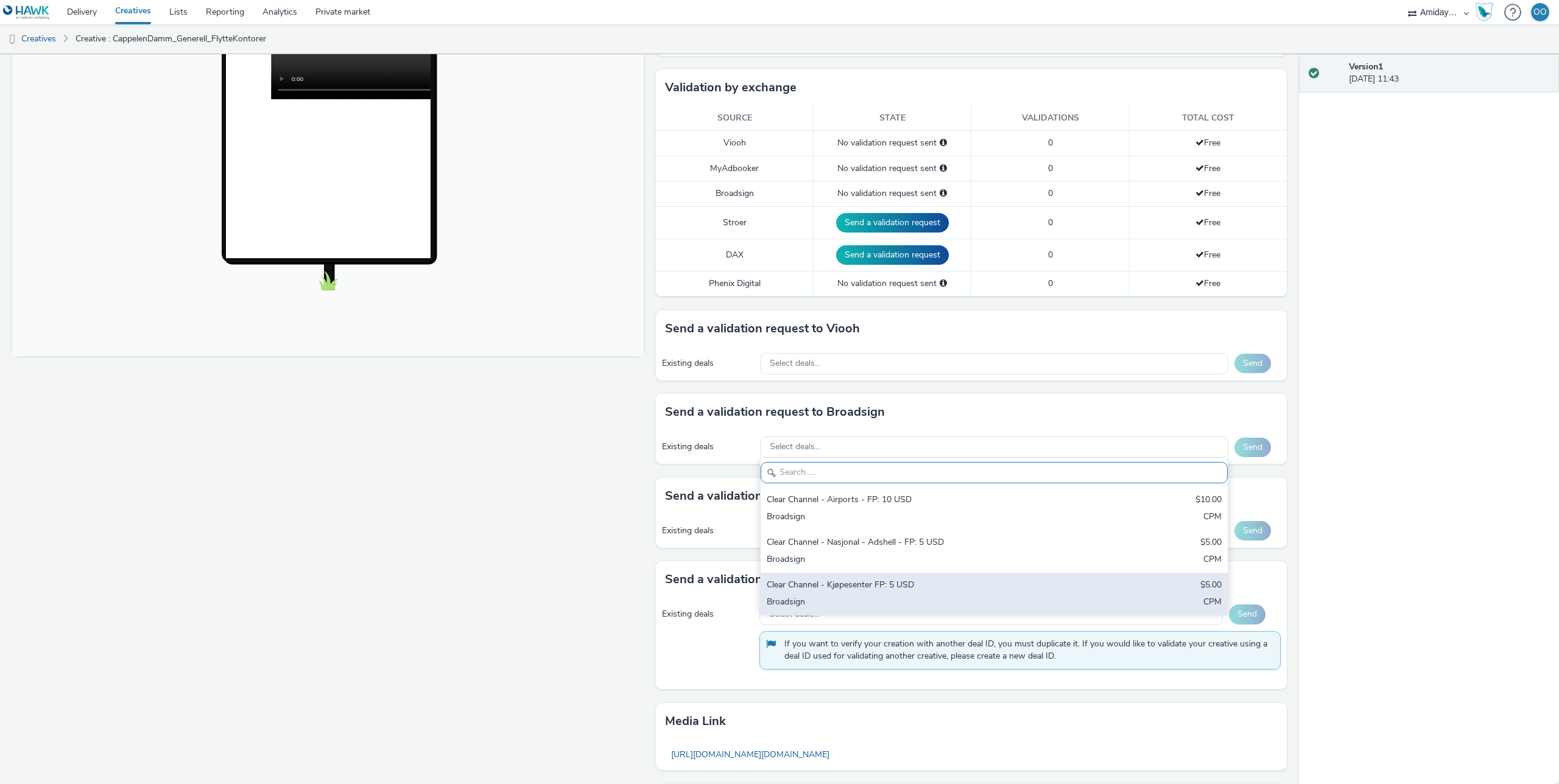
click at [896, 587] on div "Clear Channel - Kjøpesenter FP: 5 USD" at bounding box center [917, 586] width 302 height 14
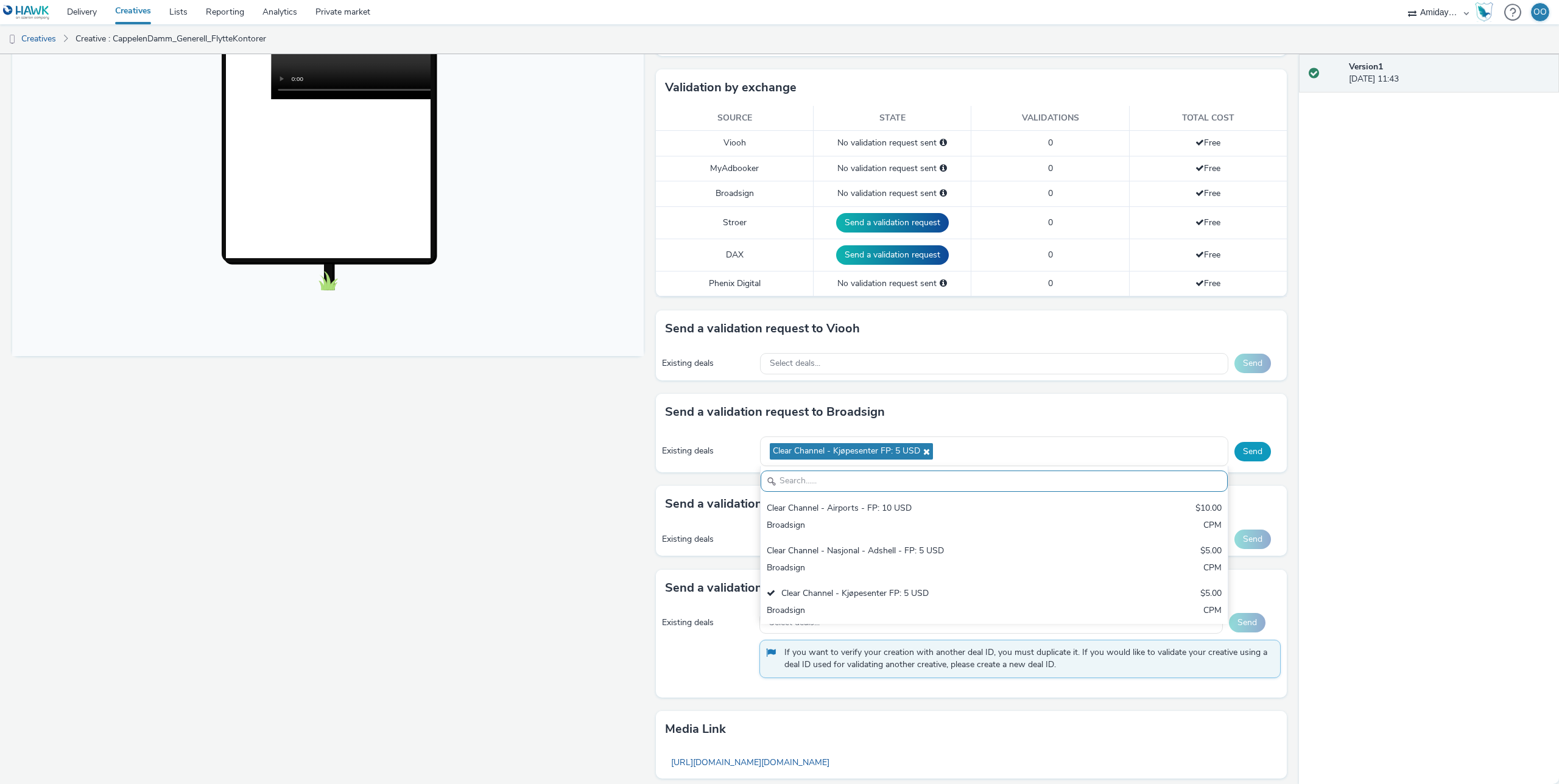
click at [1253, 448] on button "Send" at bounding box center [1252, 452] width 37 height 19
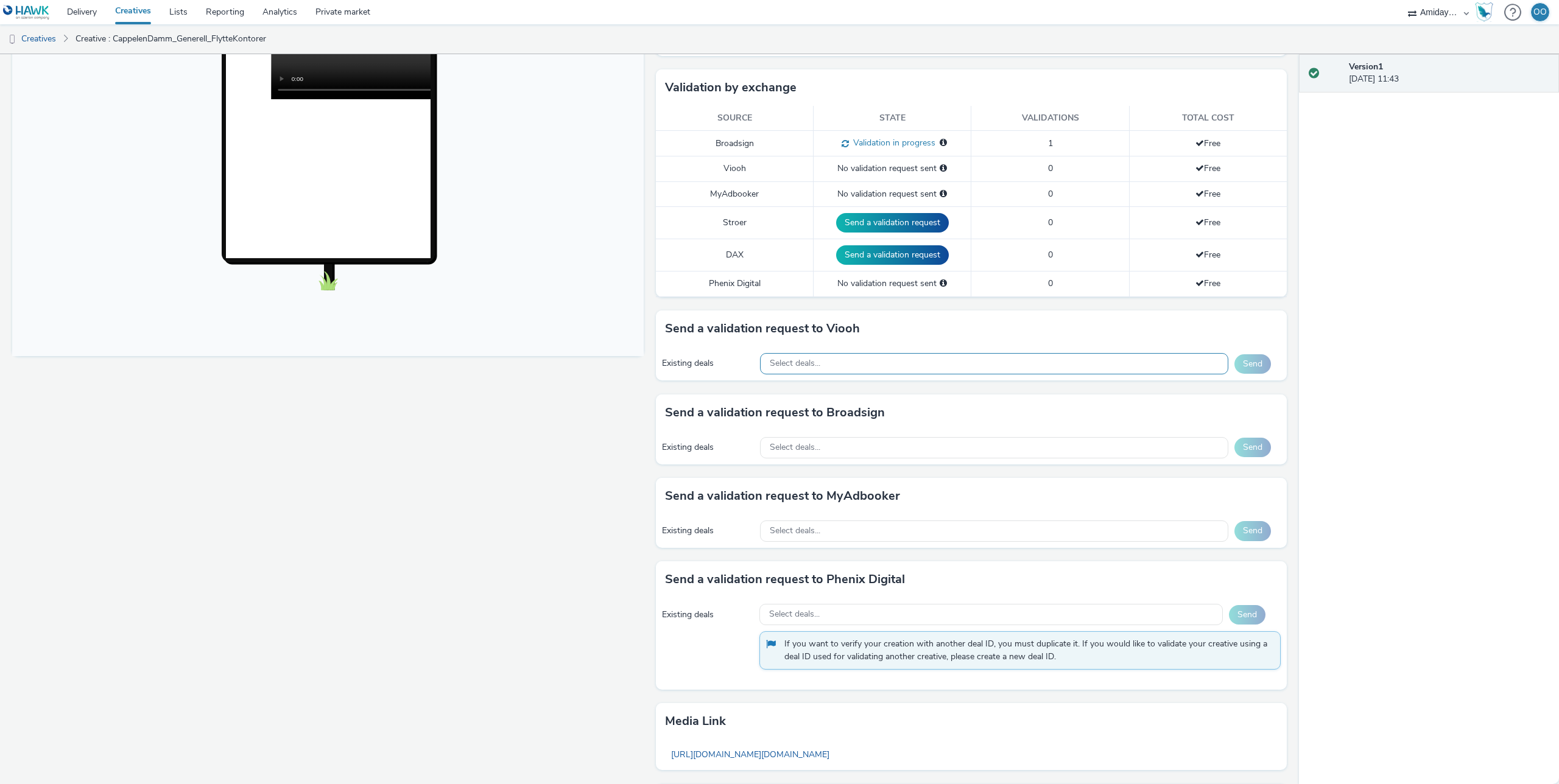
click at [882, 364] on div "Select deals..." at bounding box center [993, 364] width 468 height 21
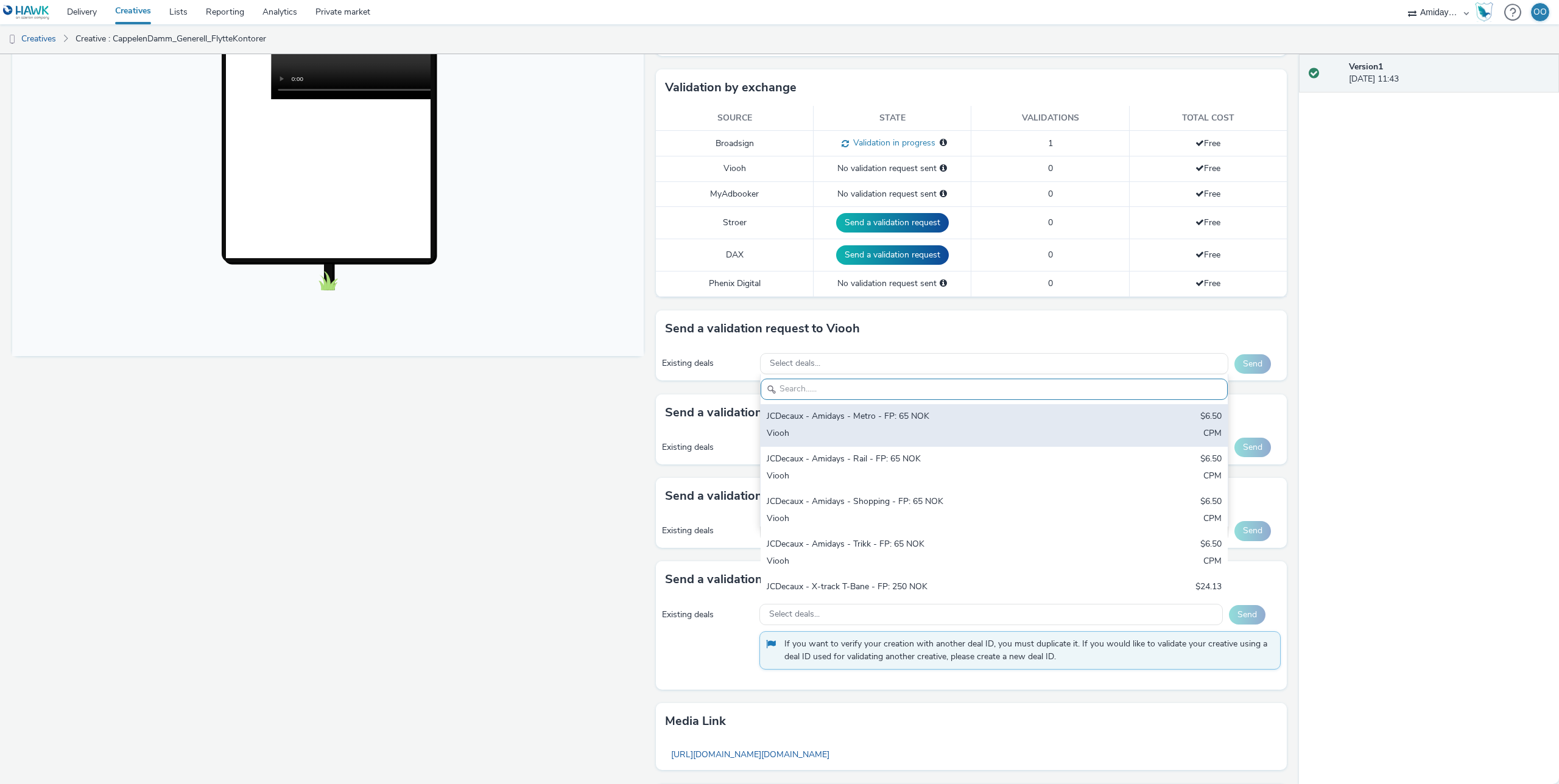
click at [887, 423] on div "JCDecaux - Amidays - Metro - FP: 65 NOK" at bounding box center [917, 417] width 302 height 14
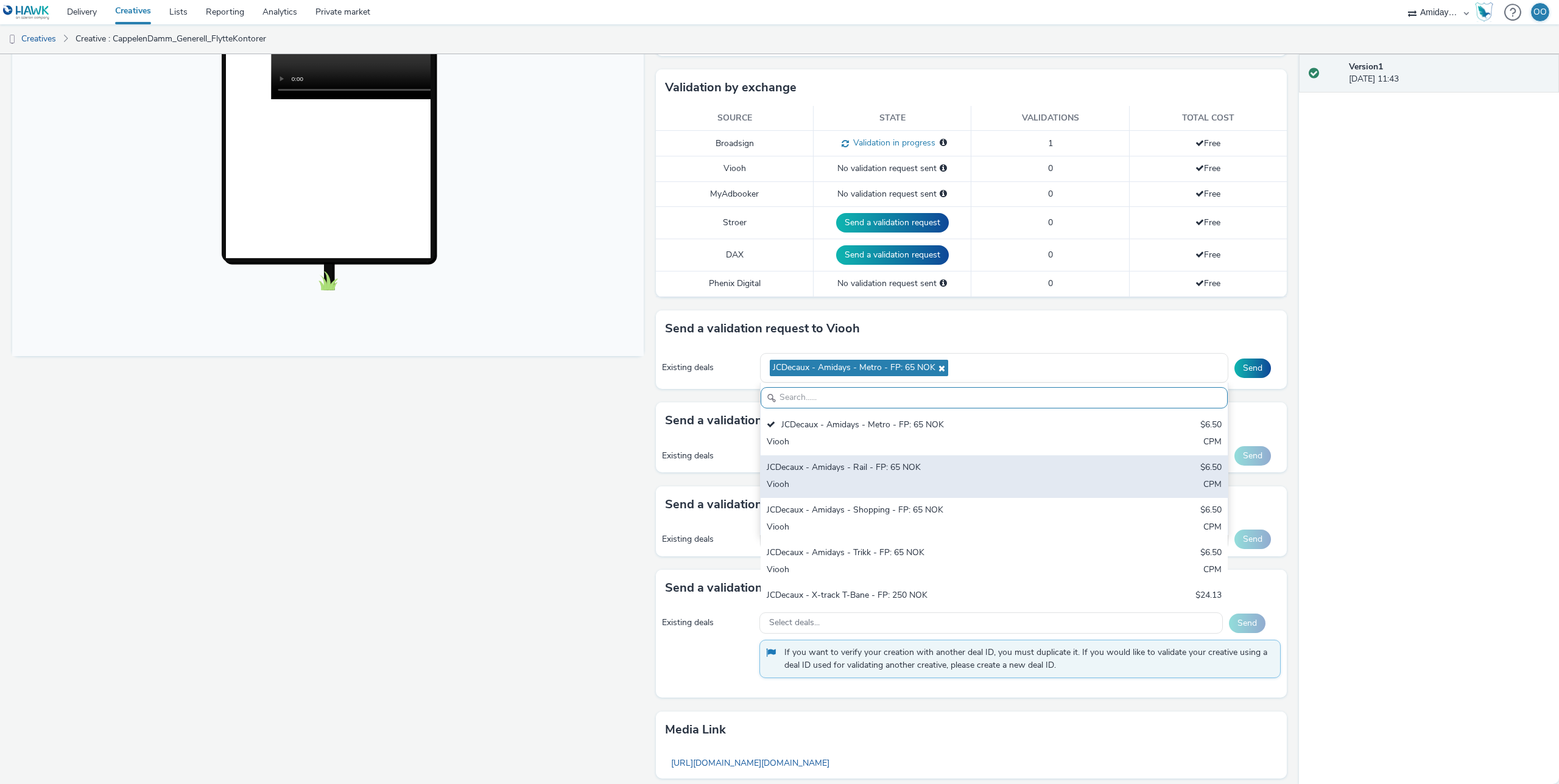
click at [886, 466] on div "JCDecaux - Amidays - Rail - FP: 65 NOK" at bounding box center [917, 468] width 302 height 14
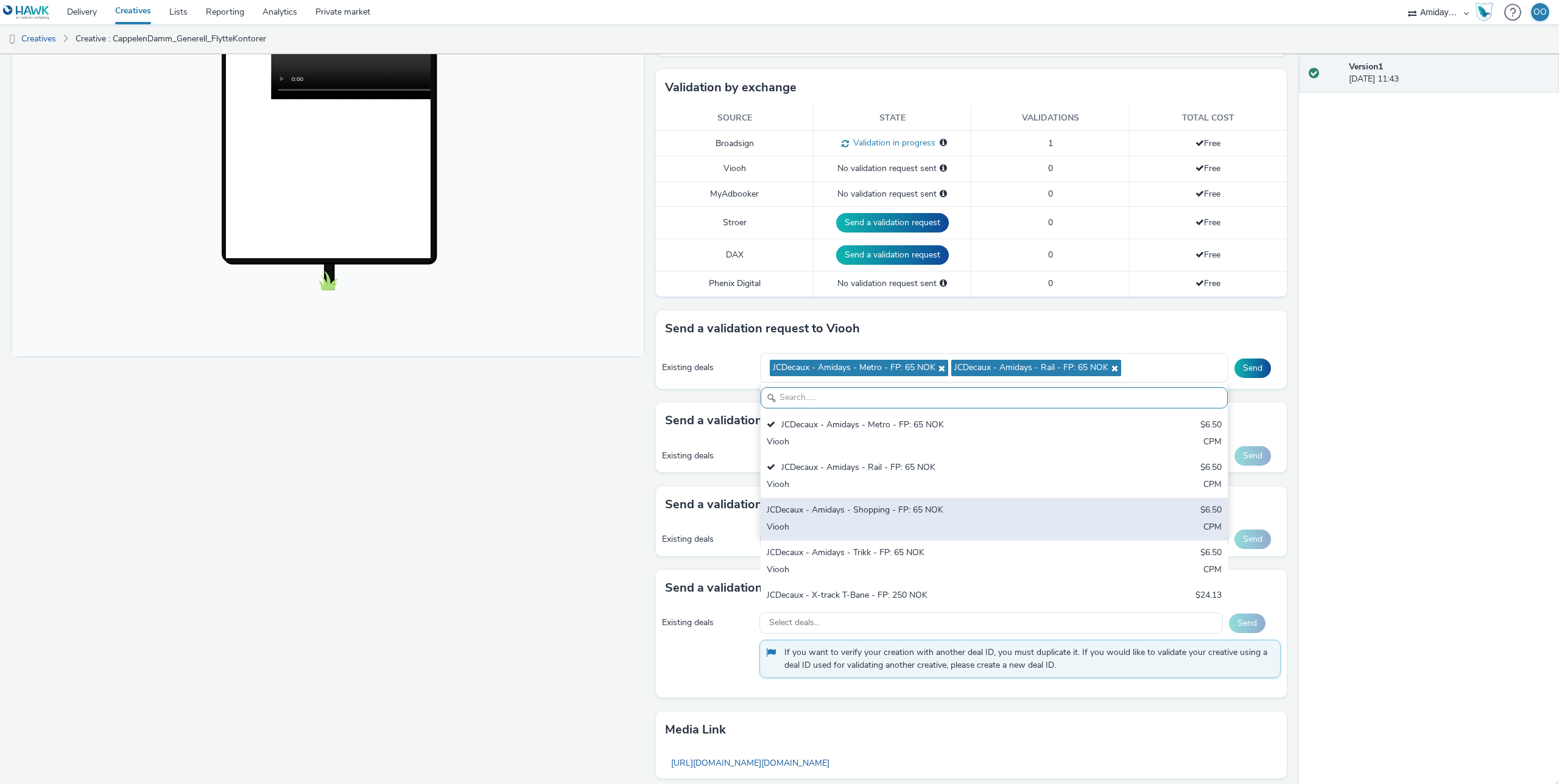
click at [880, 502] on div "JCDecaux - Amidays - Shopping - FP: 65 NOK $6.50 Viooh CPM" at bounding box center [994, 519] width 467 height 43
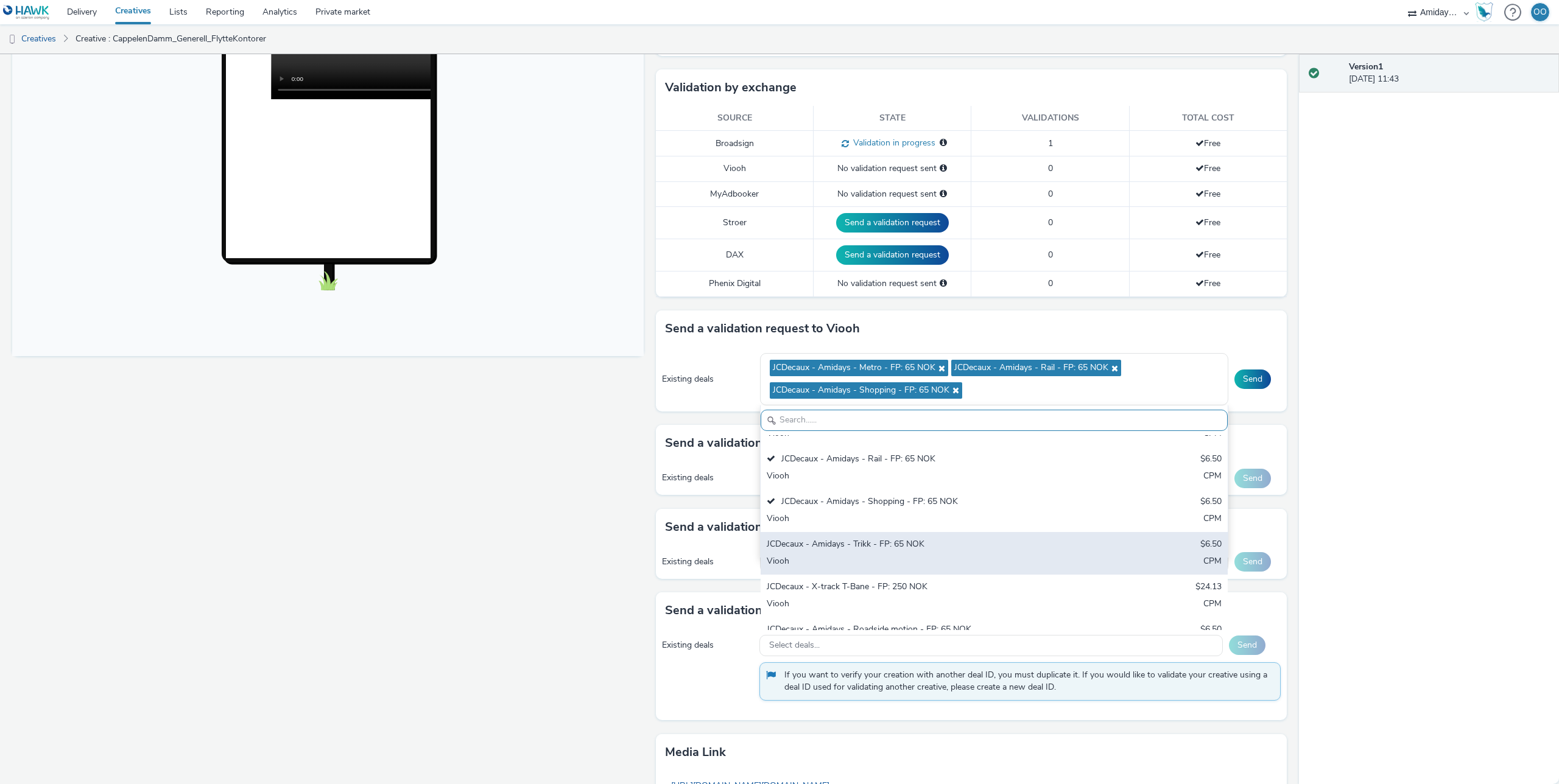
click at [892, 542] on div "JCDecaux - Amidays - Trikk - FP: 65 NOK" at bounding box center [917, 545] width 302 height 14
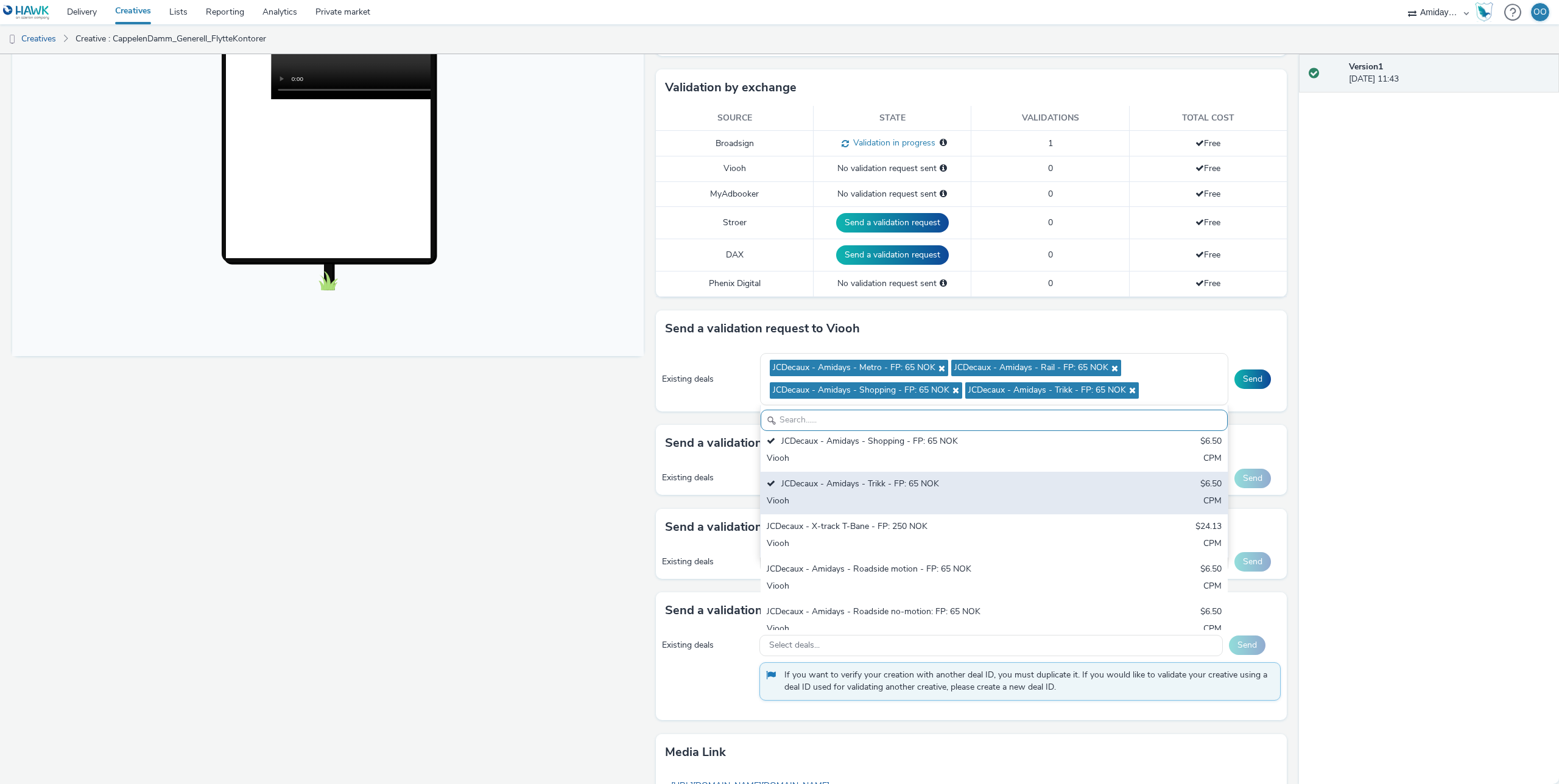
scroll to position [103, 0]
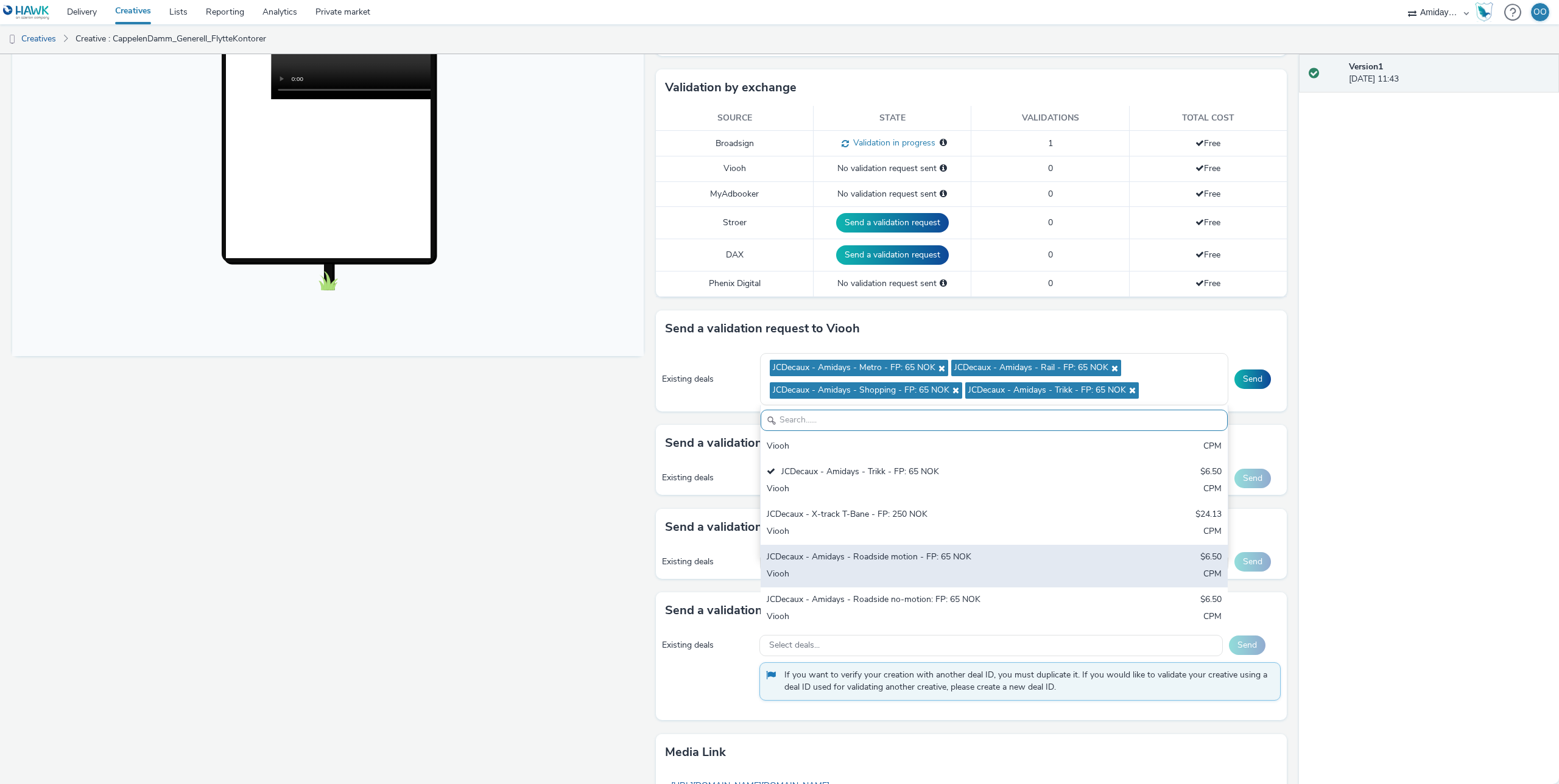
click at [894, 557] on div "JCDecaux - Amidays - Roadside motion - FP: 65 NOK" at bounding box center [917, 558] width 302 height 14
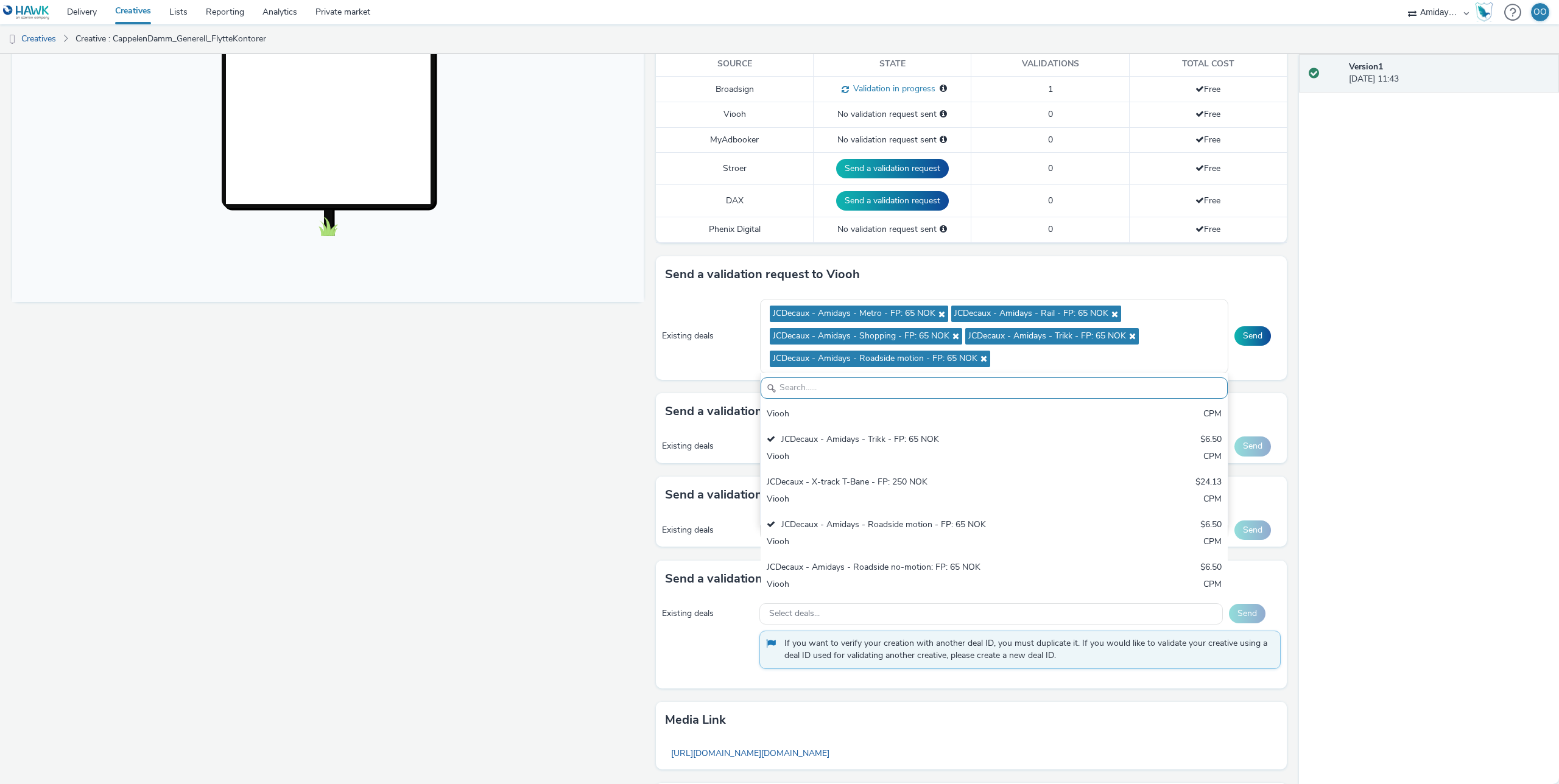
scroll to position [346, 0]
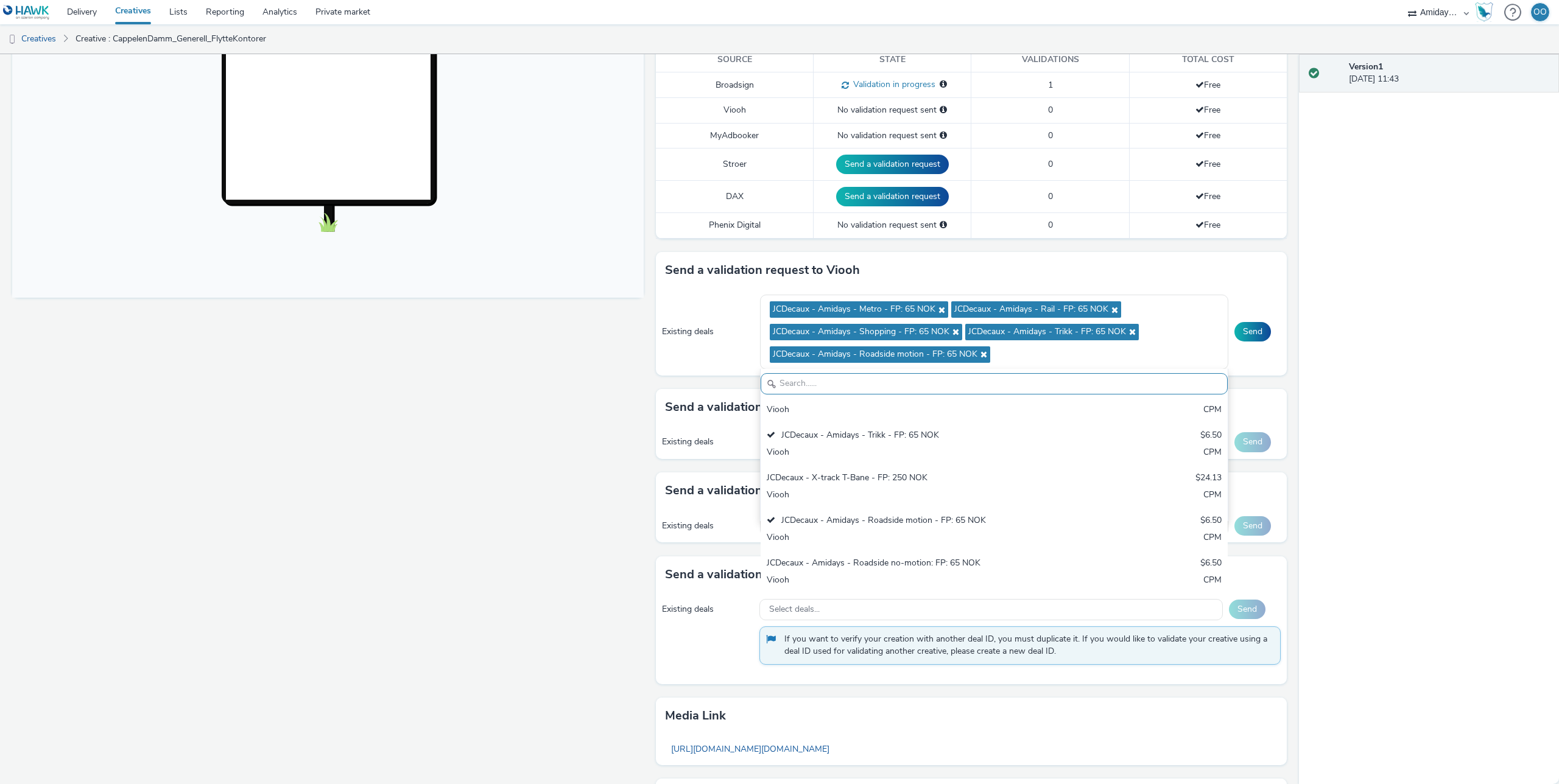
click at [1360, 466] on div "Version 1 01 October 2025, 11:43" at bounding box center [1428, 419] width 260 height 730
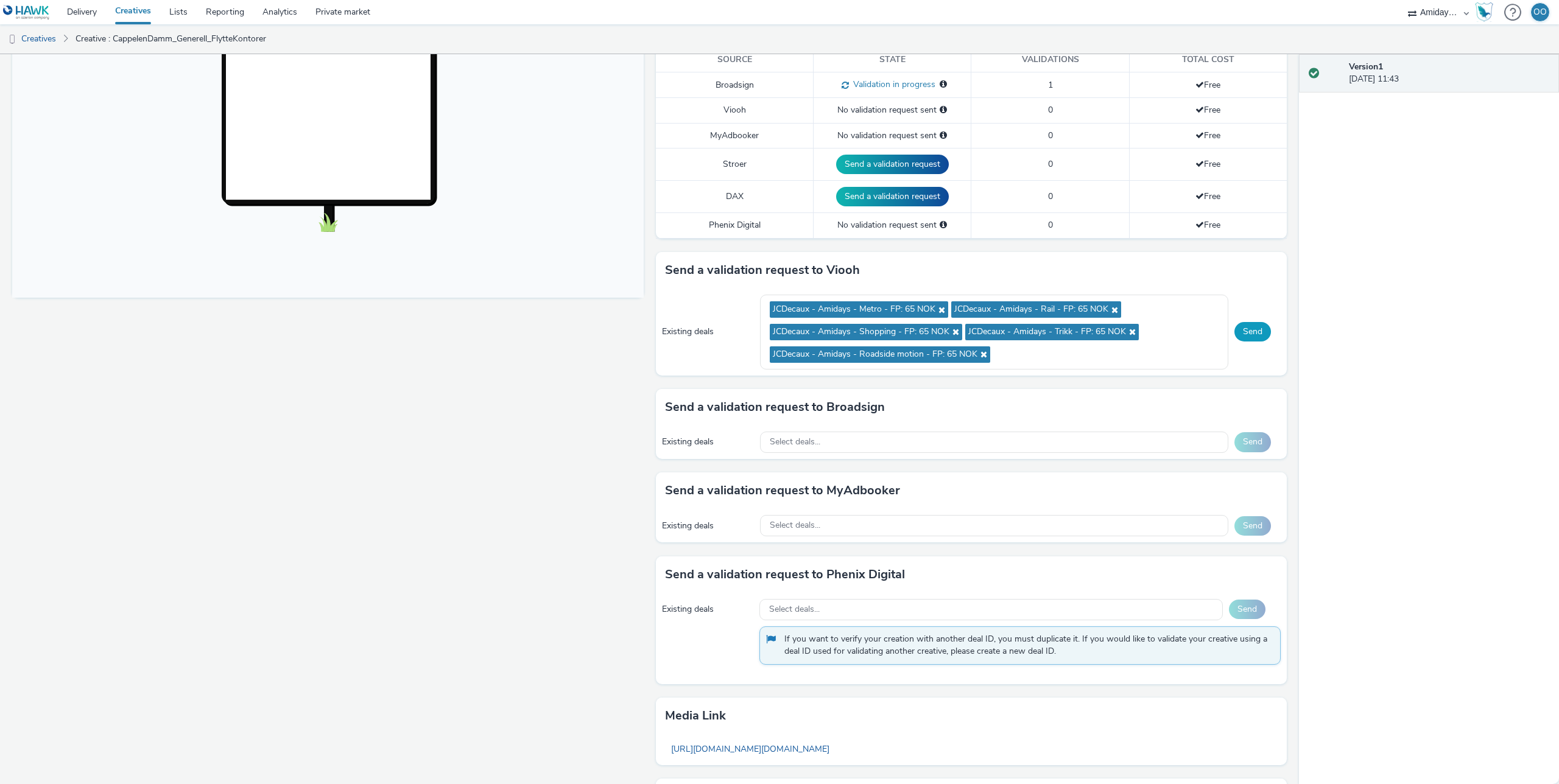
click at [1259, 336] on button "Send" at bounding box center [1252, 331] width 37 height 19
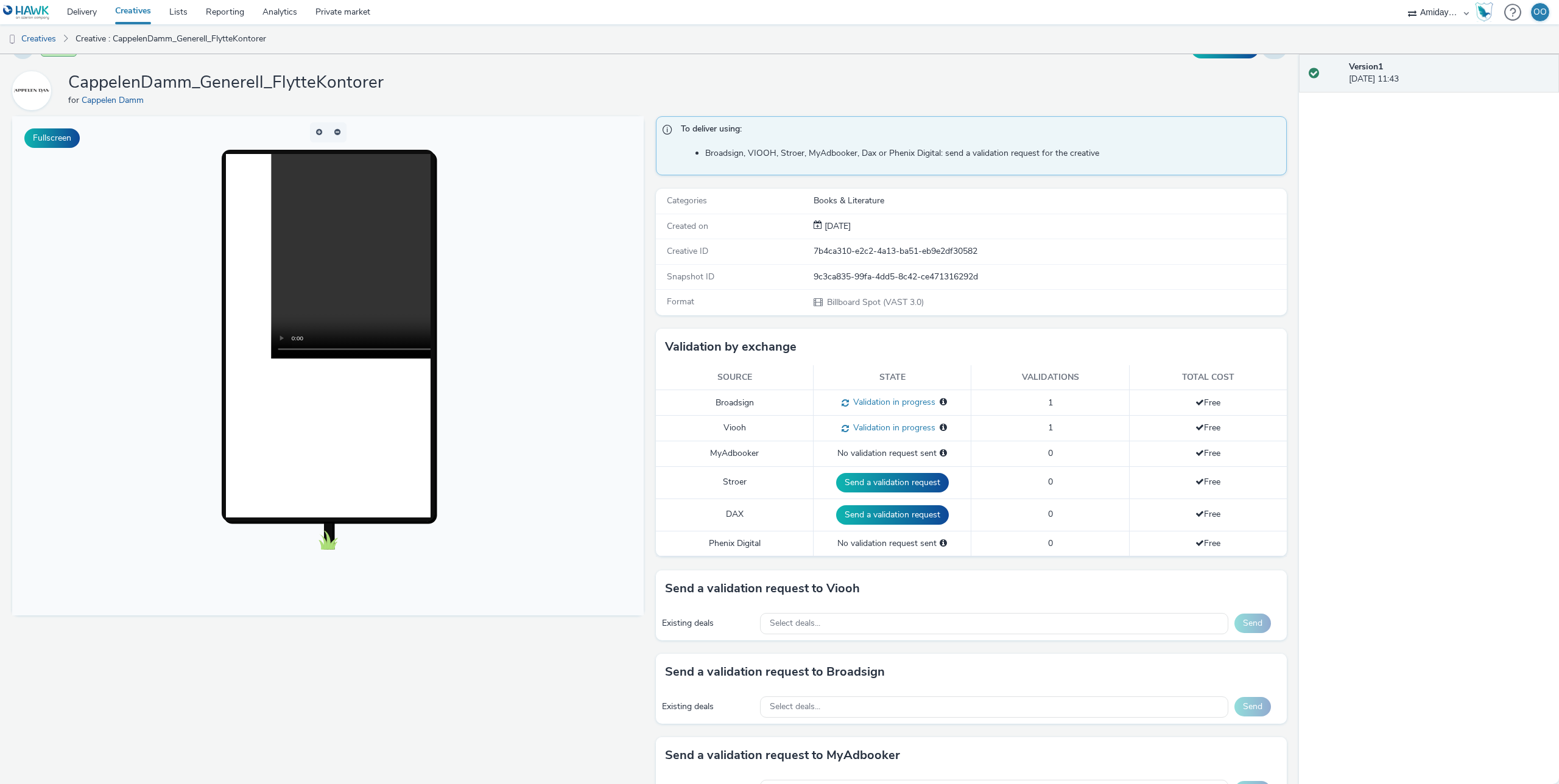
scroll to position [0, 0]
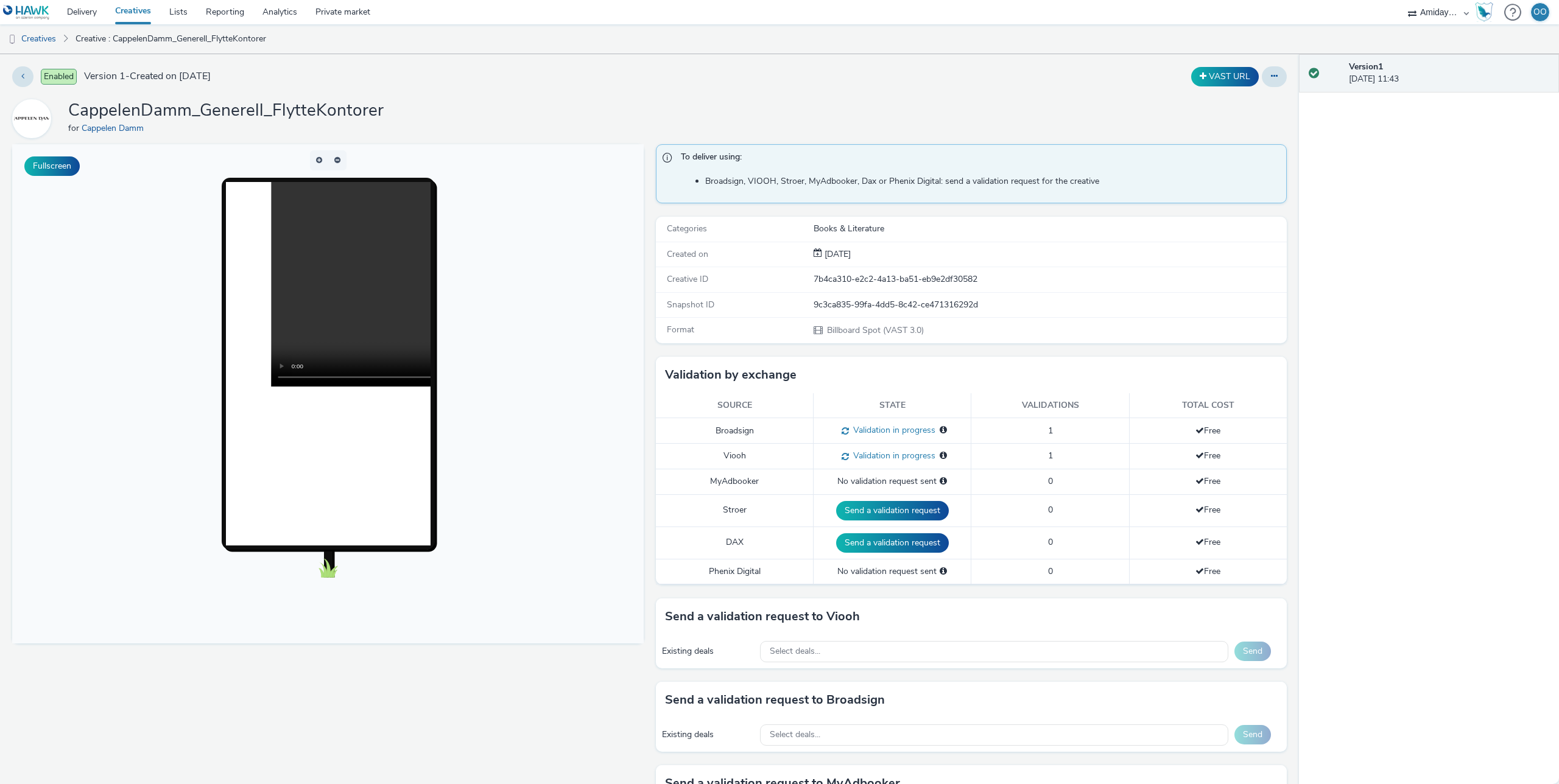
click at [131, 14] on link "Creatives" at bounding box center [133, 12] width 54 height 24
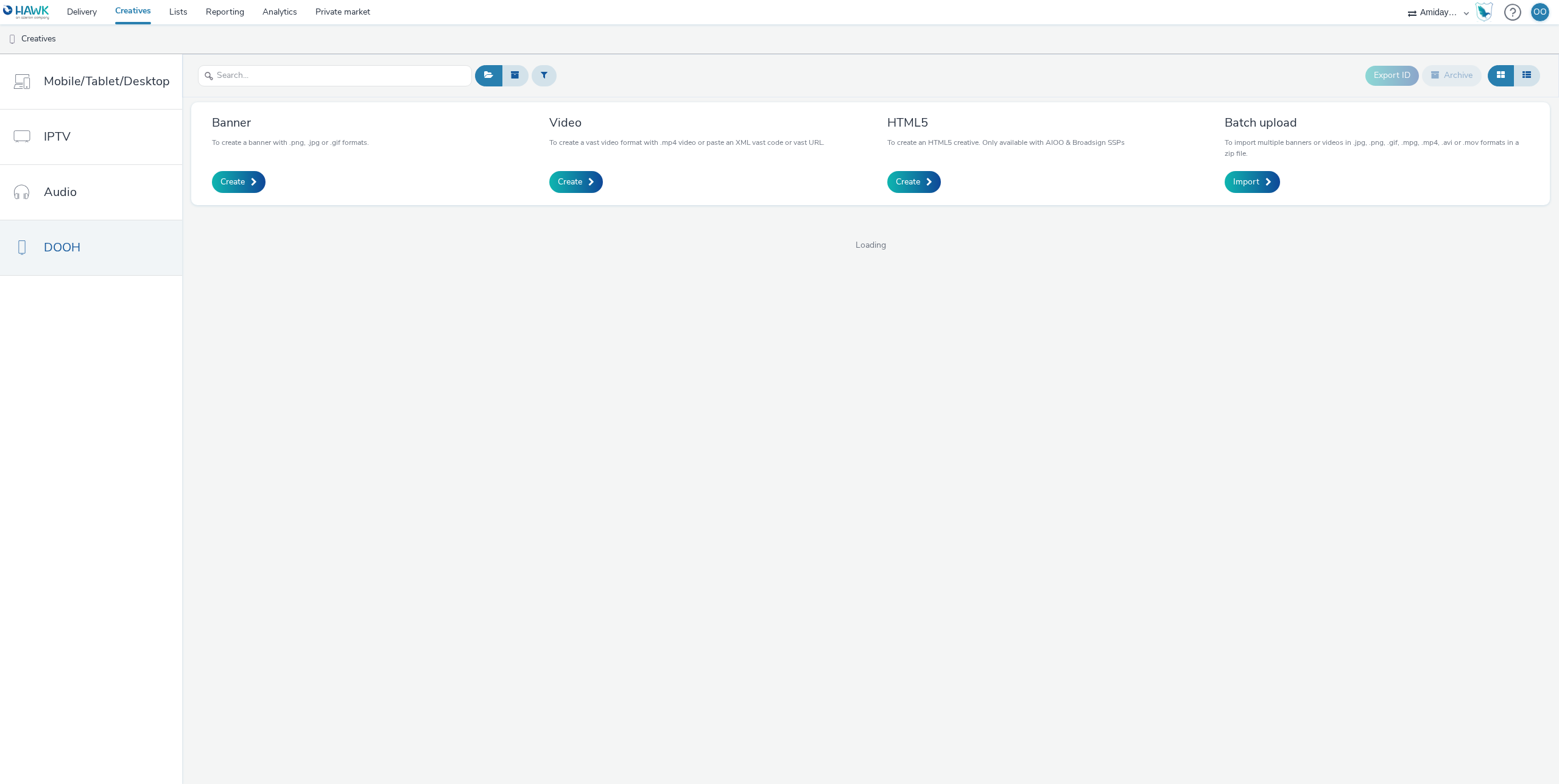
click at [1432, 14] on select "Adseo AS Akademiet AS Amidays AS Apriil Digital AS AZERION Beagle Media Dentsu …" at bounding box center [1438, 12] width 73 height 24
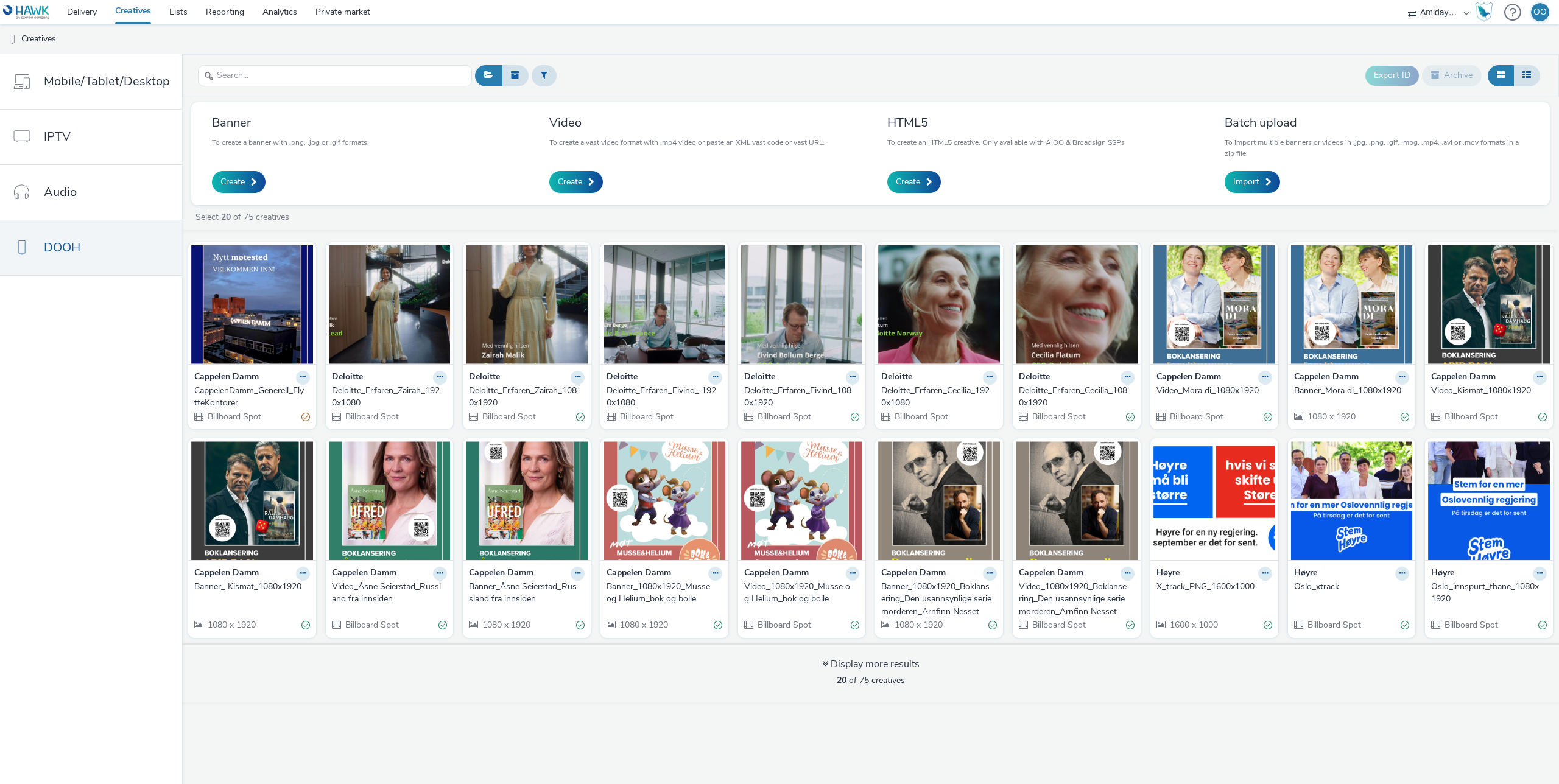
select select "ac009755-aa48-4799-8050-7a339a378eb8"
click at [1402, 0] on select "Adseo AS Akademiet AS Amidays AS Apriil Digital AS AZERION Beagle Media Dentsu …" at bounding box center [1438, 12] width 73 height 24
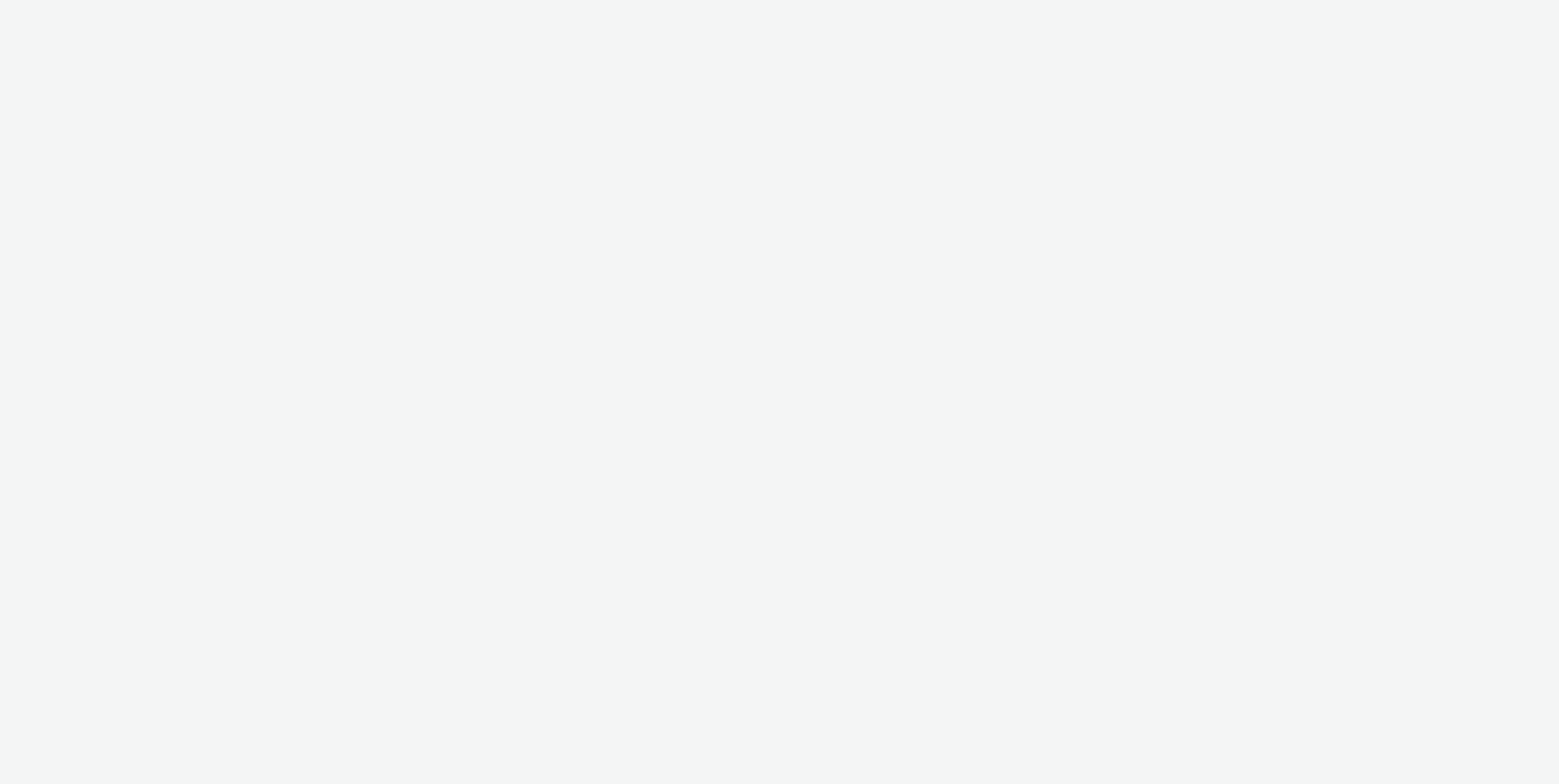
select select "ac009755-aa48-4799-8050-7a339a378eb8"
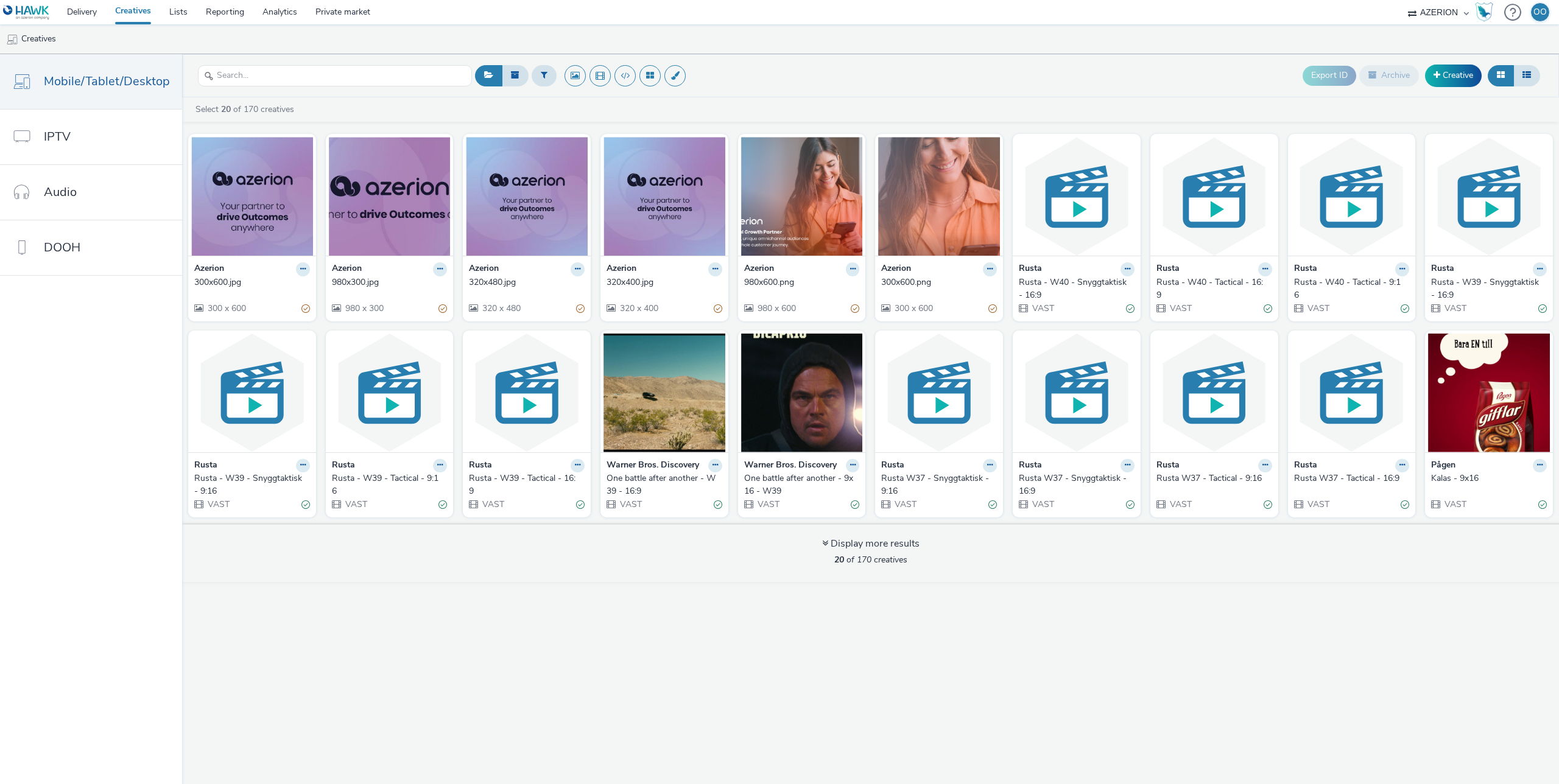
click at [317, 186] on div "Azerion 300x600.jpg 300 x 600 Azerion 980x300.jpg 980 x 300 Azerion 320x480.jpg…" at bounding box center [870, 324] width 1376 height 394
click at [101, 13] on link "Delivery" at bounding box center [81, 12] width 48 height 24
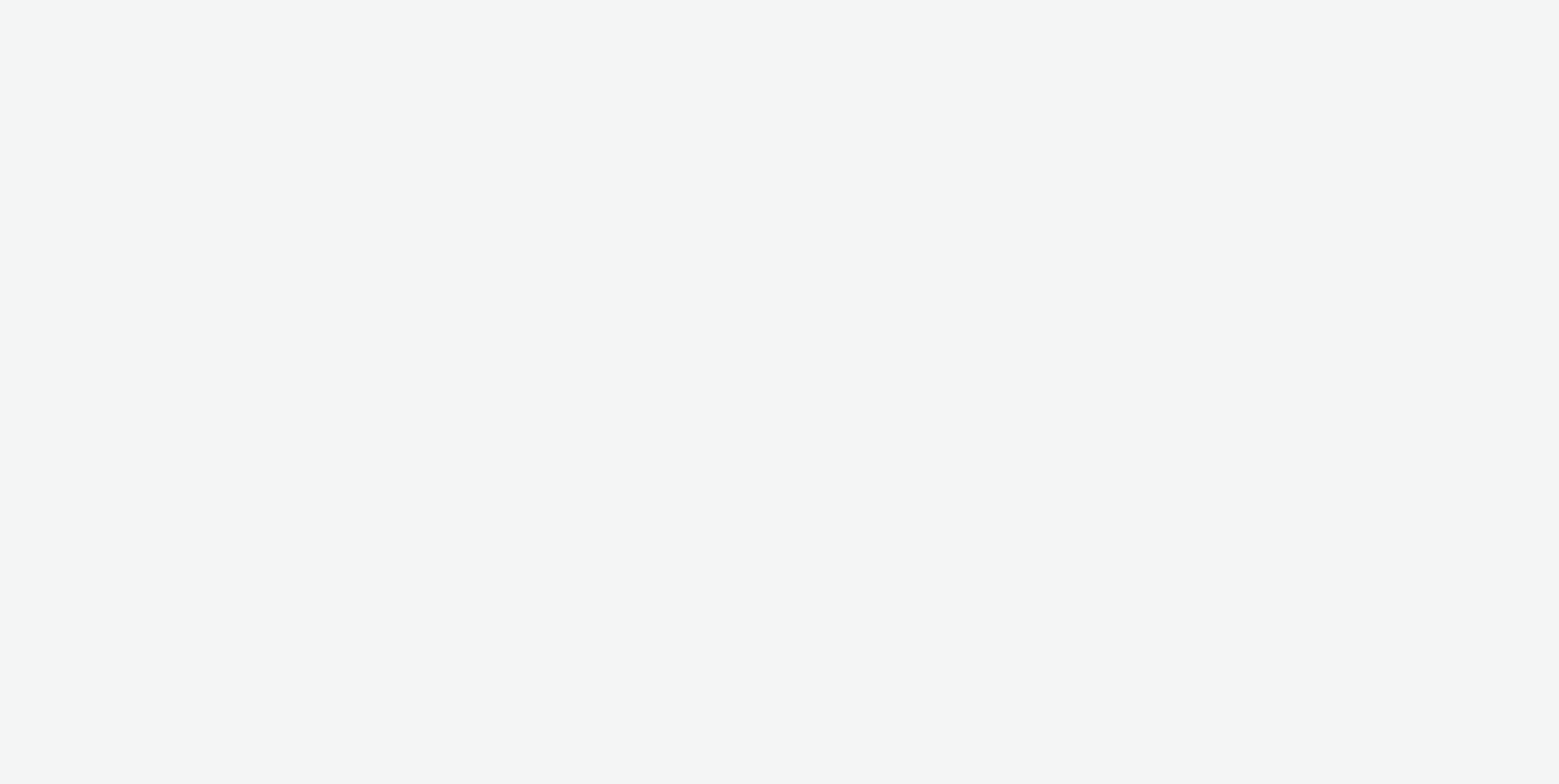
select select "ac009755-aa48-4799-8050-7a339a378eb8"
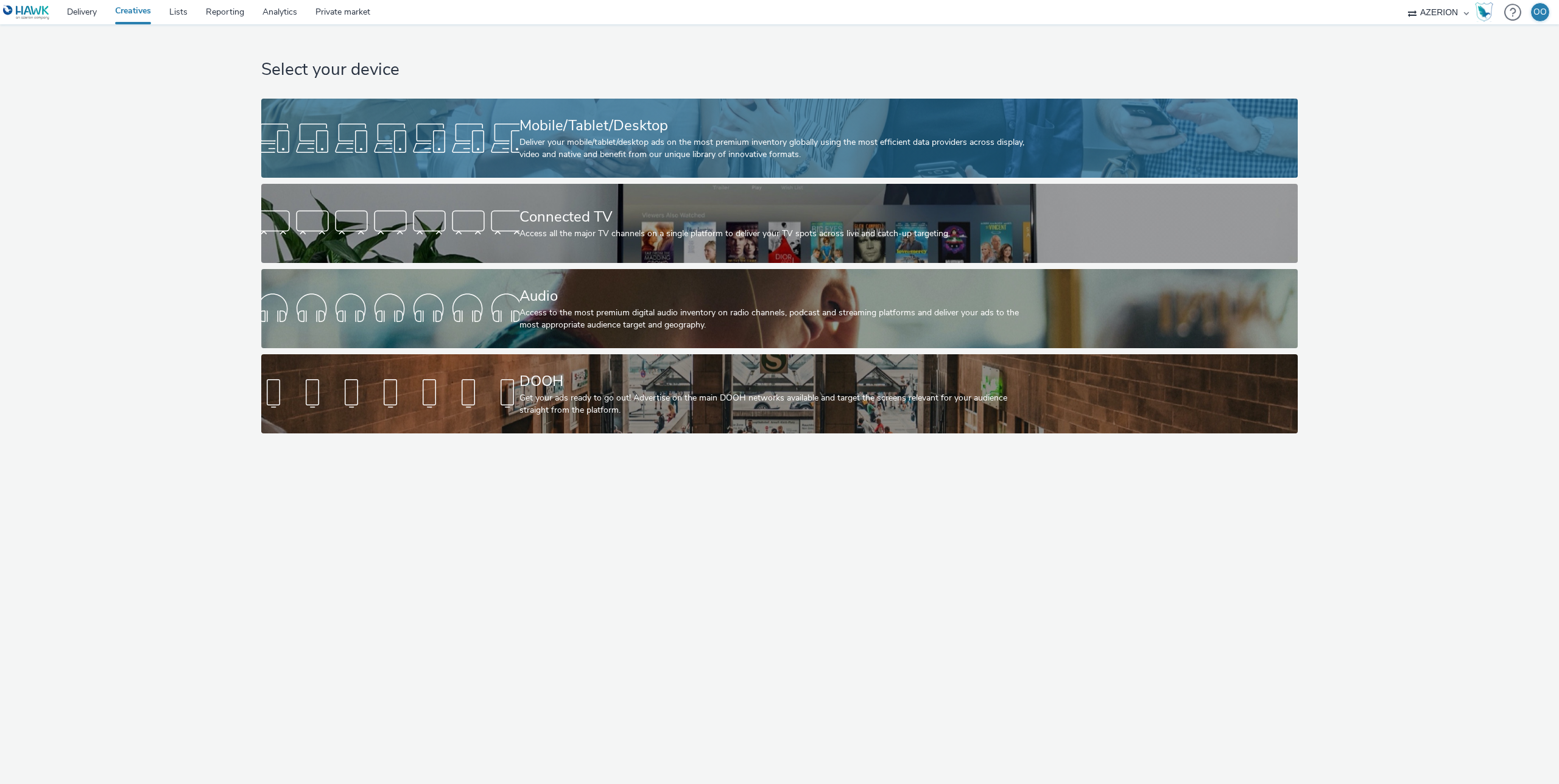
click at [498, 137] on div at bounding box center [390, 138] width 258 height 39
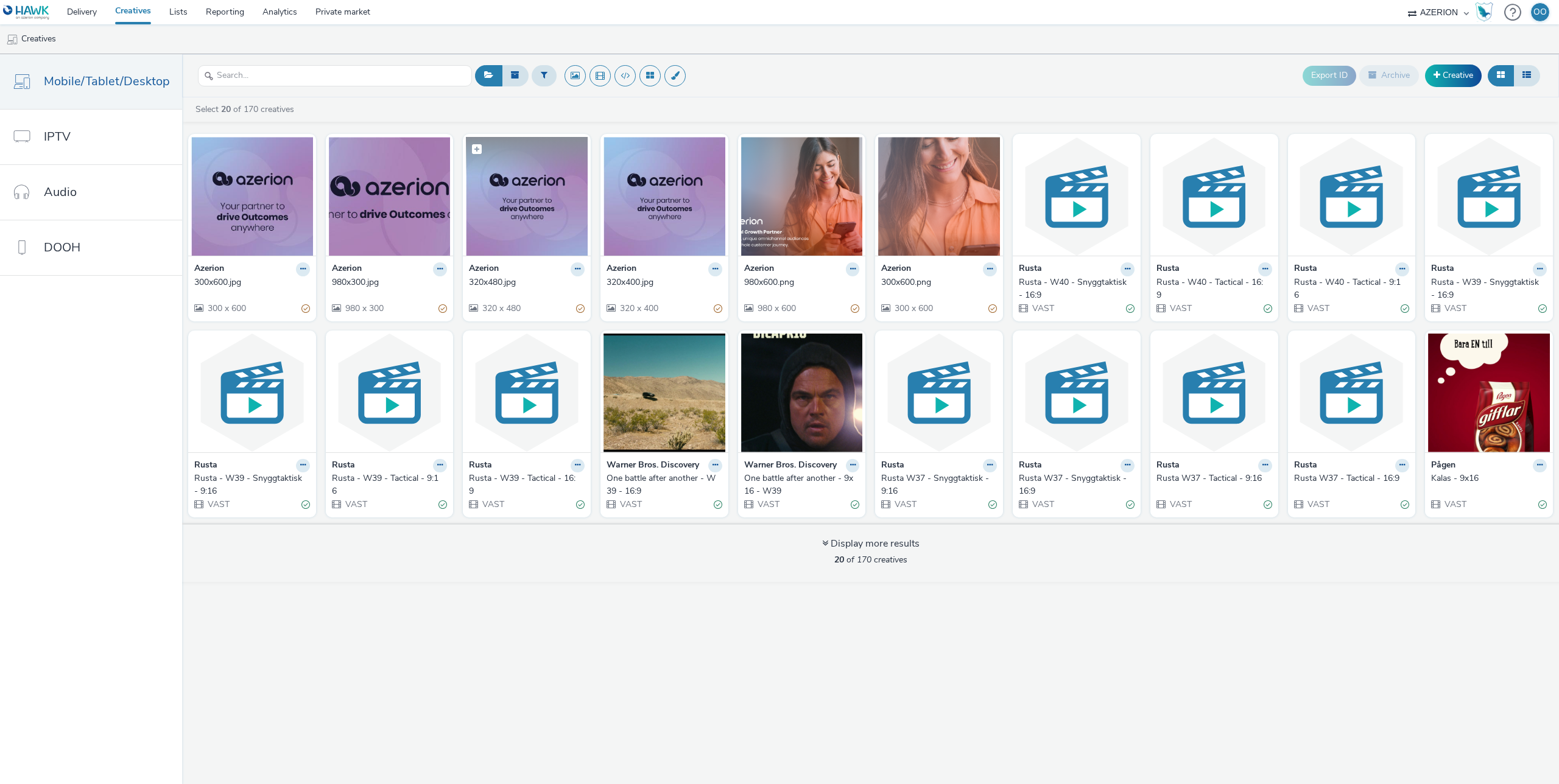
click at [532, 193] on img at bounding box center [526, 197] width 122 height 119
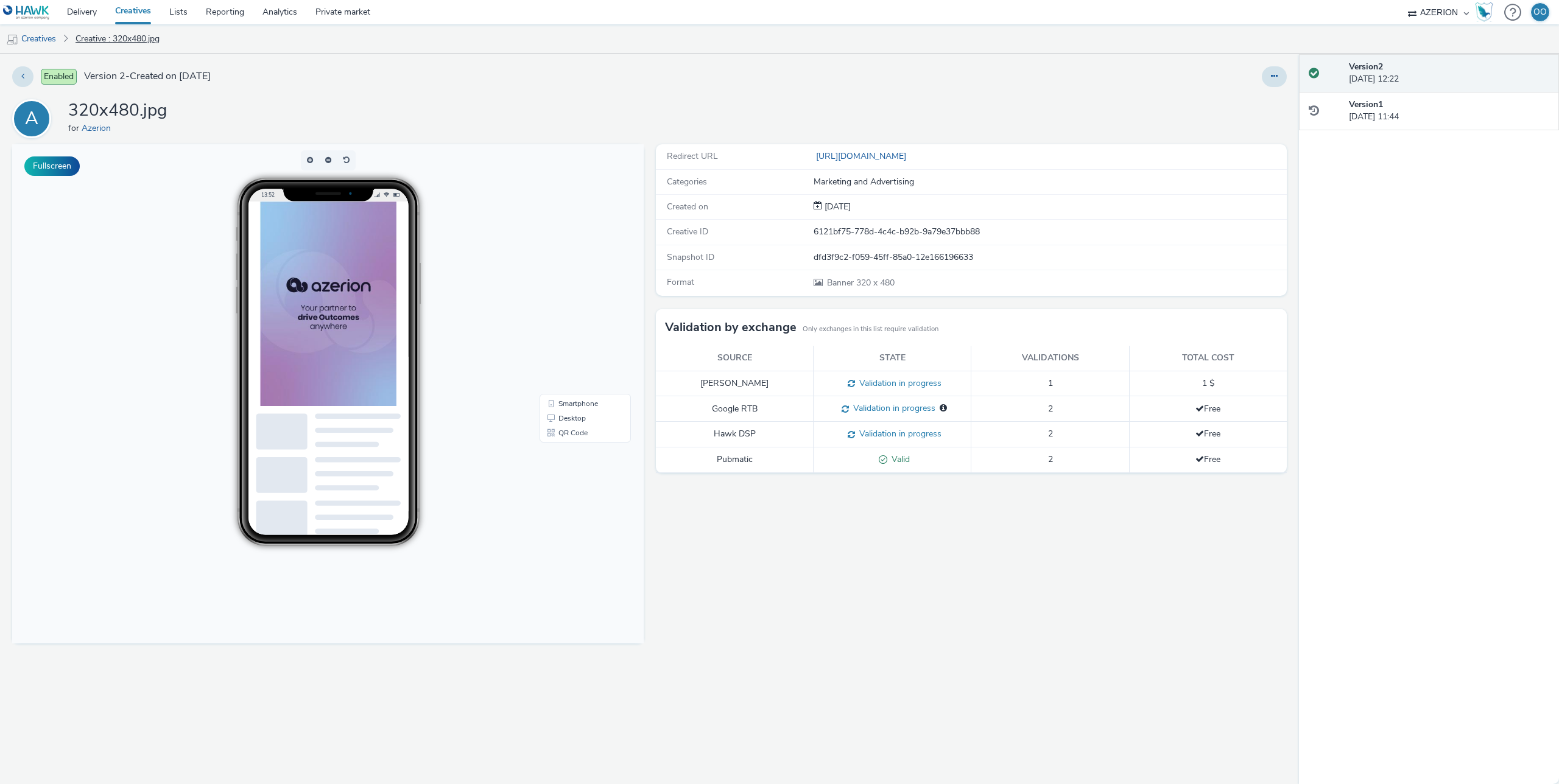
click at [85, 39] on link "Creative : 320x480.jpg" at bounding box center [117, 38] width 96 height 29
click at [52, 33] on link "Creatives" at bounding box center [31, 38] width 62 height 29
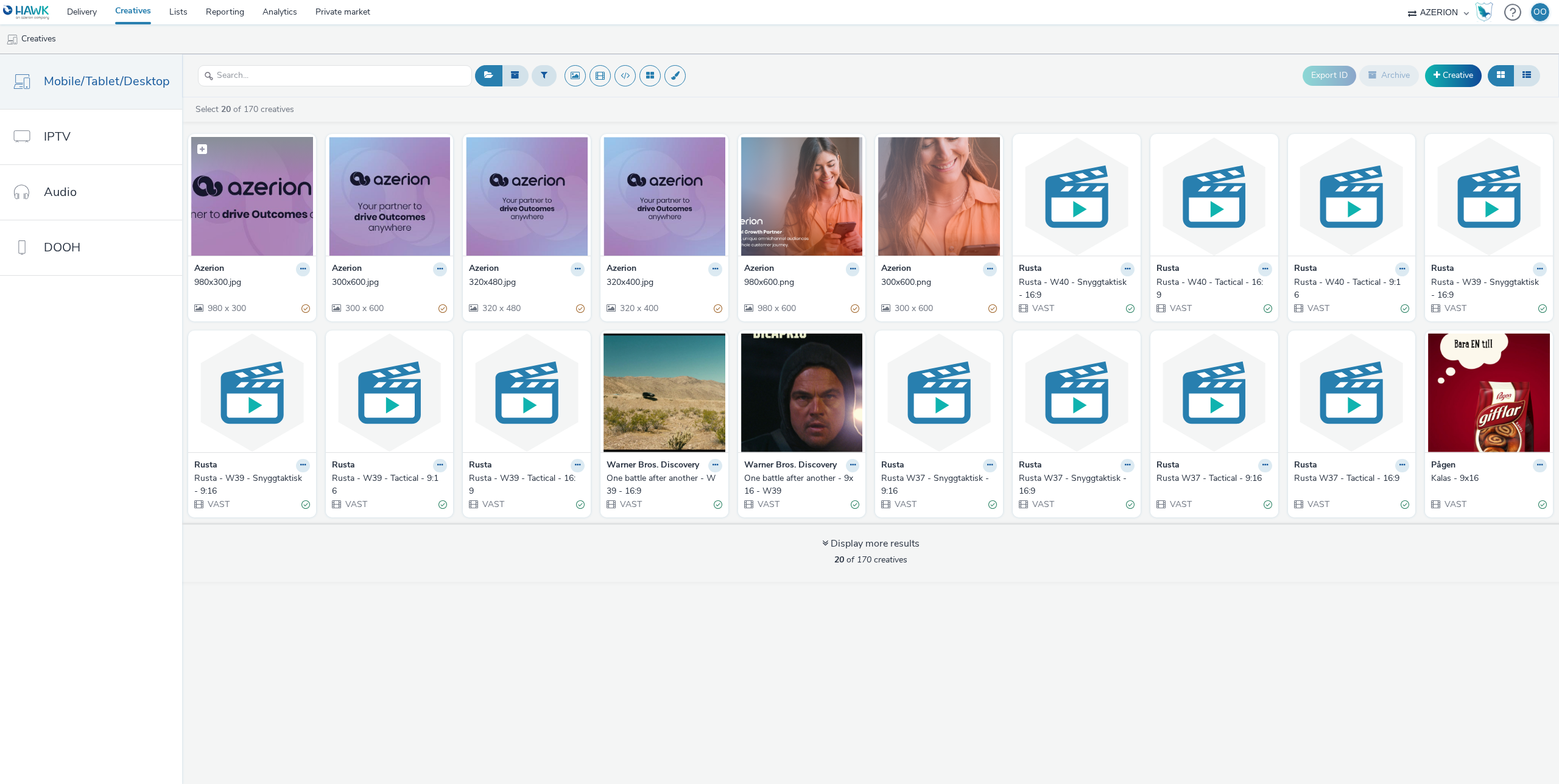
click at [254, 187] on img at bounding box center [252, 197] width 122 height 119
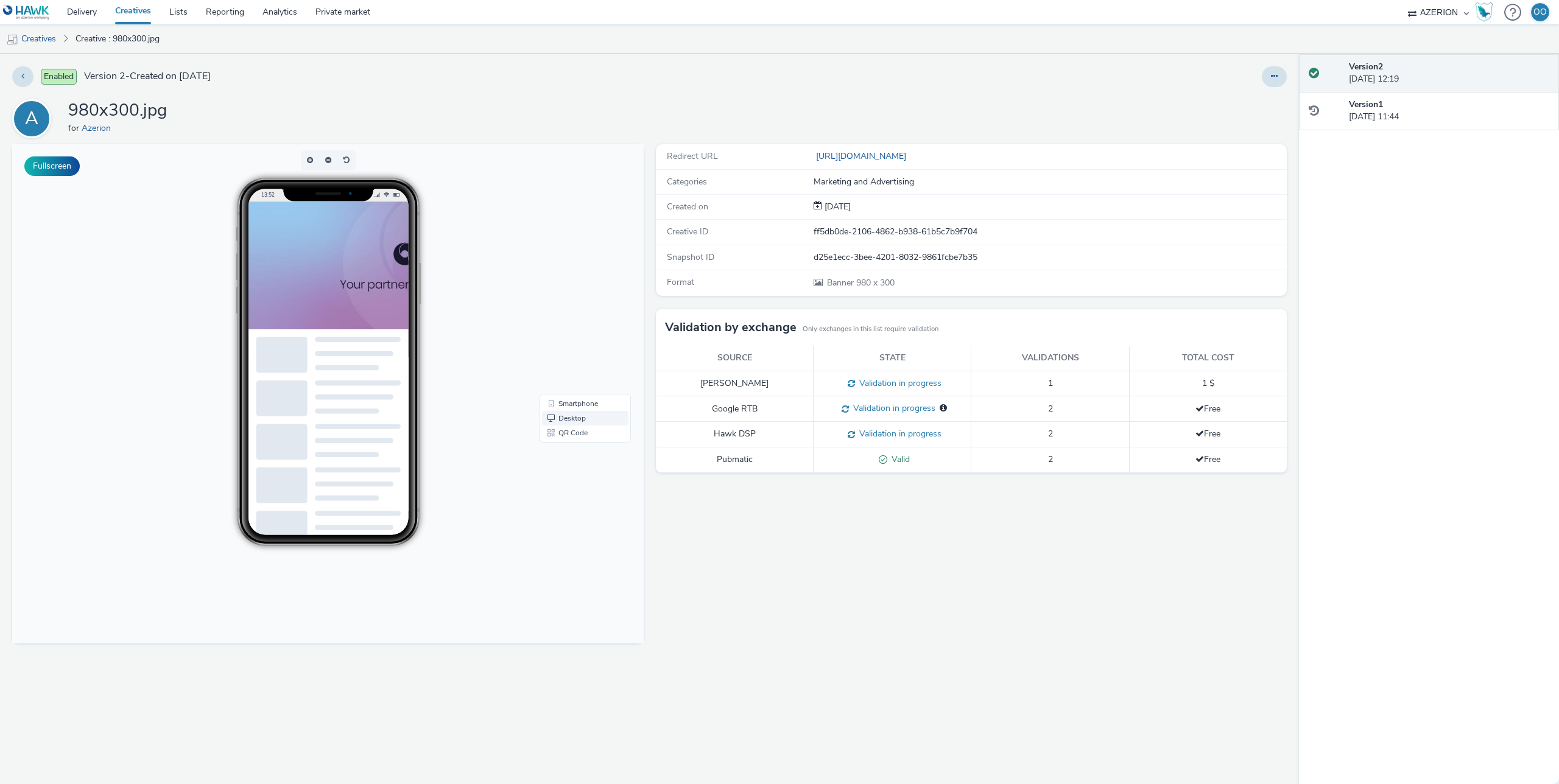
click at [588, 418] on link "Desktop" at bounding box center [585, 418] width 87 height 15
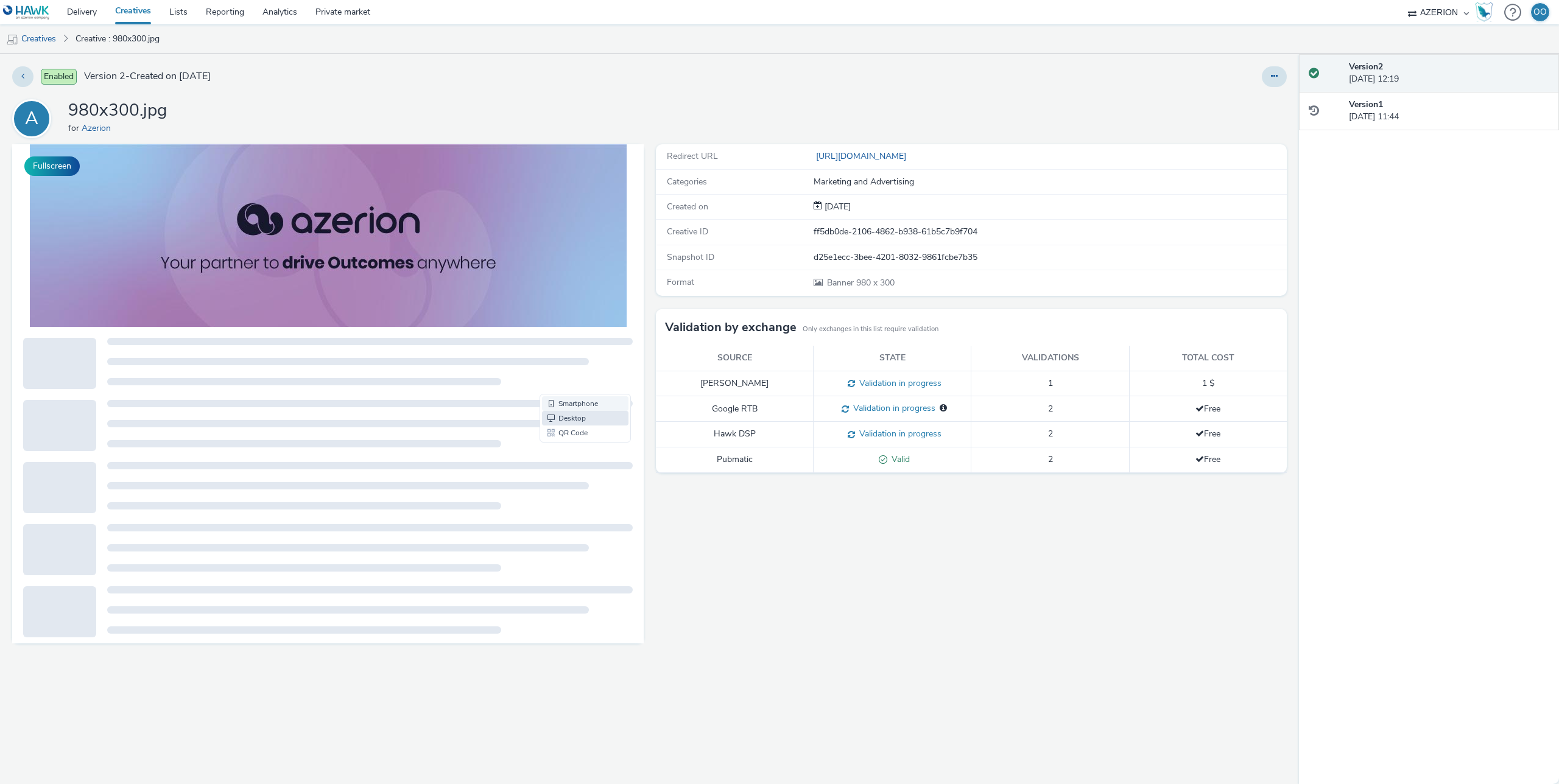
click at [581, 406] on div at bounding box center [370, 403] width 525 height 7
click at [582, 405] on div at bounding box center [370, 403] width 525 height 7
click at [578, 404] on div at bounding box center [370, 403] width 525 height 7
click at [132, 14] on link "Creatives" at bounding box center [133, 12] width 54 height 24
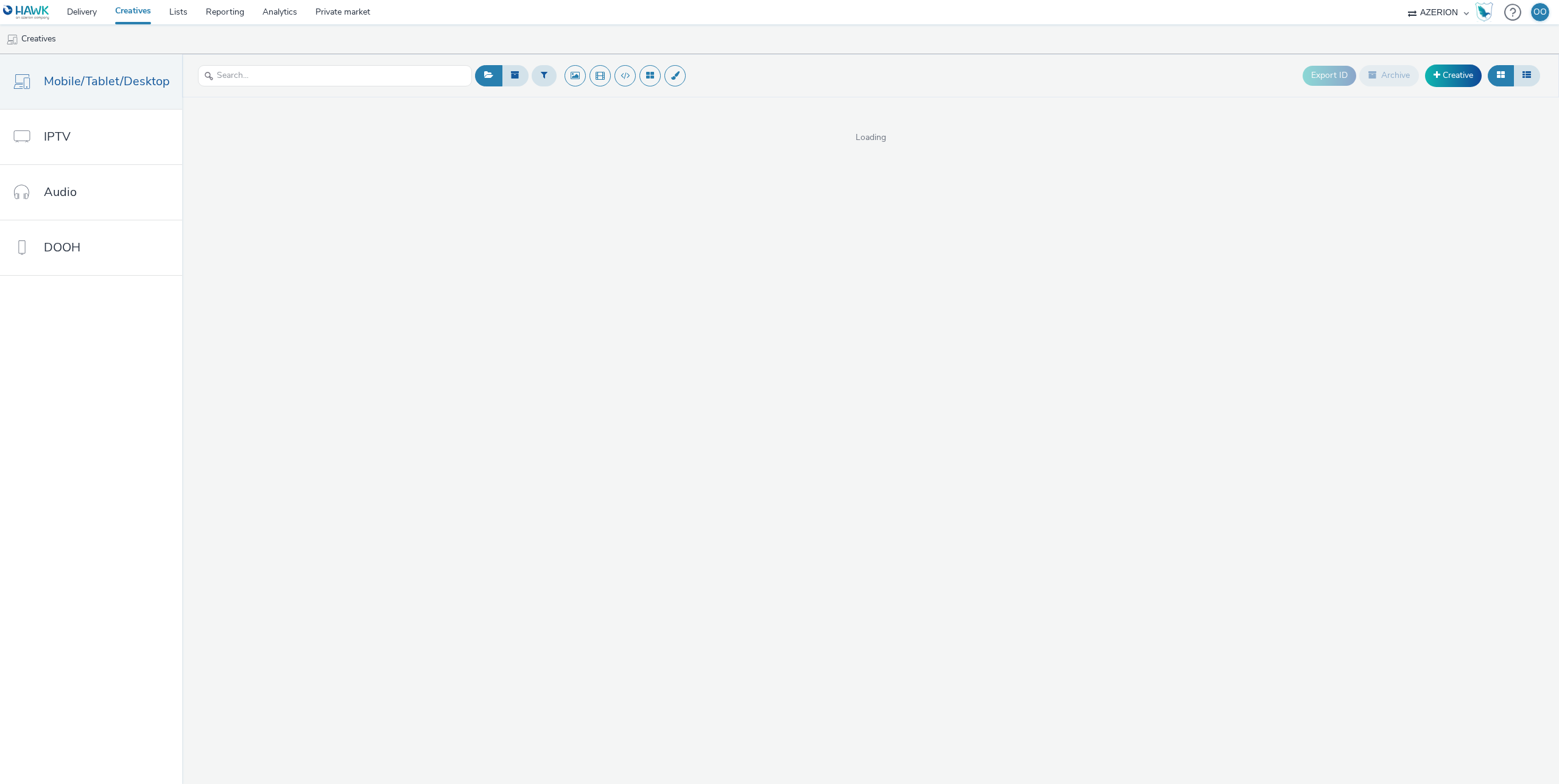
click at [1424, 14] on select "Adseo AS Akademiet AS Amidays AS Apriil Digital AS AZERION Beagle Media Dentsu …" at bounding box center [1438, 12] width 73 height 24
select select "c2295f28-7c96-446f-b279-53c23ee2b854"
click at [1402, 0] on select "Adseo AS Akademiet AS Amidays AS Apriil Digital AS AZERION Beagle Media Dentsu …" at bounding box center [1438, 12] width 73 height 24
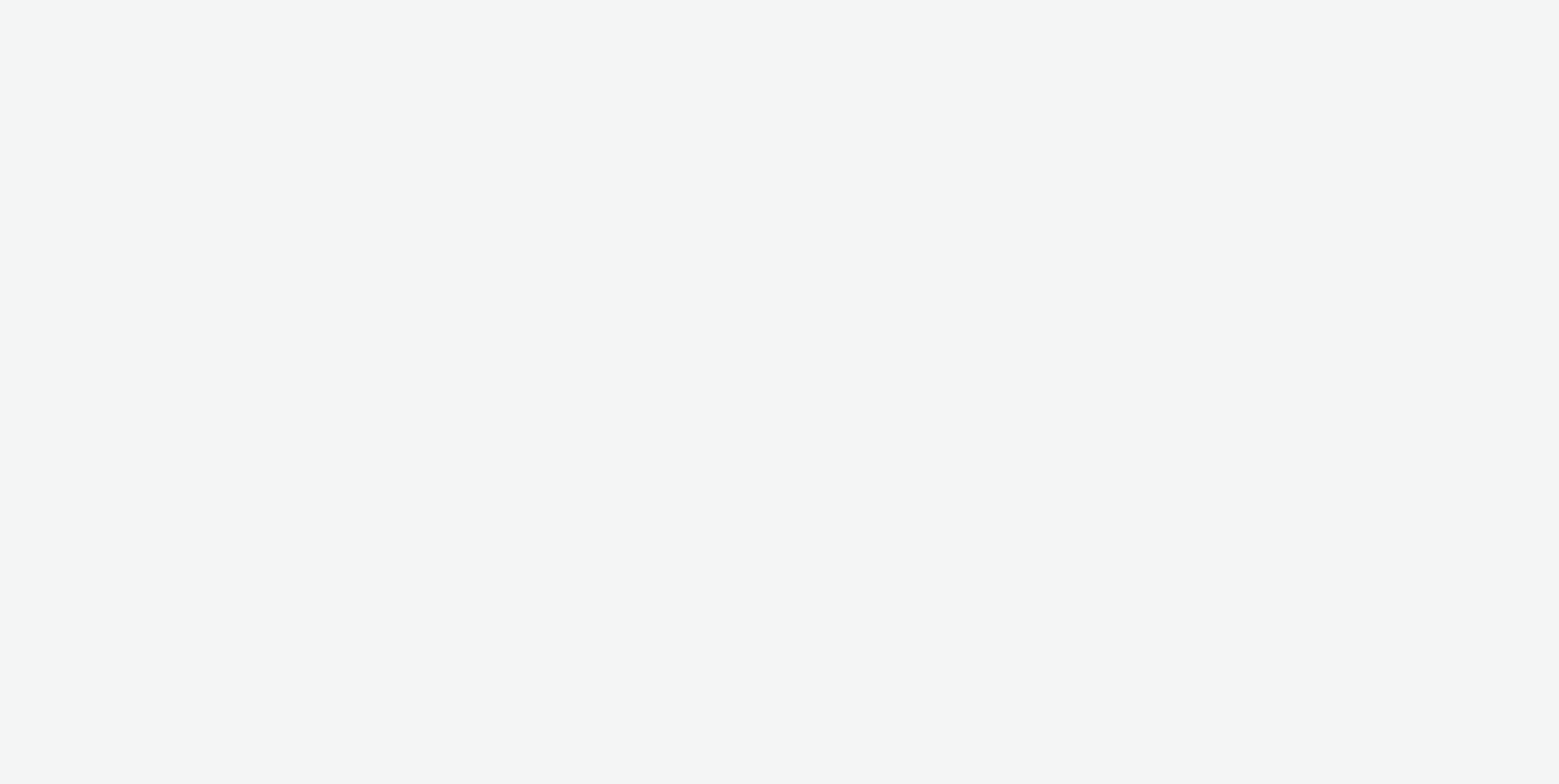
select select "c2295f28-7c96-446f-b279-53c23ee2b854"
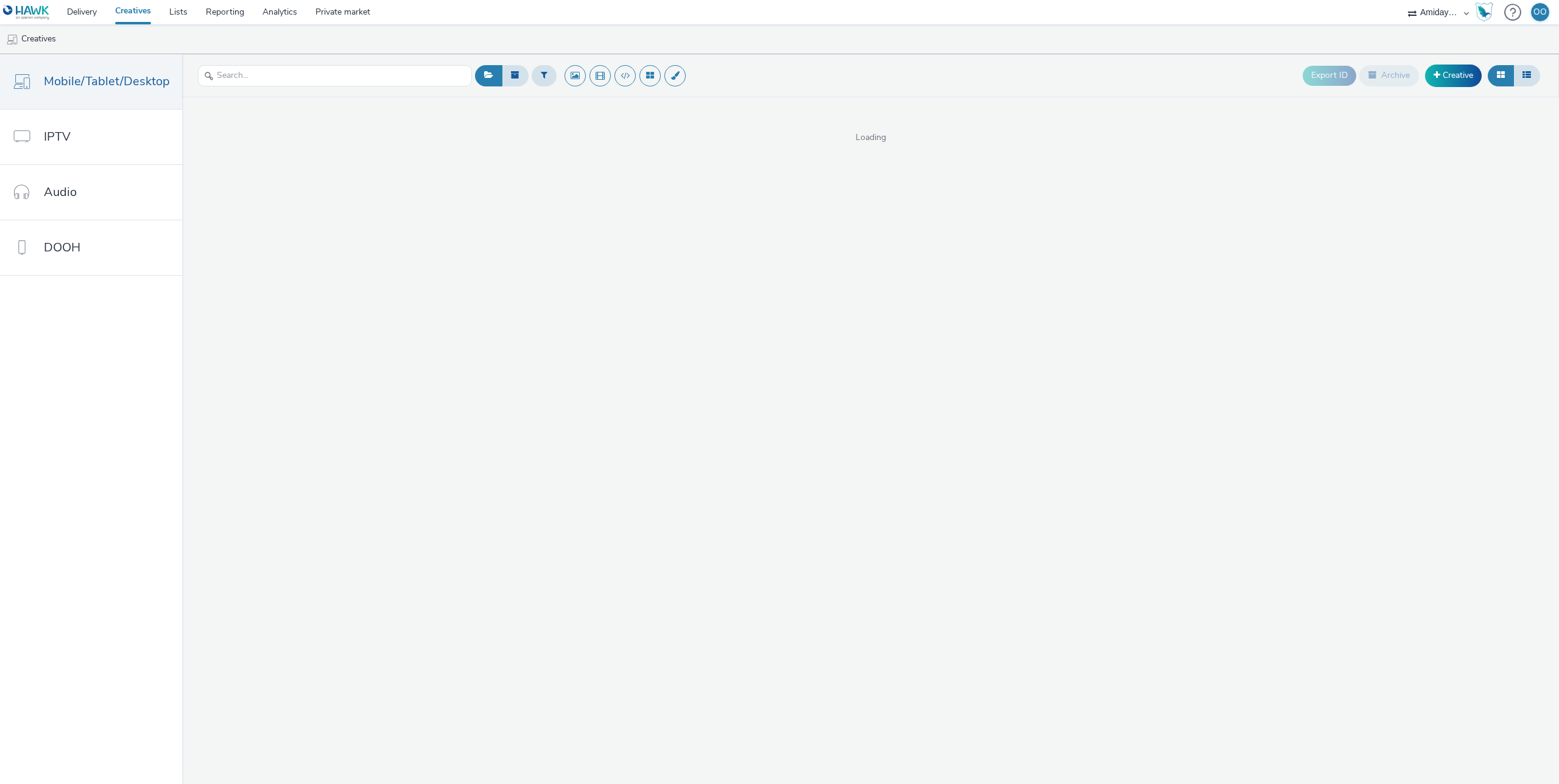
click at [464, 17] on nav "Delivery Creatives Lists Reporting Analytics Private market Adseo AS Akademiet …" at bounding box center [779, 12] width 1559 height 24
click at [102, 252] on link "DOOH" at bounding box center [91, 247] width 182 height 55
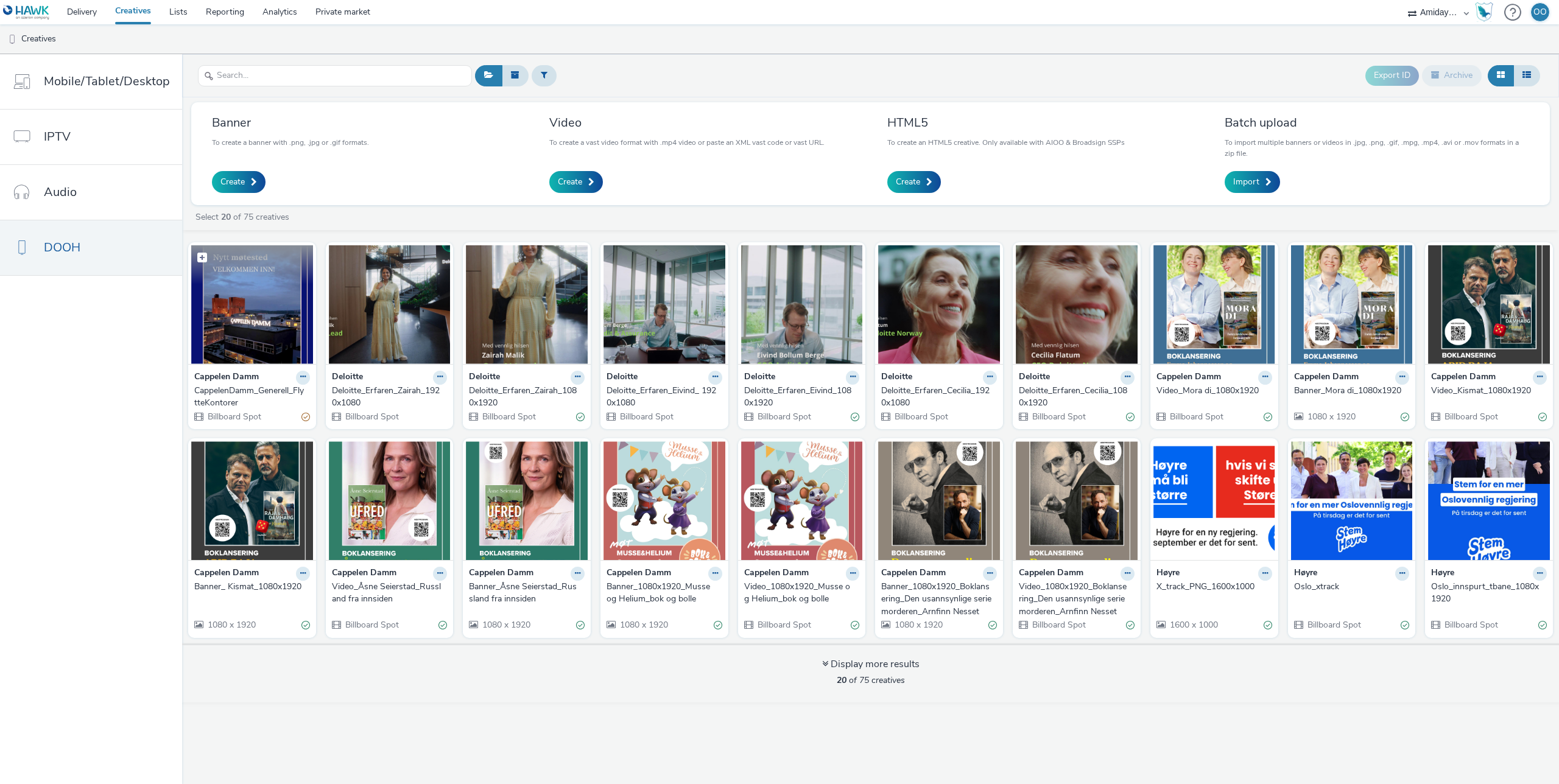
click at [248, 314] on img at bounding box center [252, 305] width 122 height 119
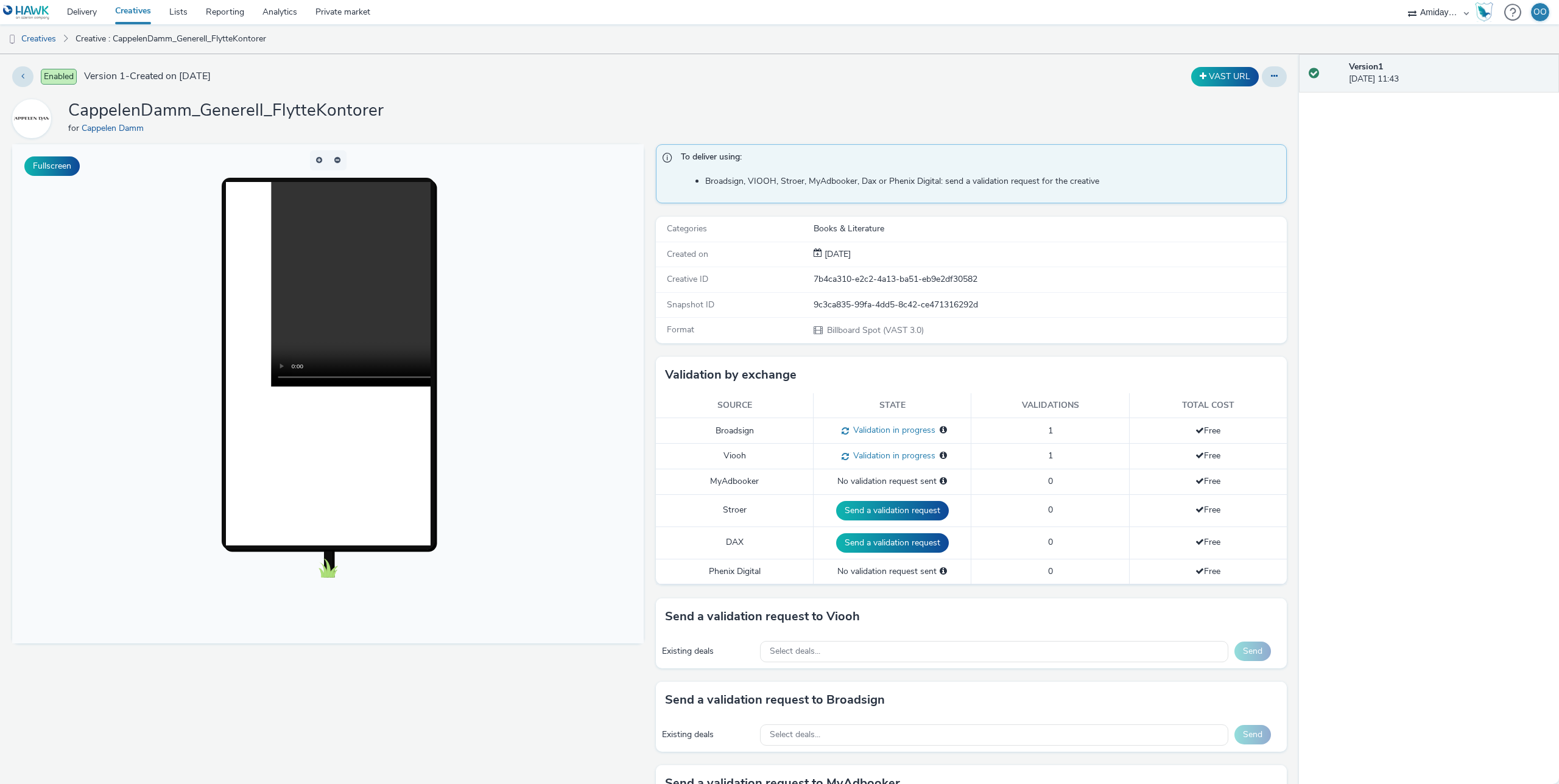
click at [131, 16] on link "Creatives" at bounding box center [133, 12] width 54 height 24
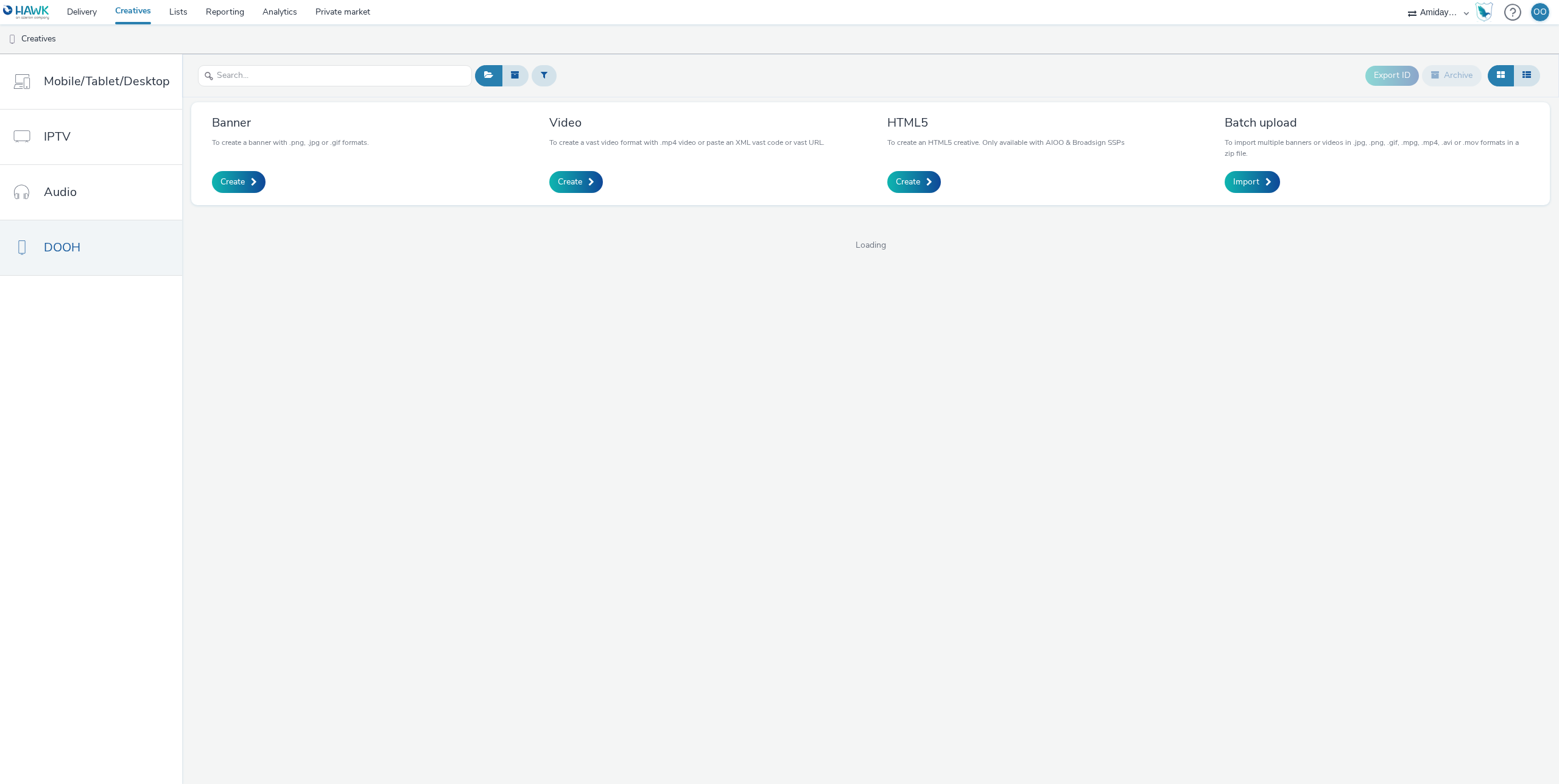
click at [1424, 13] on select "Adseo AS Akademiet AS Amidays AS Apriil Digital AS AZERION Beagle Media Dentsu …" at bounding box center [1438, 12] width 73 height 24
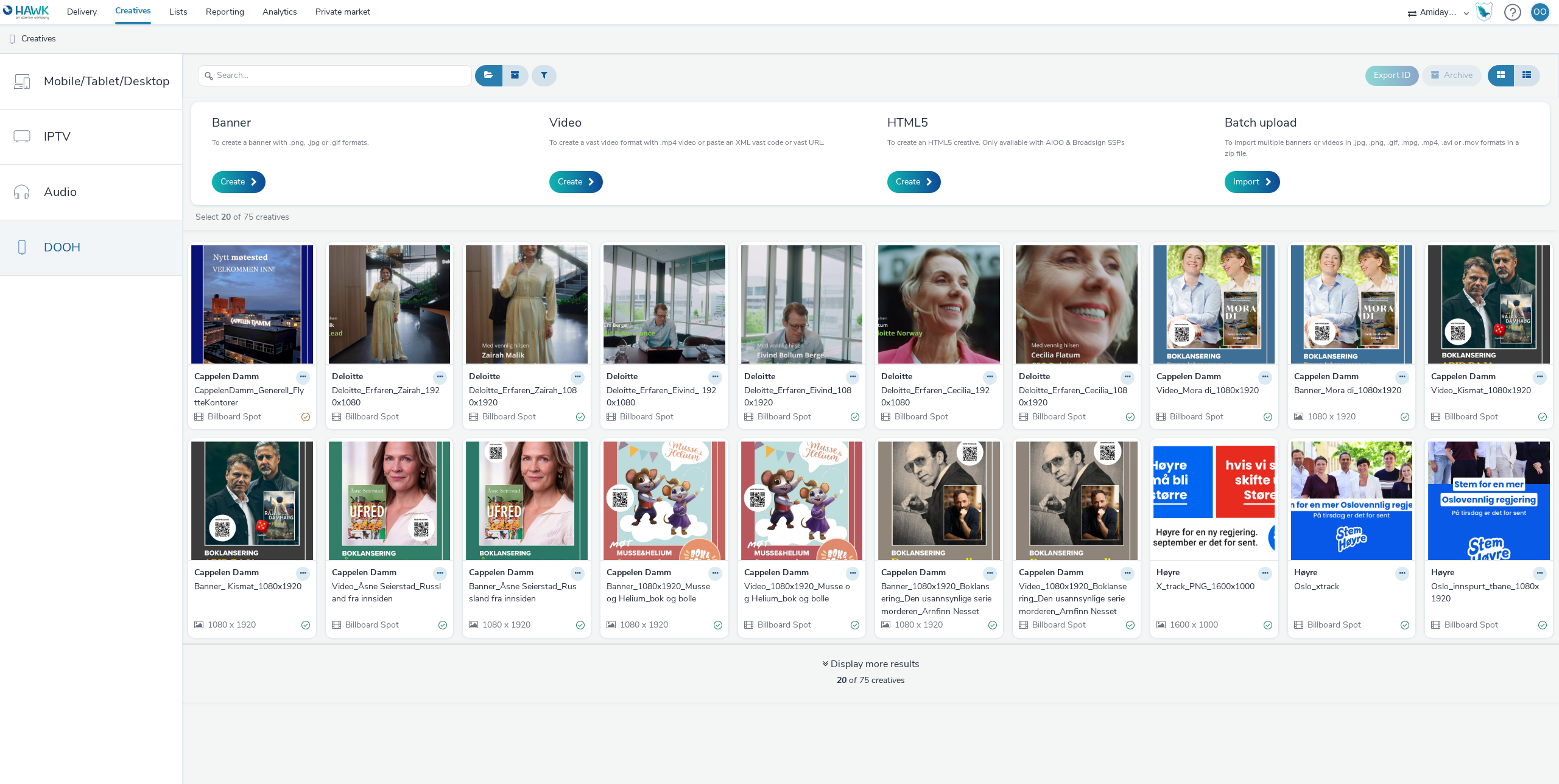
select select "ac009755-aa48-4799-8050-7a339a378eb8"
click at [1402, 0] on select "Adseo AS Akademiet AS Amidays AS Apriil Digital AS AZERION Beagle Media Dentsu …" at bounding box center [1438, 12] width 73 height 24
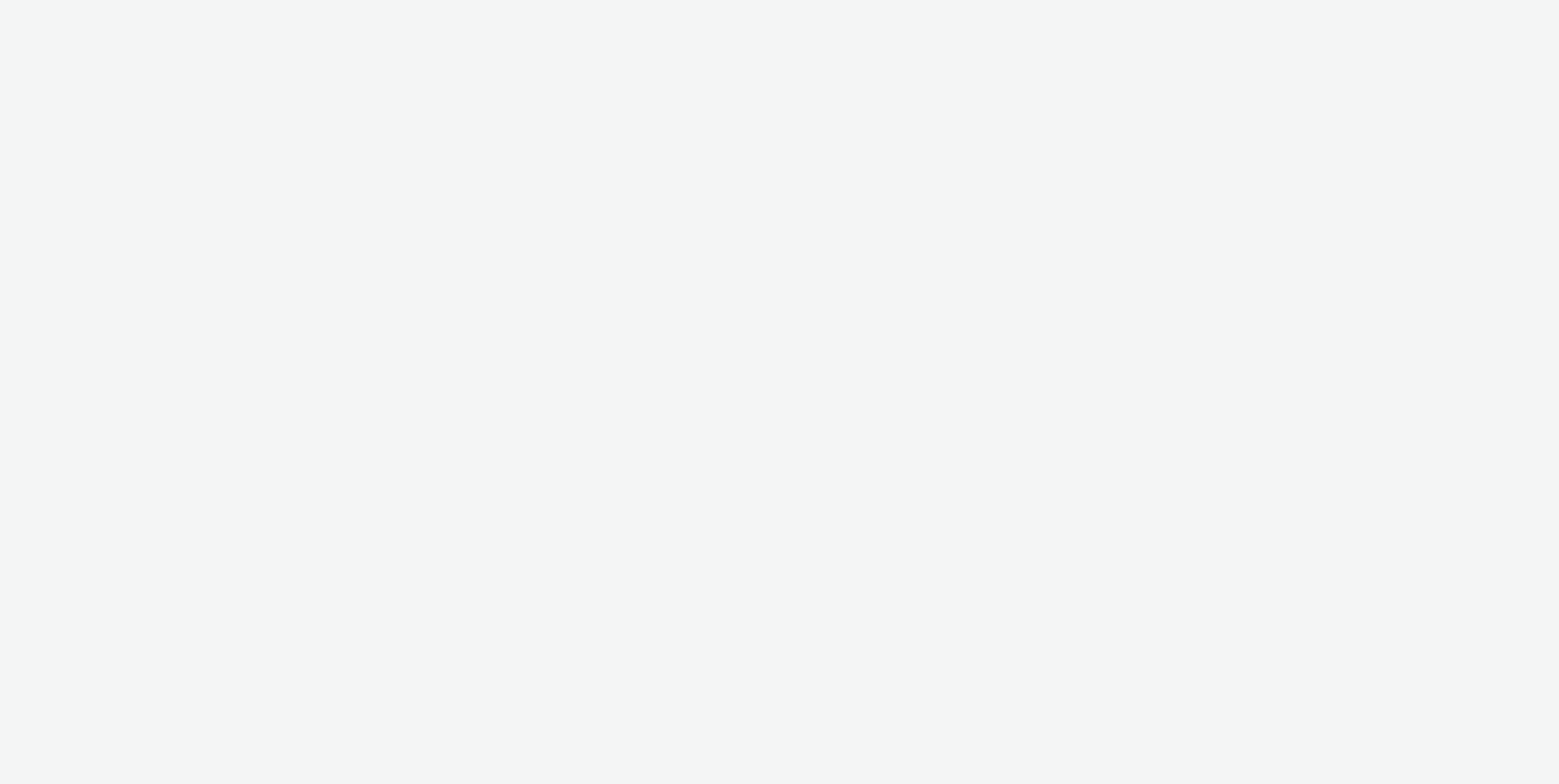
select select "ac009755-aa48-4799-8050-7a339a378eb8"
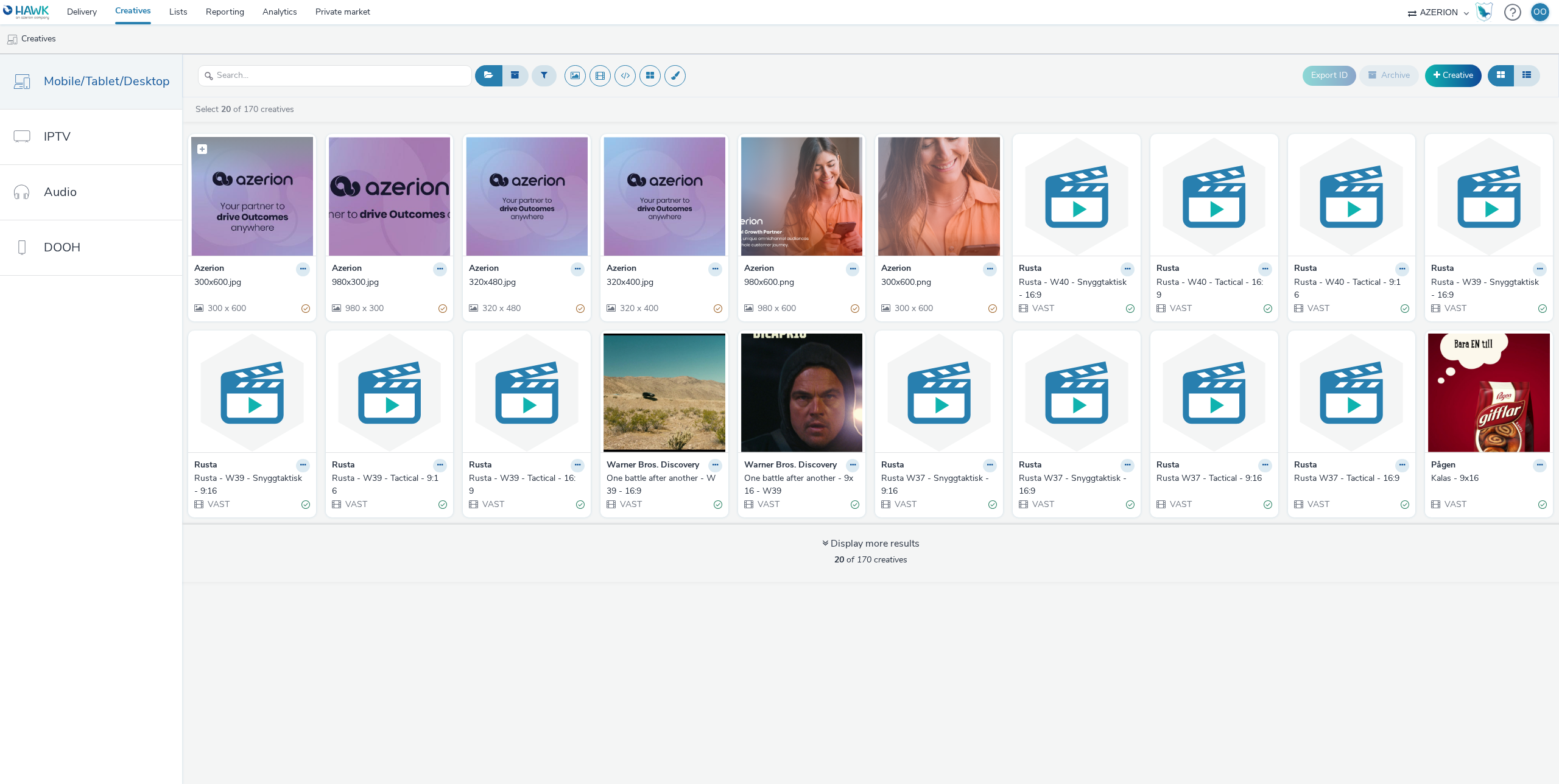
click at [259, 193] on img at bounding box center [252, 197] width 122 height 119
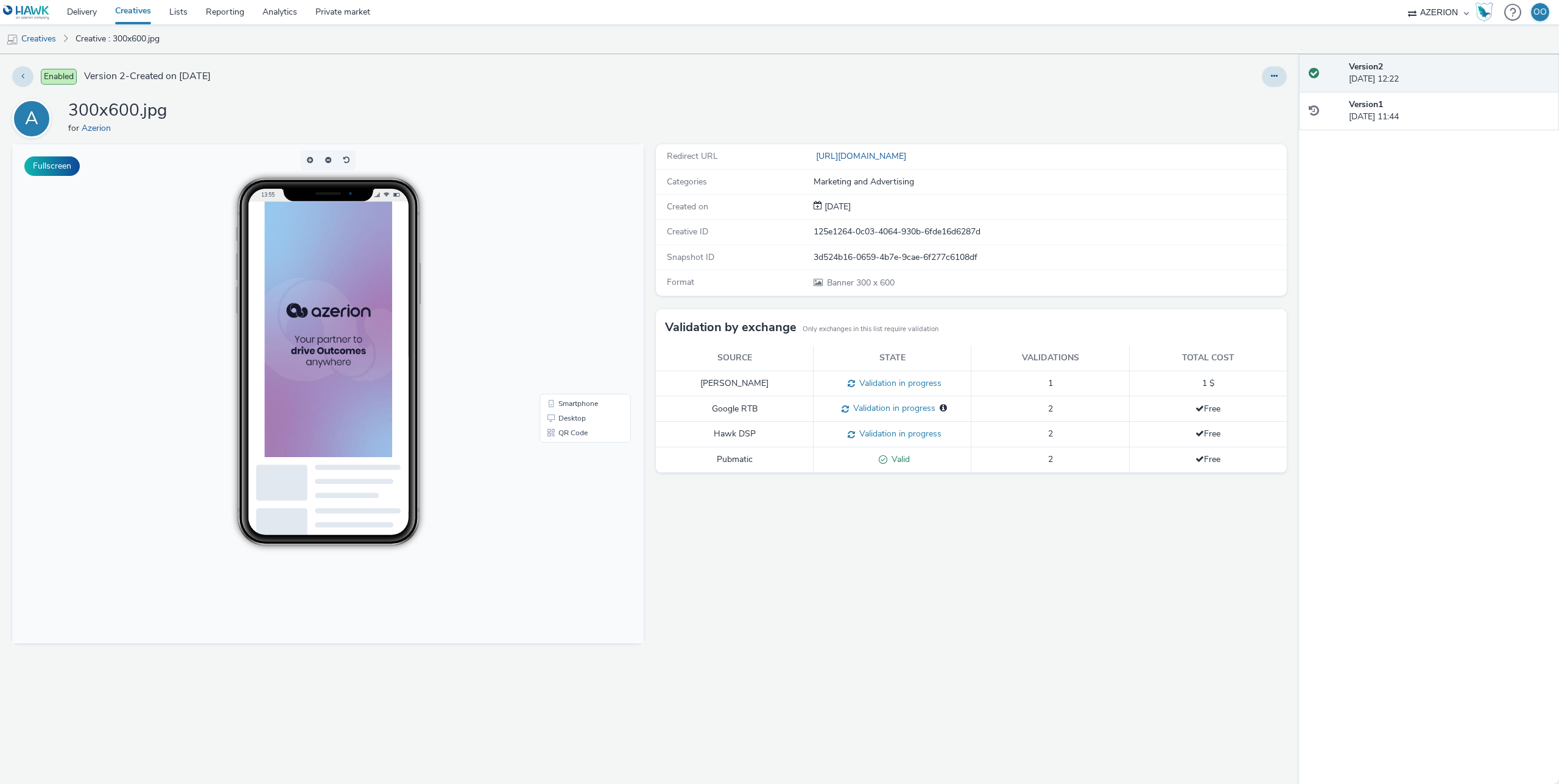
drag, startPoint x: 677, startPoint y: 519, endPoint x: 659, endPoint y: 518, distance: 18.0
click at [677, 519] on div "Redirect URL https://www.azerion.com/azerion-advertisers/#dsp Categories Market…" at bounding box center [968, 464] width 637 height 640
click at [669, 540] on div "Redirect URL https://www.azerion.com/azerion-advertisers/#dsp Categories Market…" at bounding box center [968, 464] width 637 height 640
click at [649, 500] on div "Fullscreen" at bounding box center [331, 464] width 637 height 640
click at [80, 7] on link "Delivery" at bounding box center [81, 12] width 48 height 24
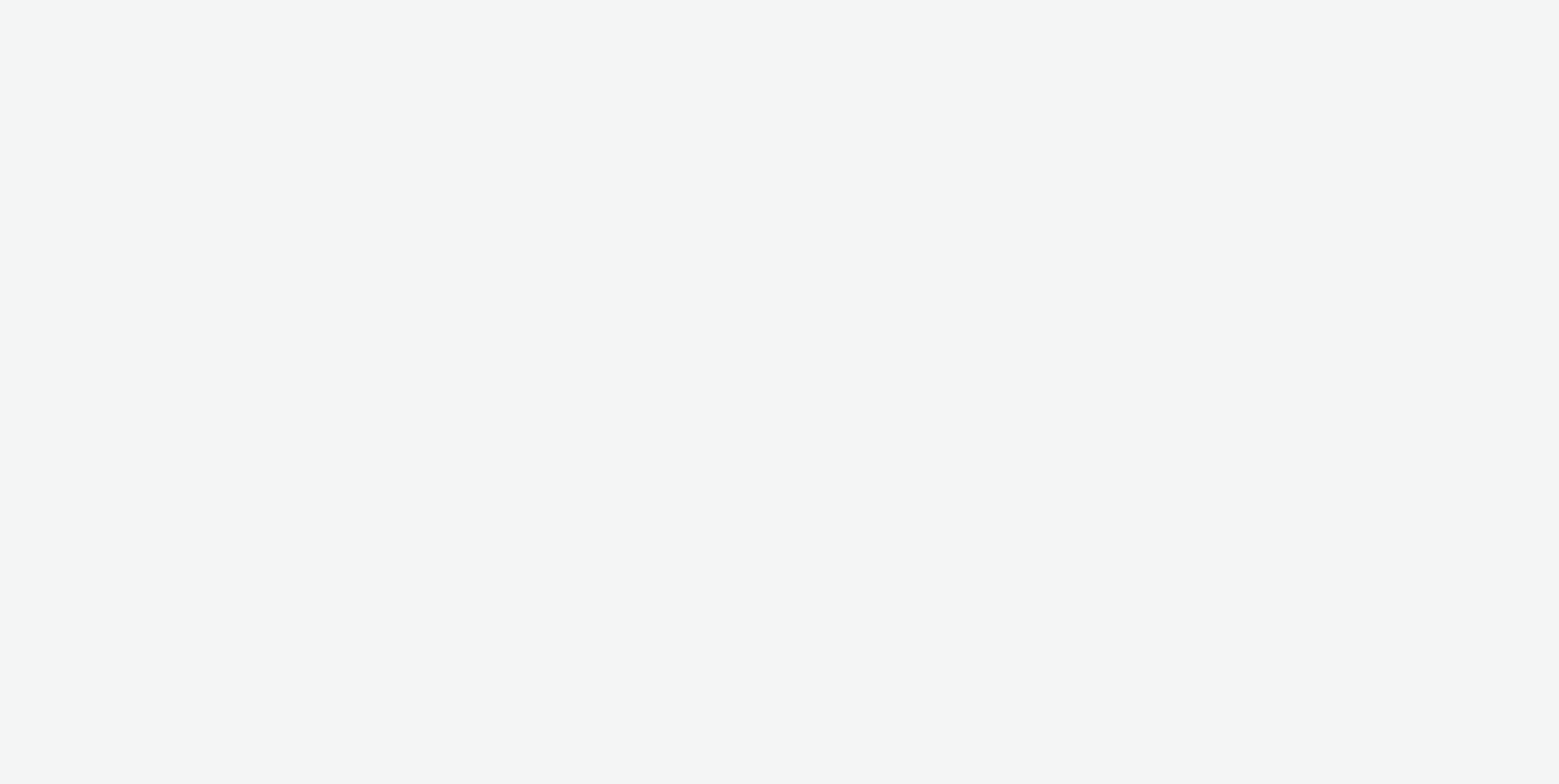
select select "ac009755-aa48-4799-8050-7a339a378eb8"
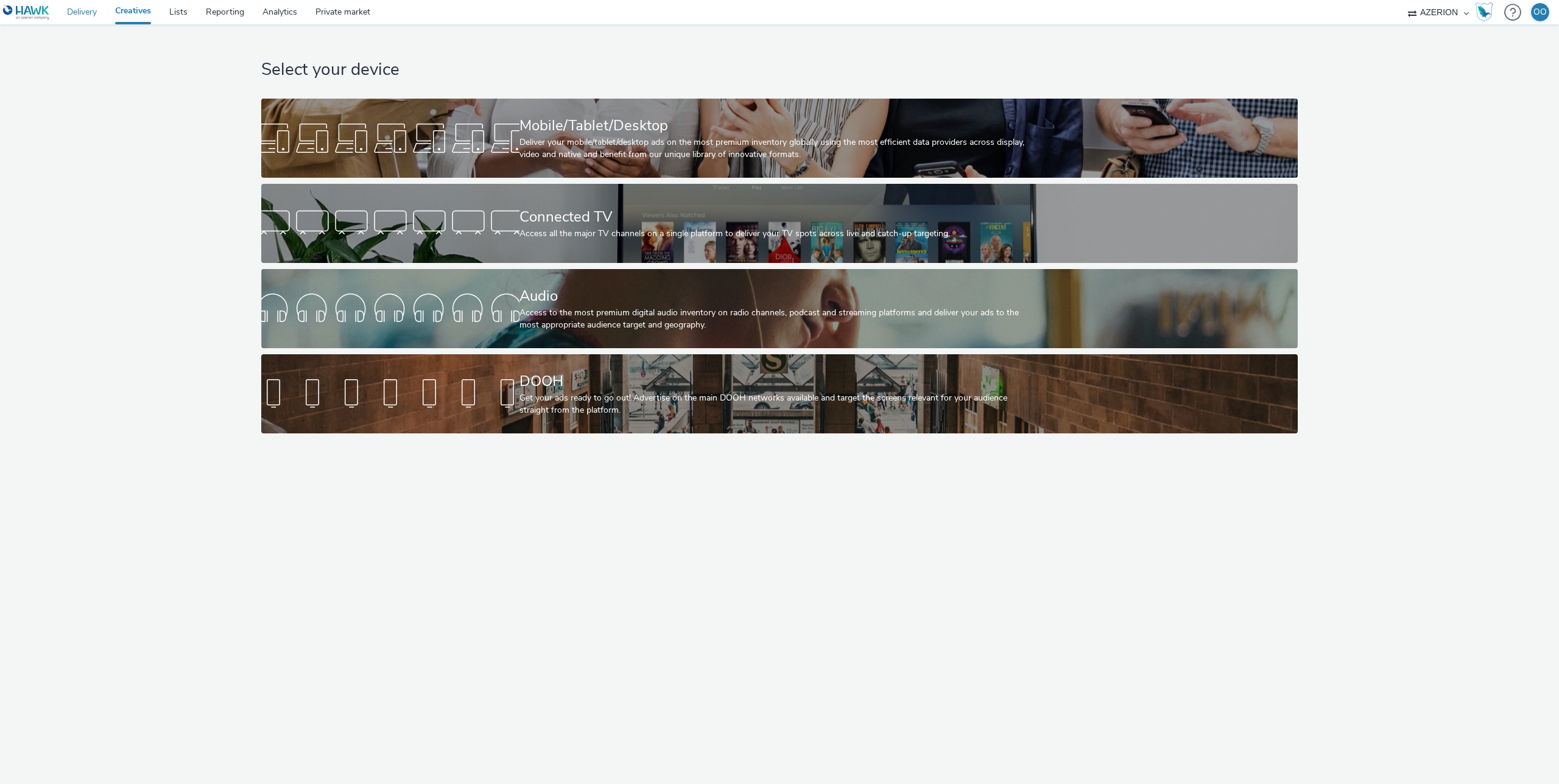
click at [95, 17] on link "Delivery" at bounding box center [81, 12] width 48 height 24
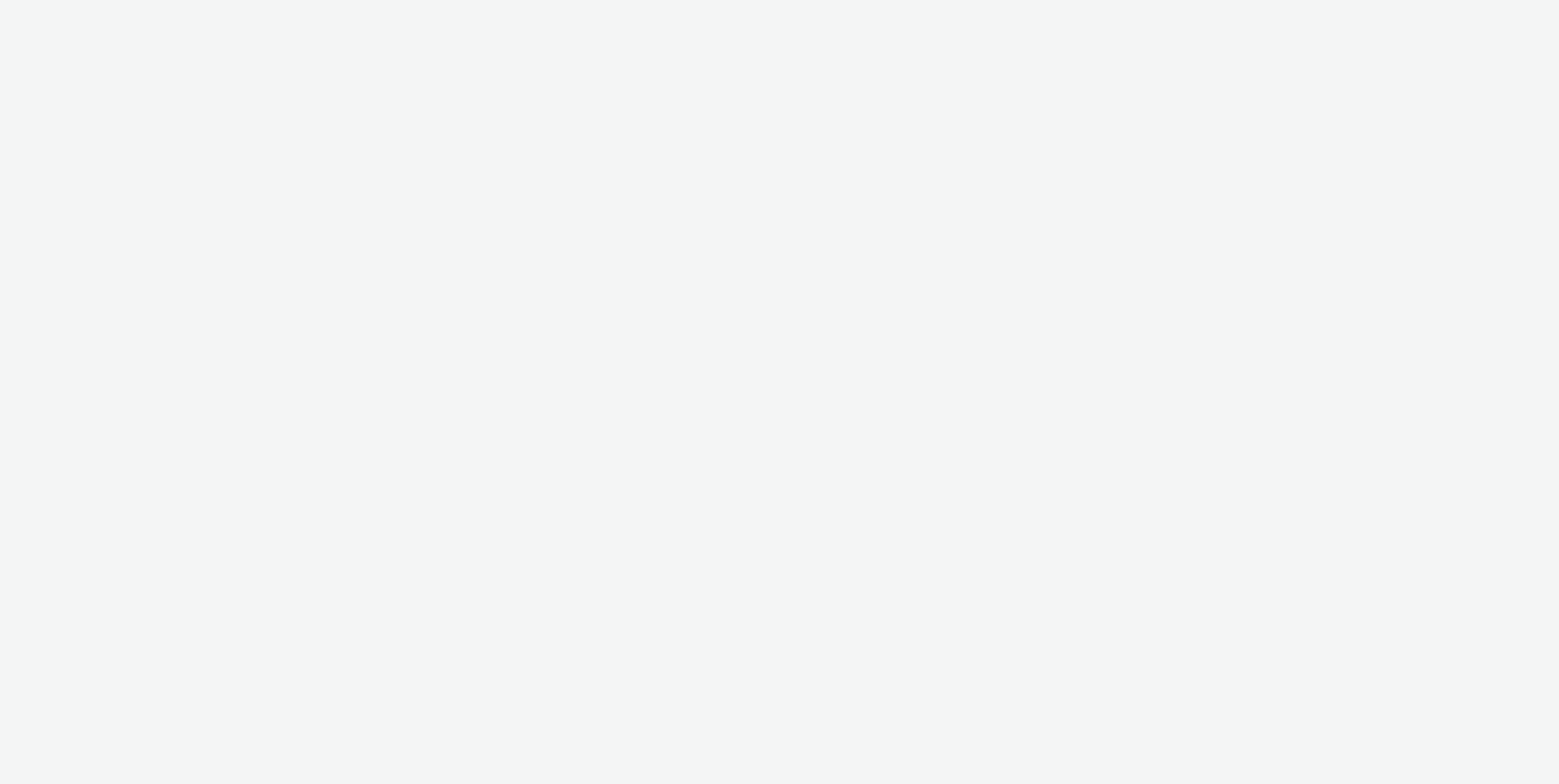
select select "ac009755-aa48-4799-8050-7a339a378eb8"
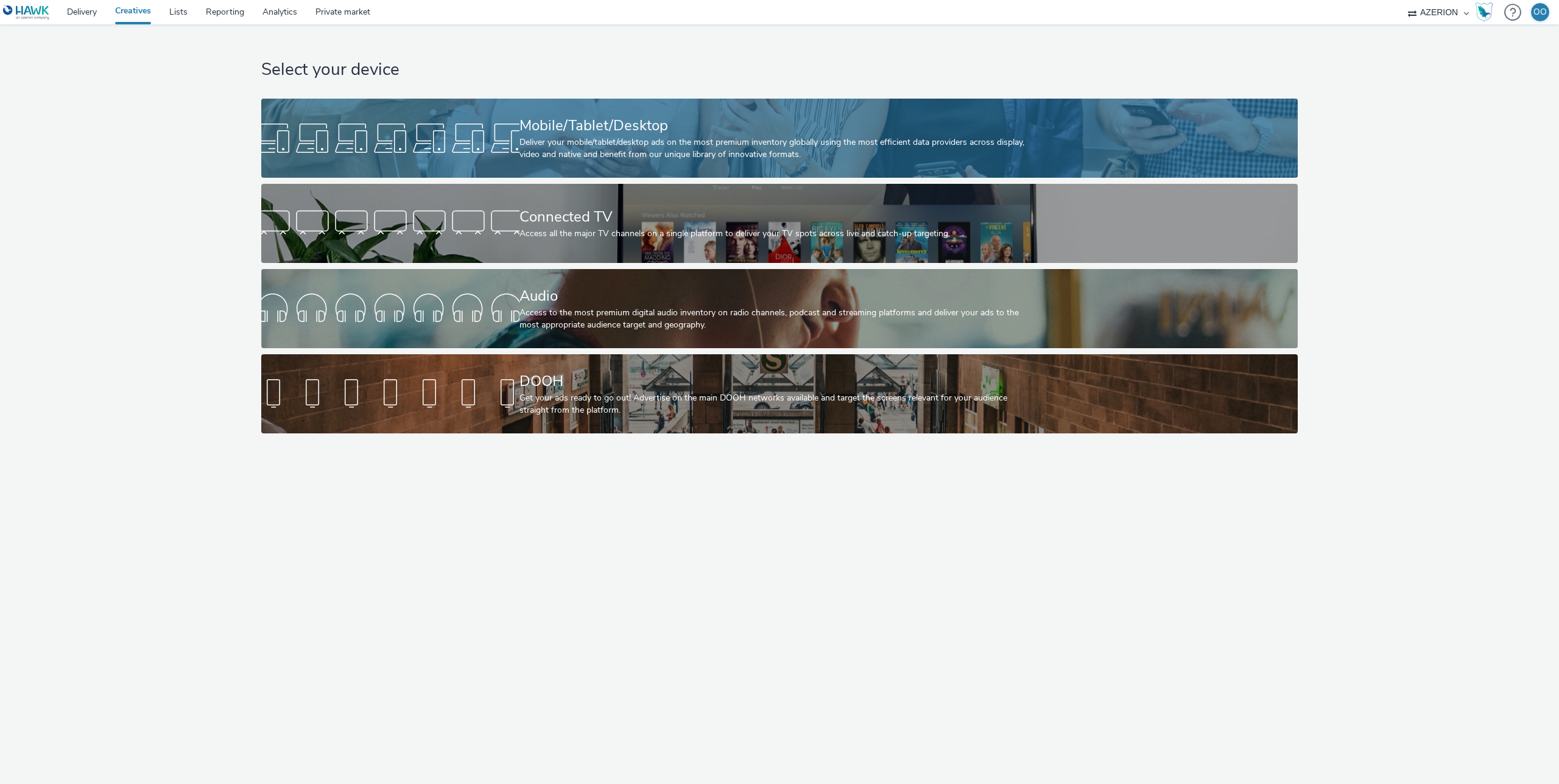
click at [497, 127] on div at bounding box center [390, 138] width 258 height 39
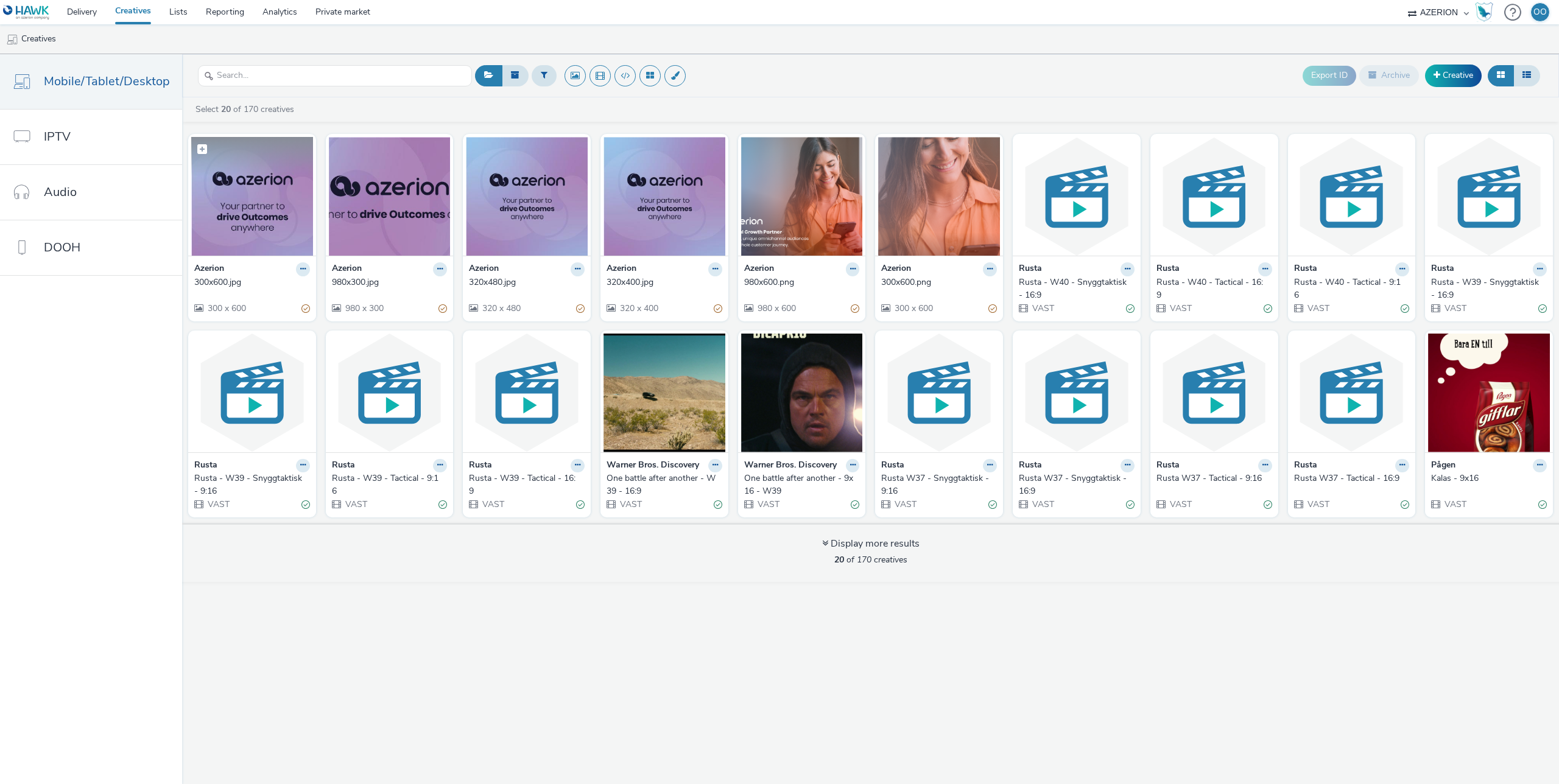
click at [264, 211] on img at bounding box center [252, 197] width 122 height 119
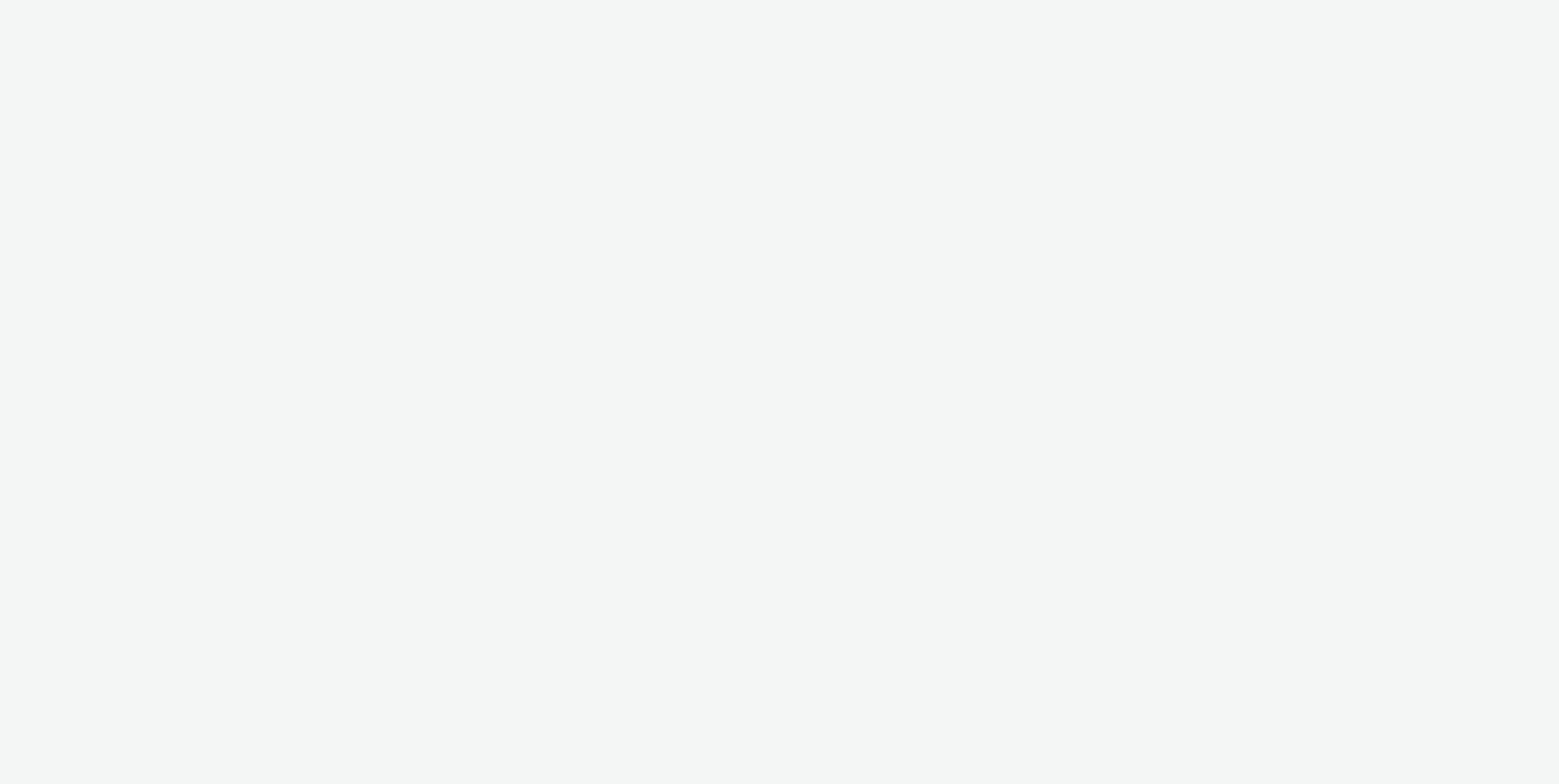
select select "ac009755-aa48-4799-8050-7a339a378eb8"
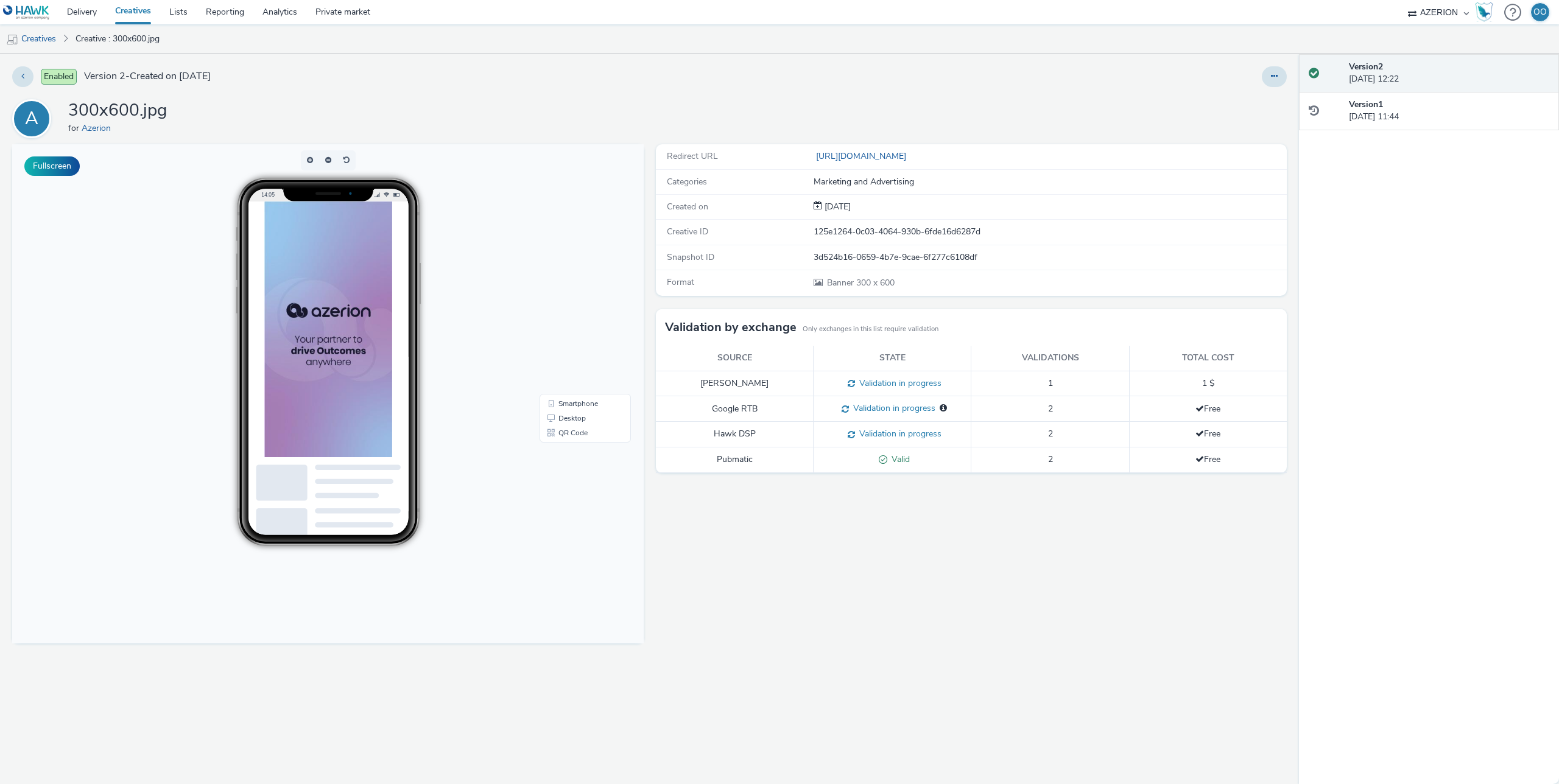
click at [652, 492] on div "Redirect URL https://www.azerion.com/azerion-advertisers/#dsp Categories Market…" at bounding box center [968, 464] width 637 height 640
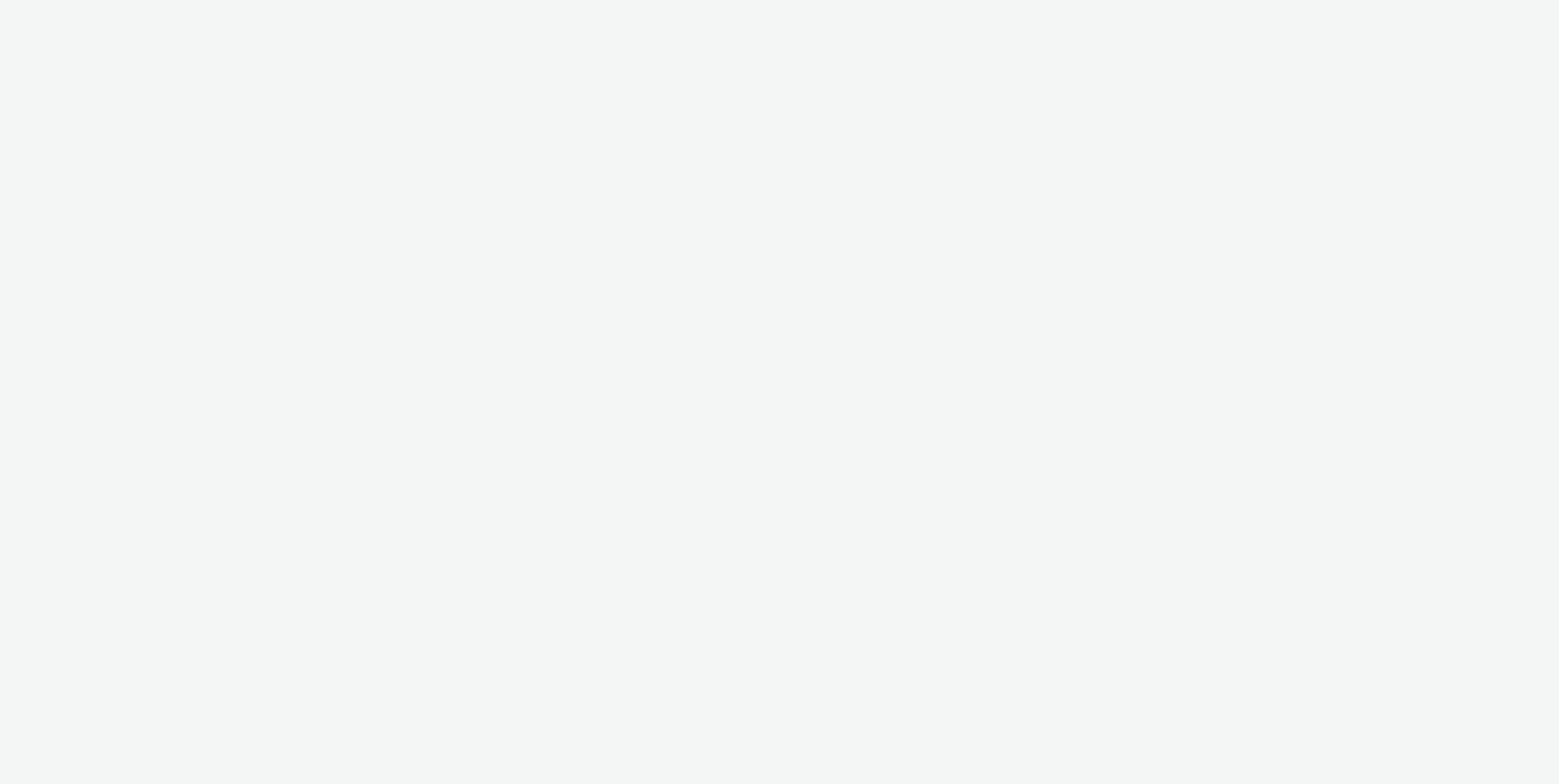
select select "ac009755-aa48-4799-8050-7a339a378eb8"
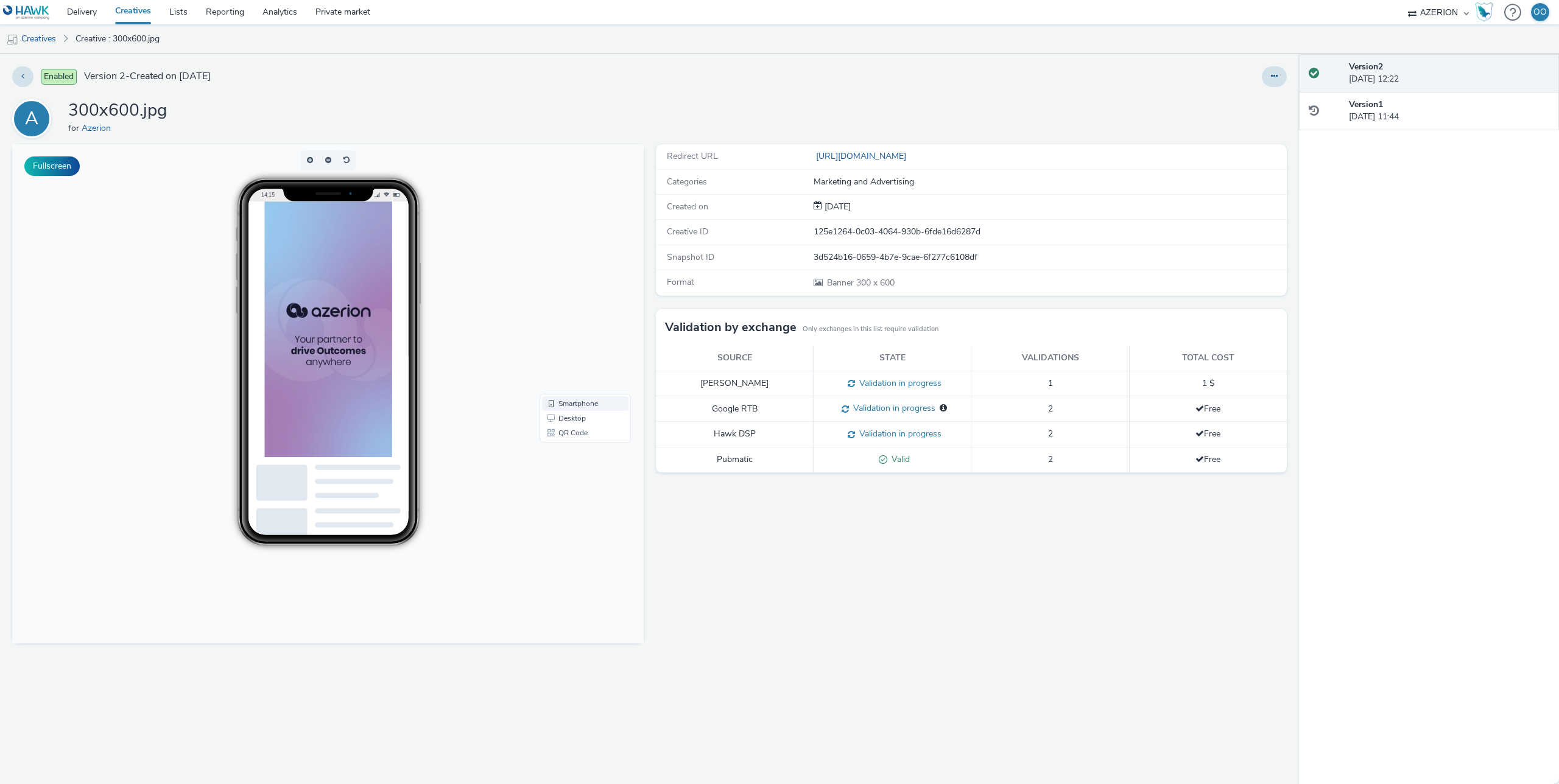
click at [575, 407] on link "Smartphone" at bounding box center [585, 403] width 87 height 15
click at [574, 418] on link "Desktop" at bounding box center [585, 418] width 87 height 15
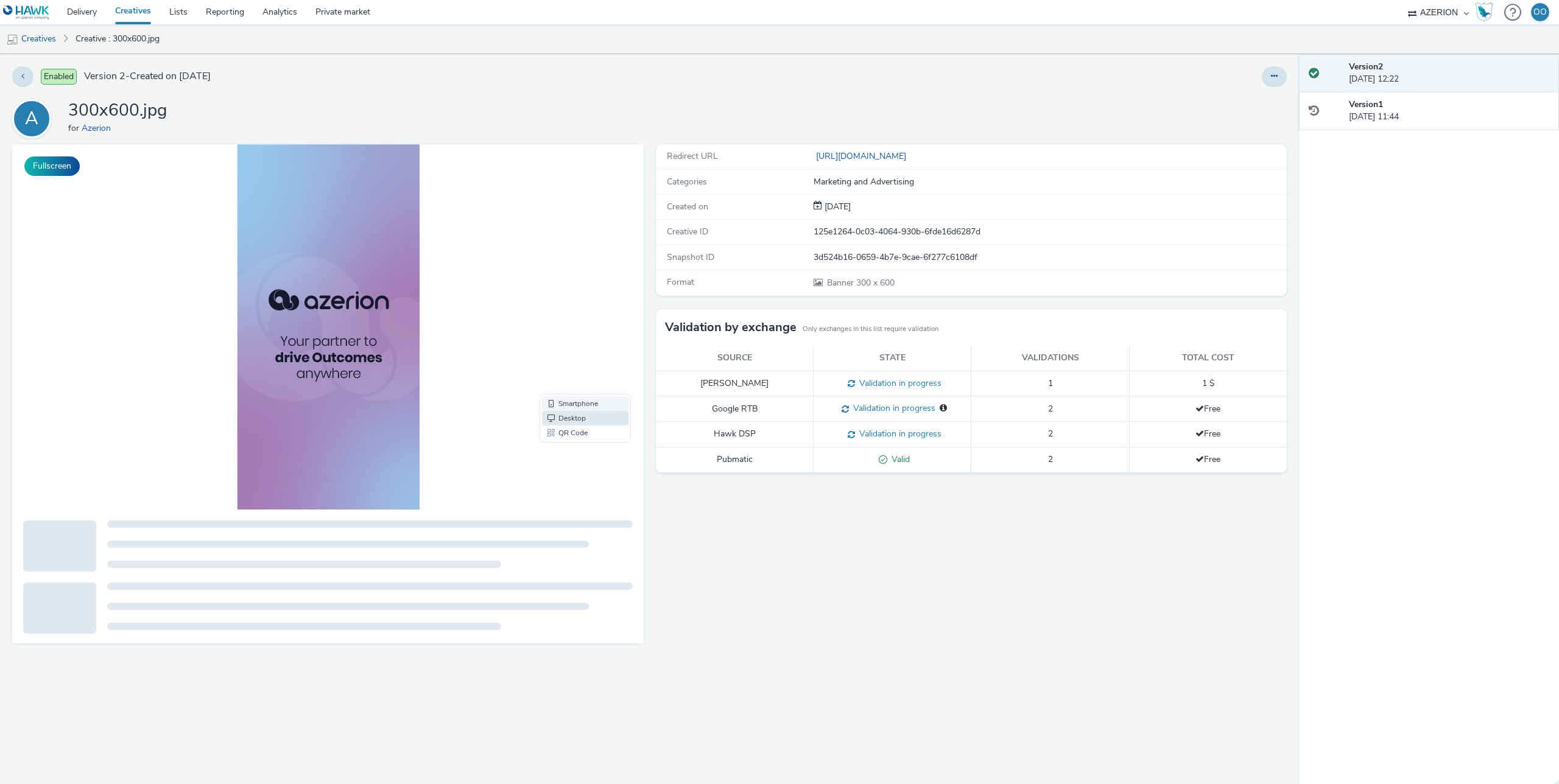
click at [578, 402] on link "Smartphone" at bounding box center [585, 403] width 87 height 15
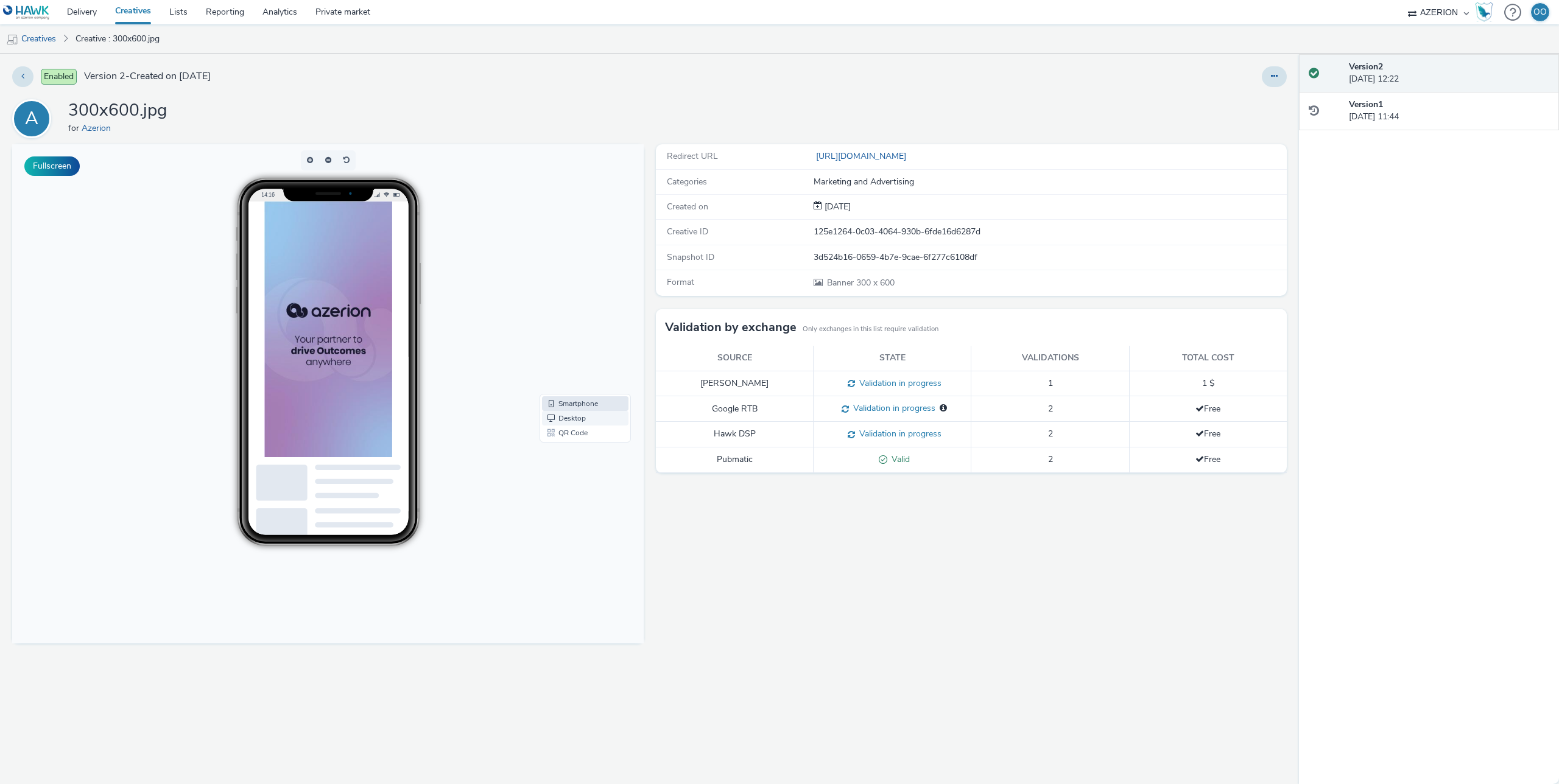
click at [599, 418] on link "Desktop" at bounding box center [585, 418] width 87 height 15
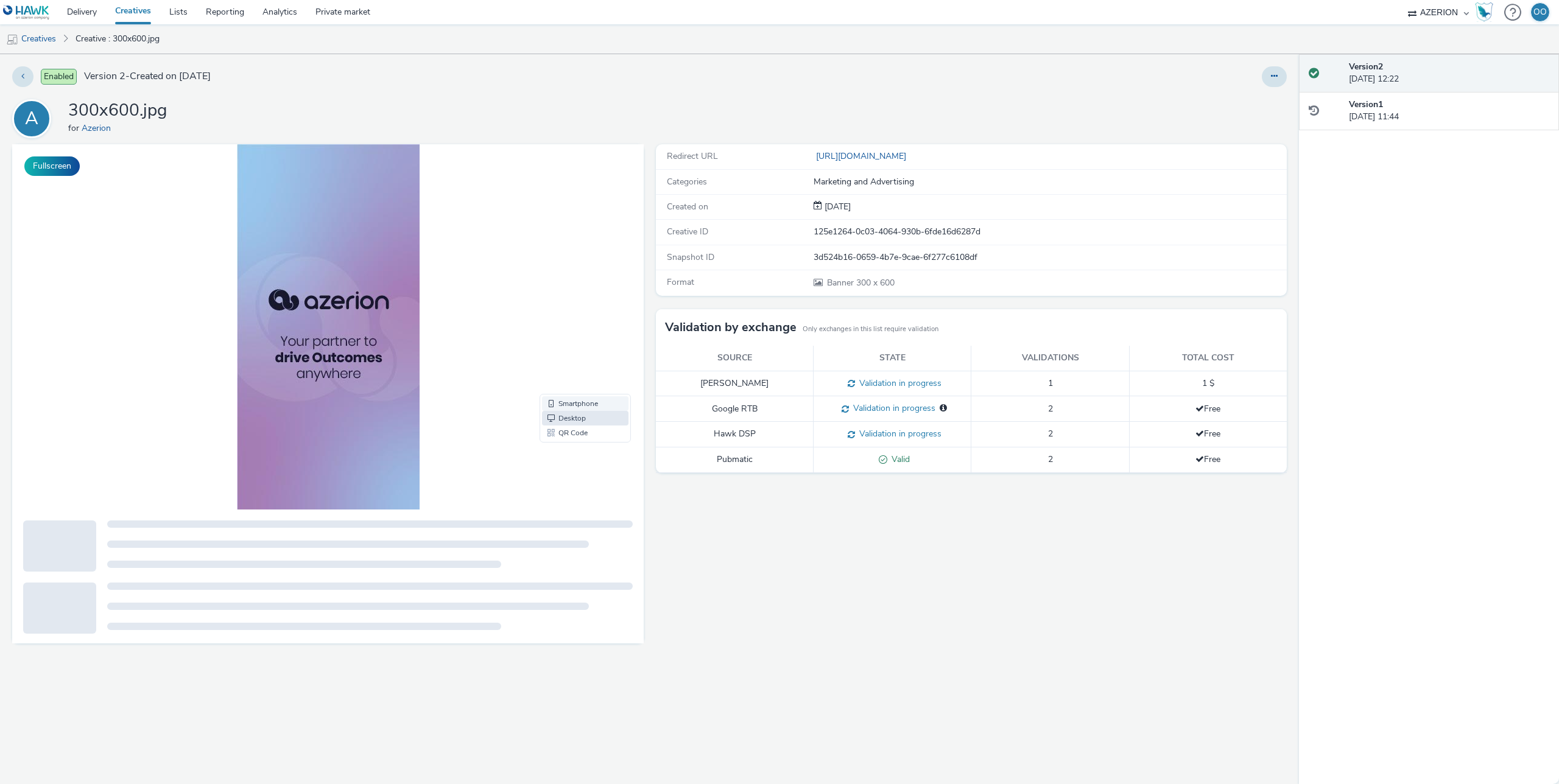
click at [591, 403] on link "Smartphone" at bounding box center [585, 403] width 87 height 15
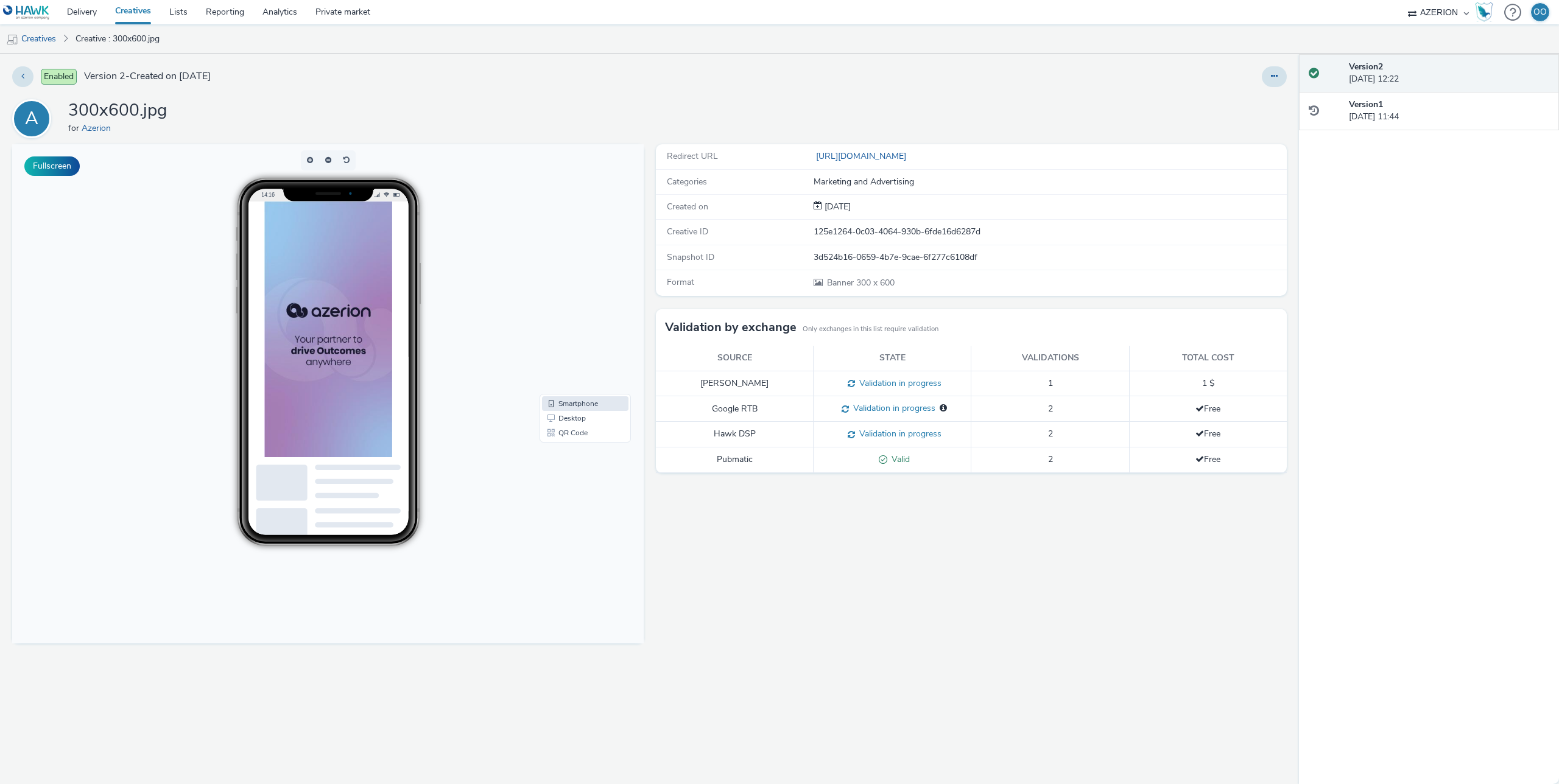
click at [452, 350] on div "14:16" at bounding box center [328, 361] width 332 height 368
click at [341, 372] on img at bounding box center [328, 329] width 128 height 255
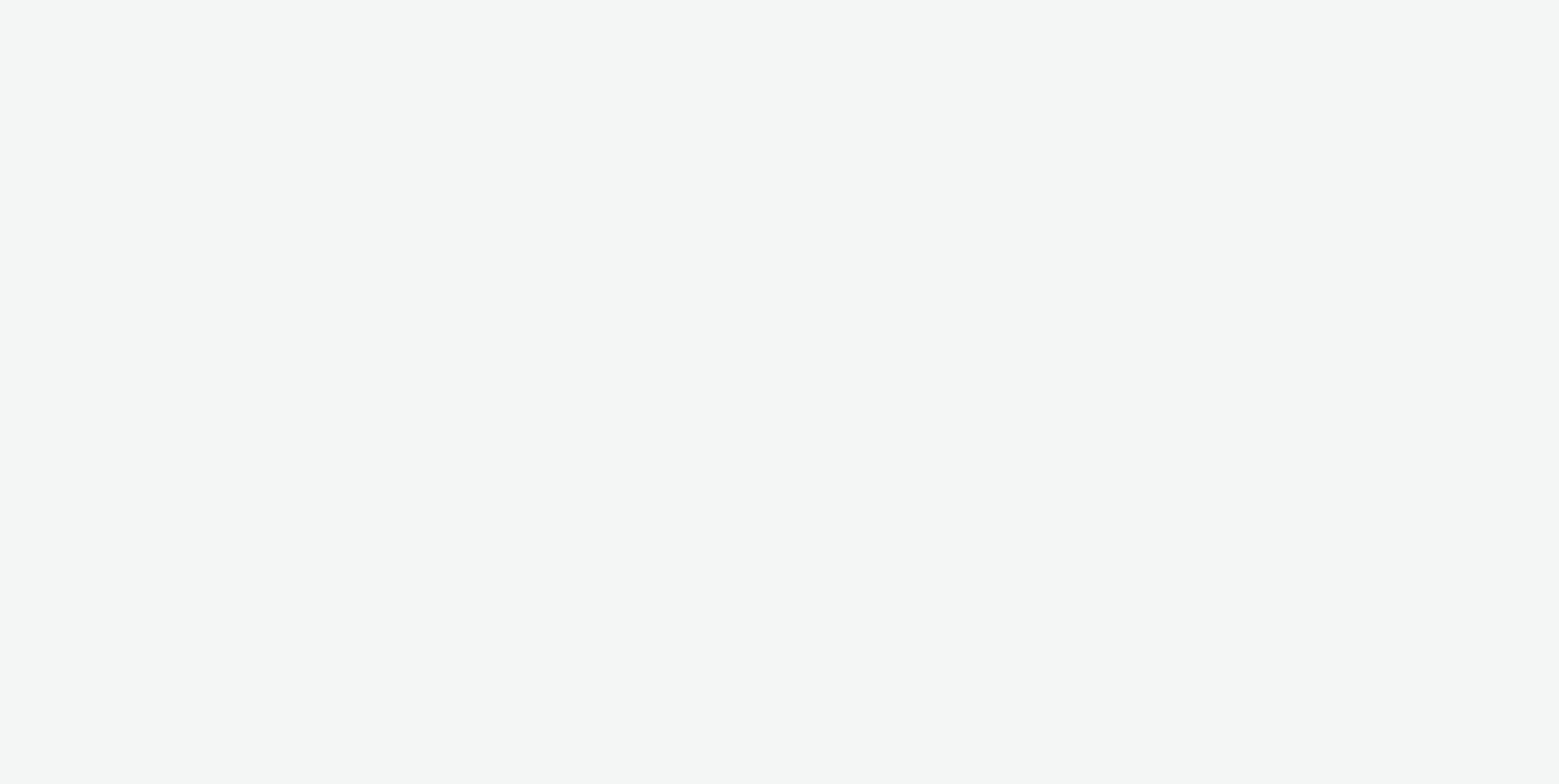
select select "ac009755-aa48-4799-8050-7a339a378eb8"
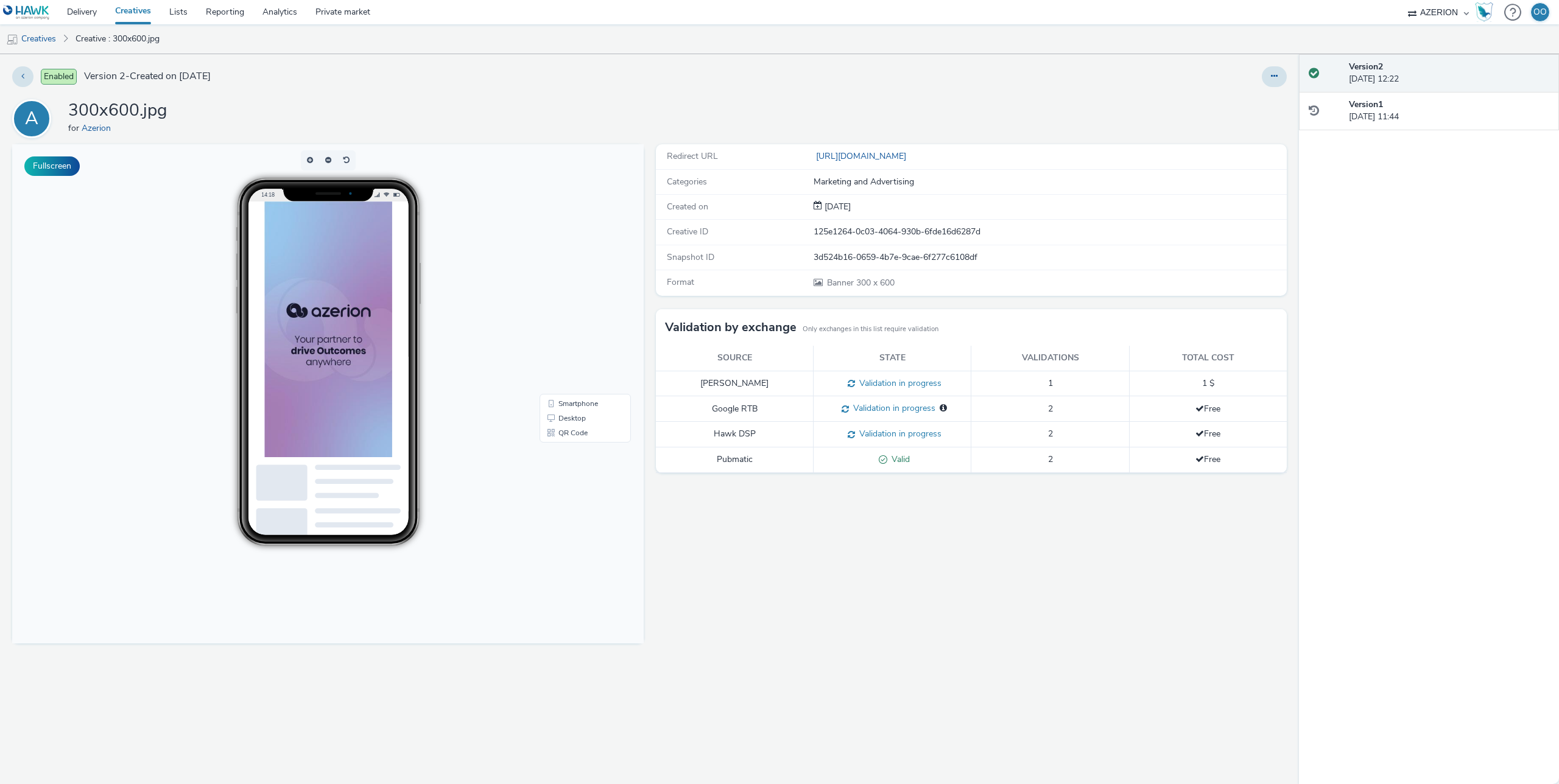
click at [651, 340] on div "Redirect URL [URL][DOMAIN_NAME] Categories Marketing and Advertising Created on…" at bounding box center [968, 464] width 637 height 640
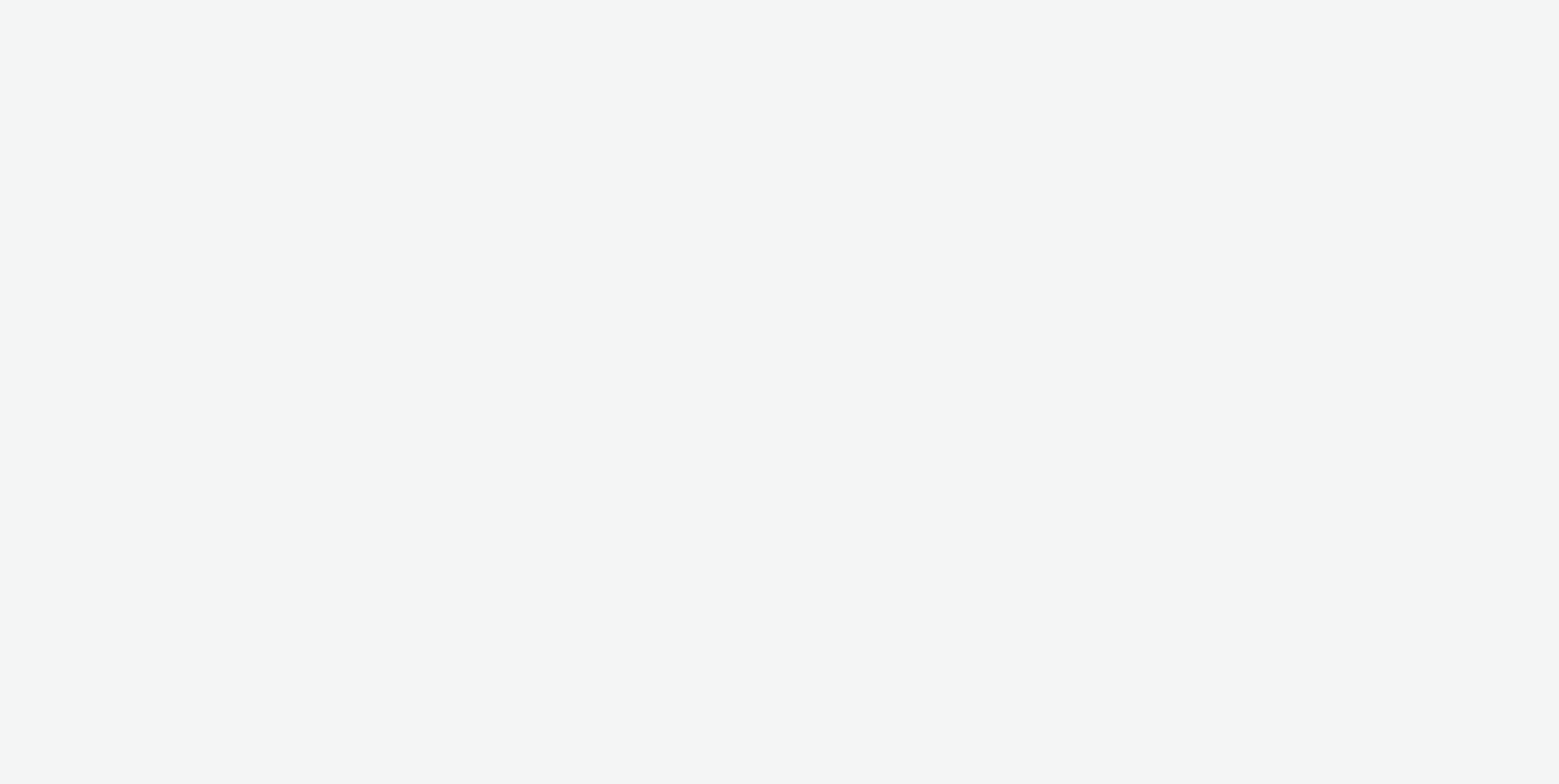
select select "ac009755-aa48-4799-8050-7a339a378eb8"
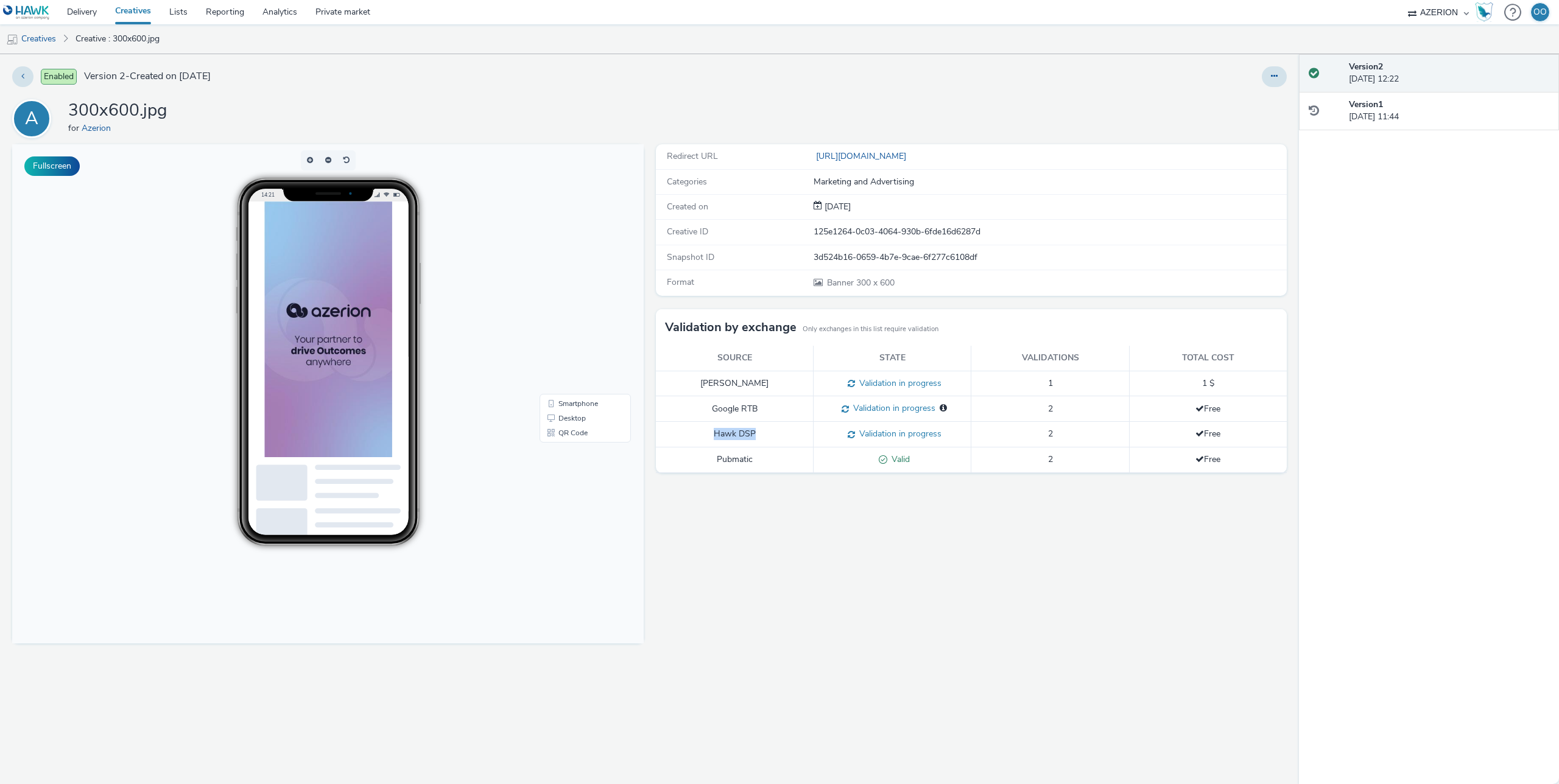
drag, startPoint x: 720, startPoint y: 430, endPoint x: 762, endPoint y: 430, distance: 42.0
click at [759, 430] on td "Hawk DSP" at bounding box center [734, 434] width 157 height 25
click at [762, 431] on td "Hawk DSP" at bounding box center [734, 434] width 157 height 25
drag, startPoint x: 755, startPoint y: 432, endPoint x: 709, endPoint y: 432, distance: 46.0
click at [709, 432] on td "Hawk DSP" at bounding box center [734, 434] width 157 height 25
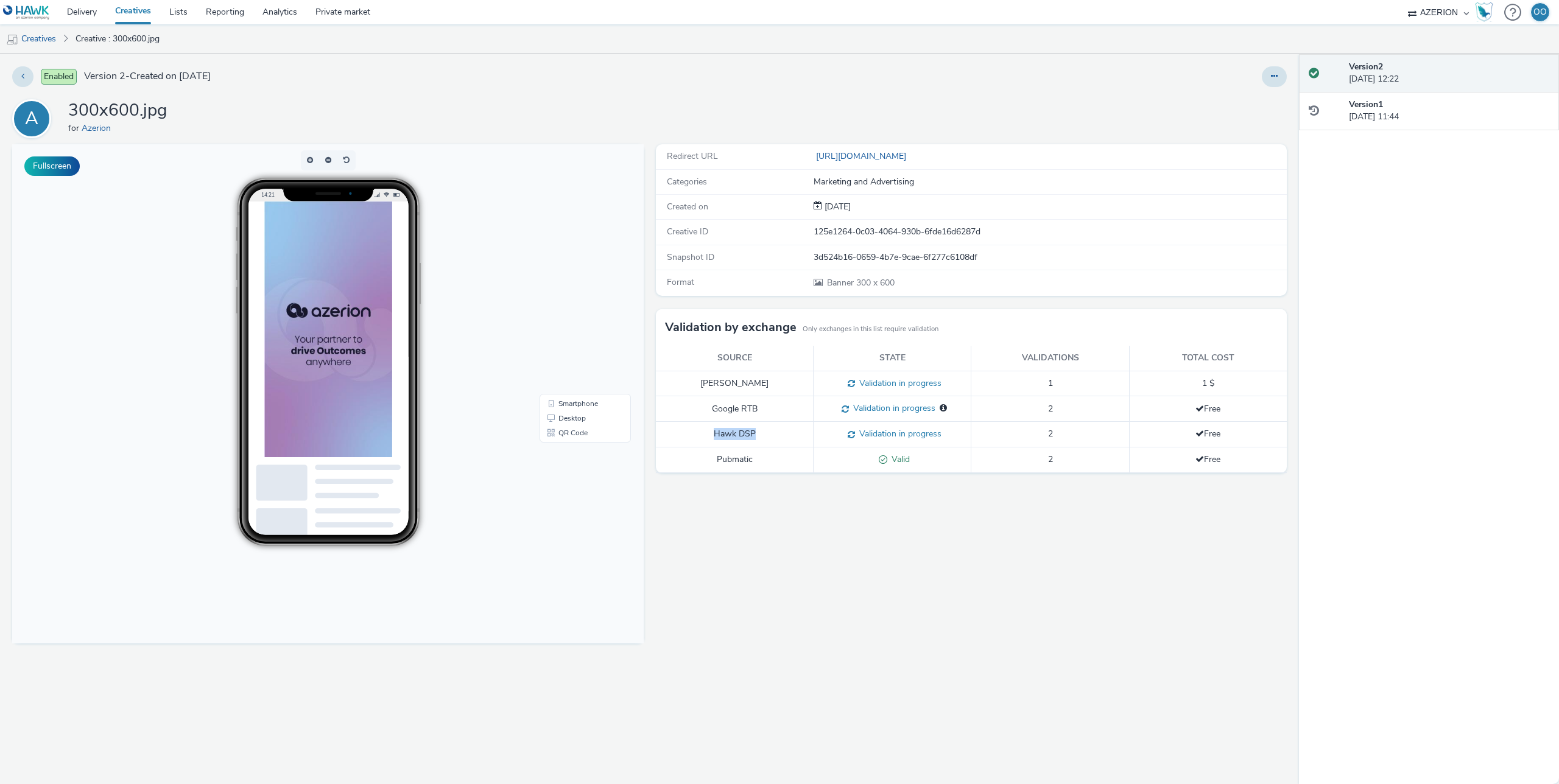
click at [706, 433] on td "Hawk DSP" at bounding box center [734, 434] width 157 height 25
click at [88, 14] on link "Delivery" at bounding box center [81, 12] width 48 height 24
